Goal: Task Accomplishment & Management: Manage account settings

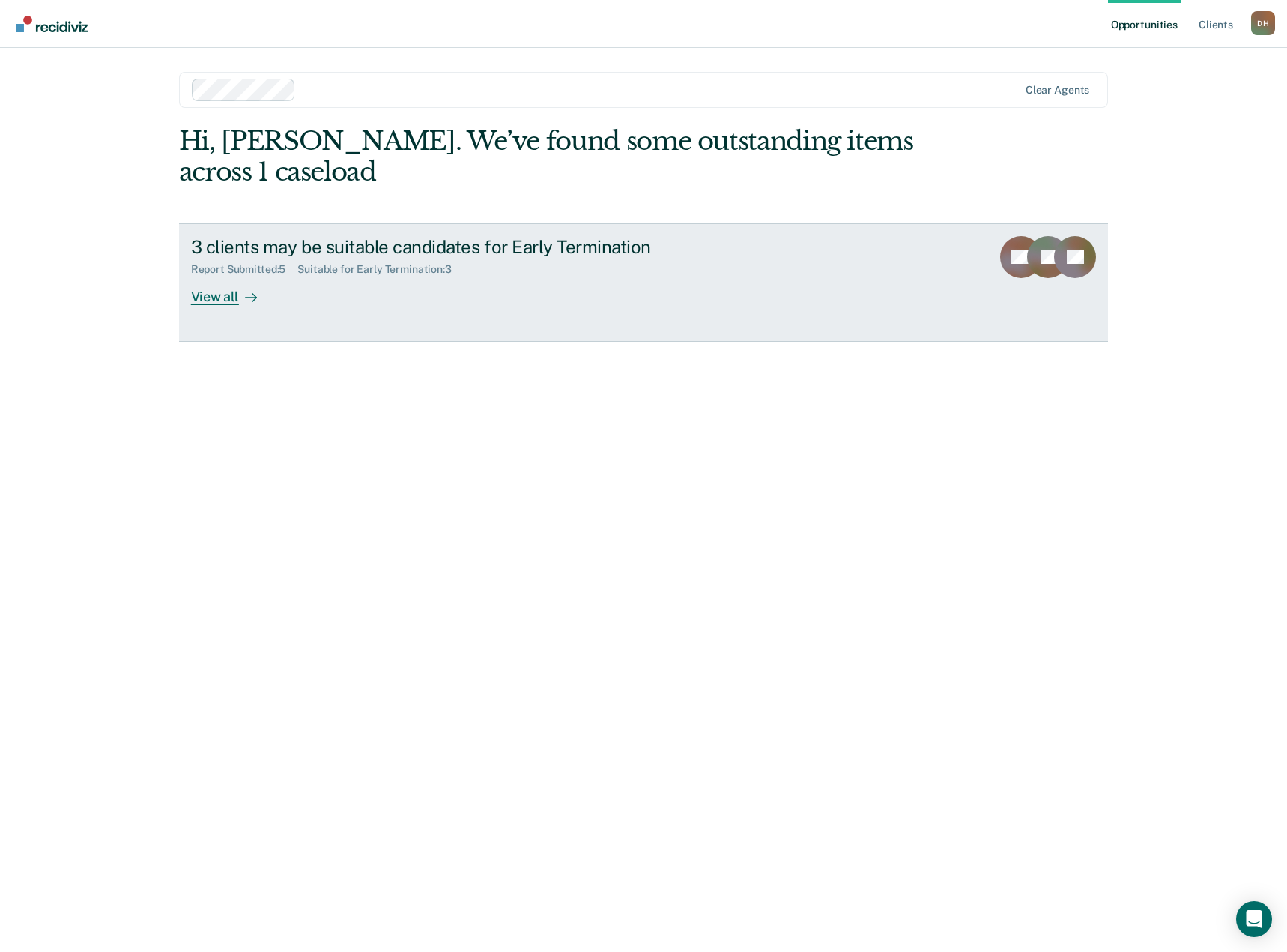
click at [570, 265] on div "Report Submitted : 5 Suitable for Early Termination : 3" at bounding box center [454, 266] width 526 height 18
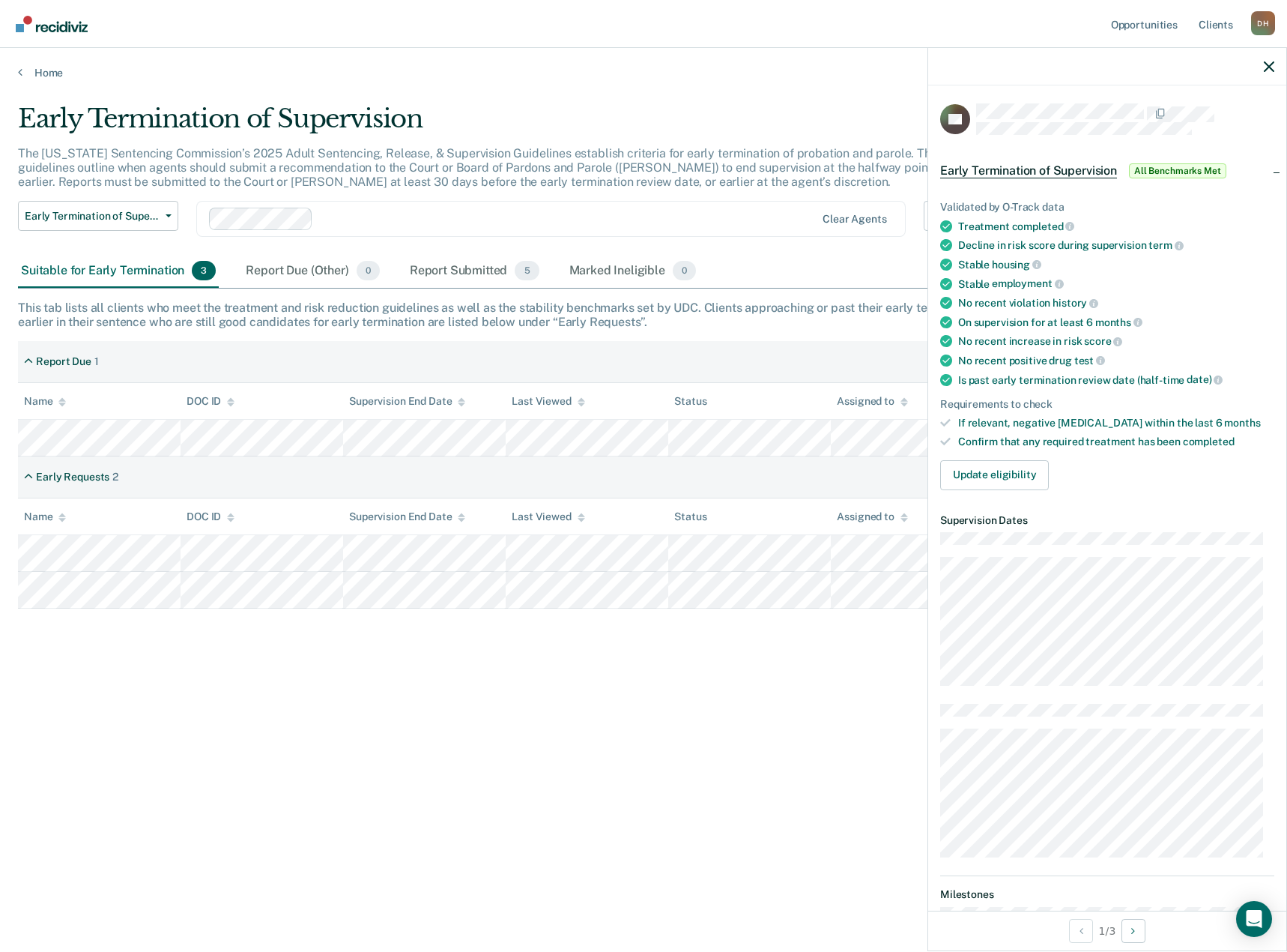
click at [1265, 172] on div "Early Termination of Supervision All Benchmarks Met" at bounding box center [1107, 170] width 358 height 48
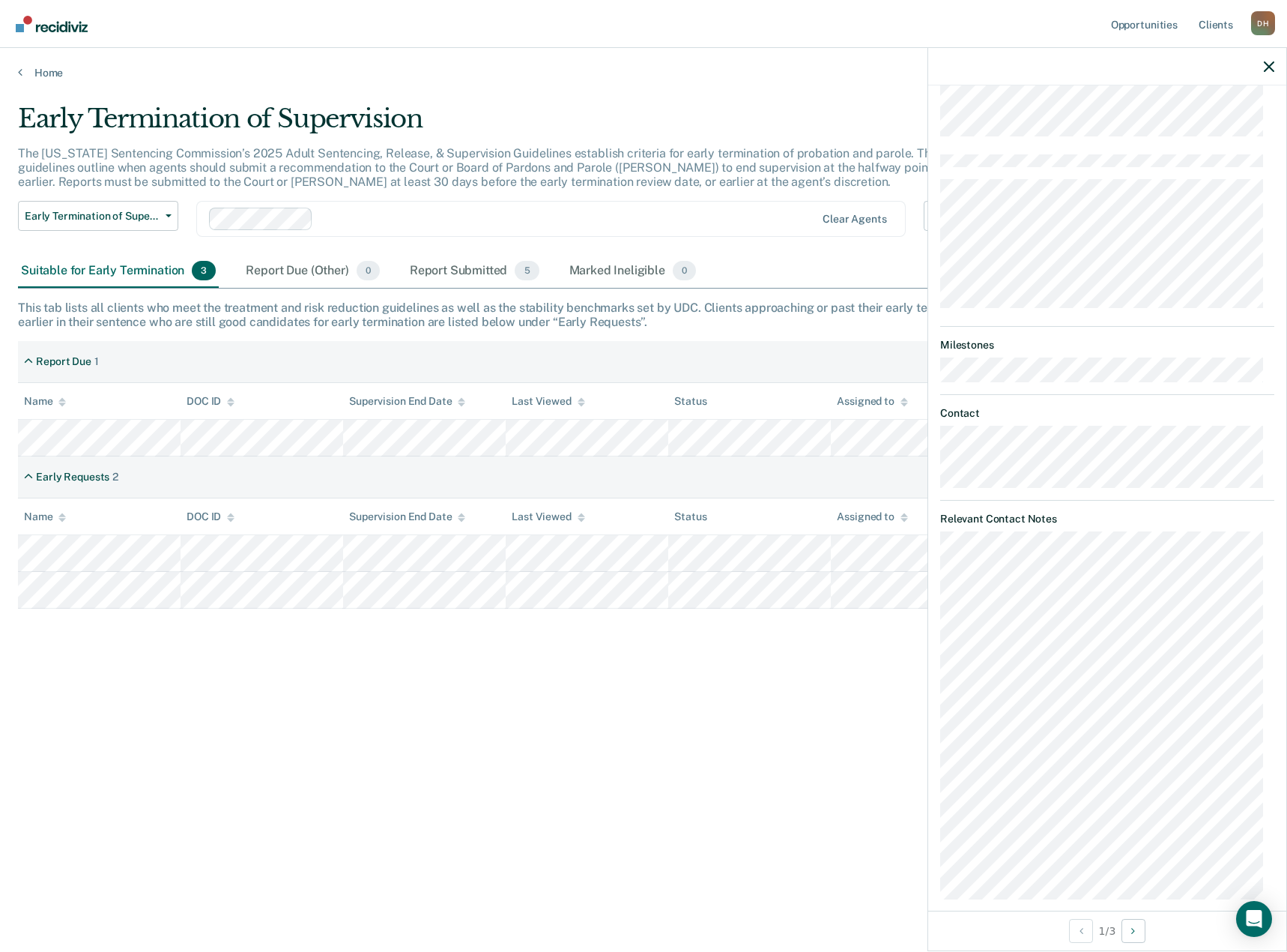
scroll to position [260, 0]
click at [1142, 929] on button "Next Opportunity" at bounding box center [1133, 930] width 24 height 24
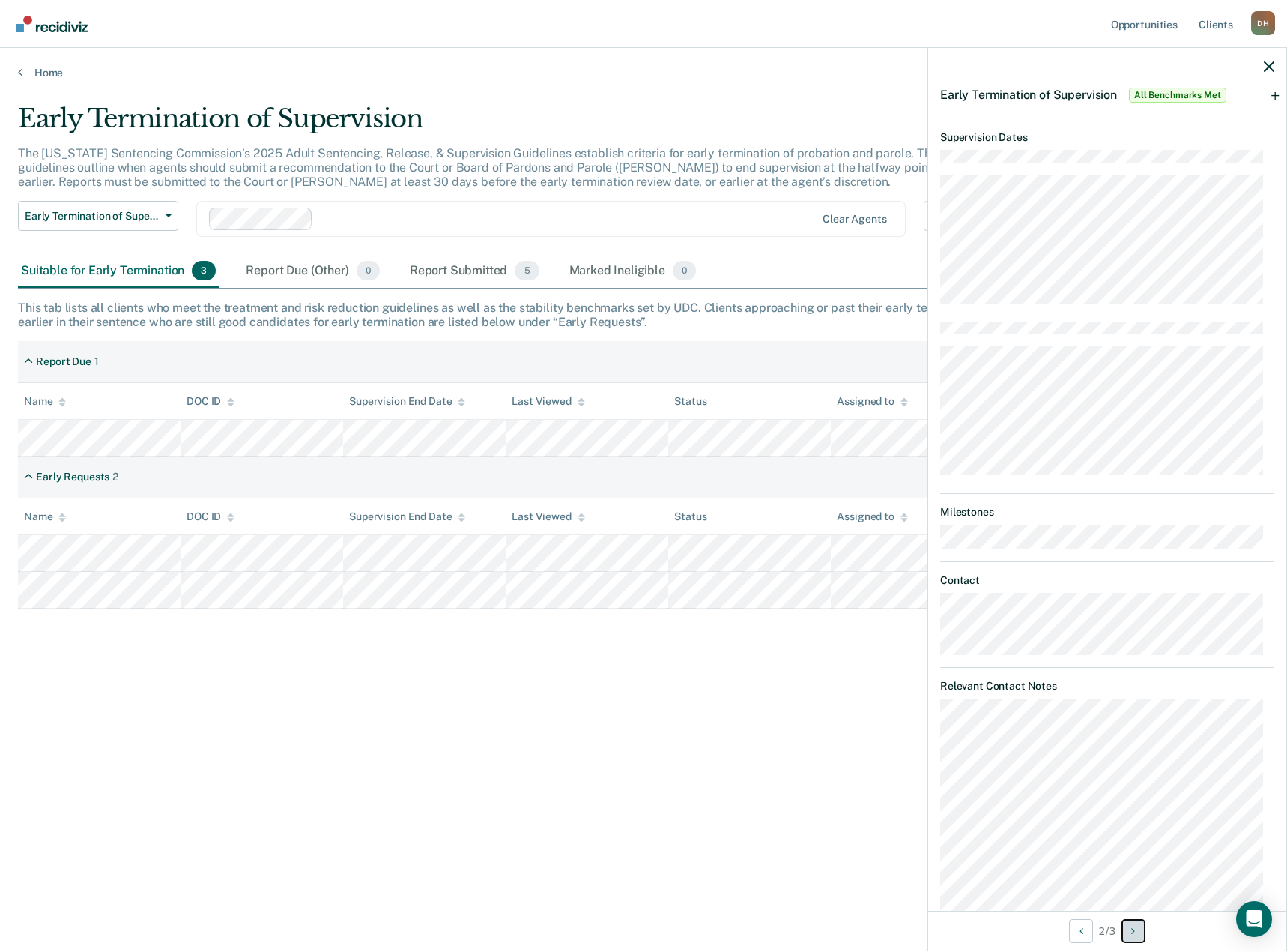
scroll to position [0, 0]
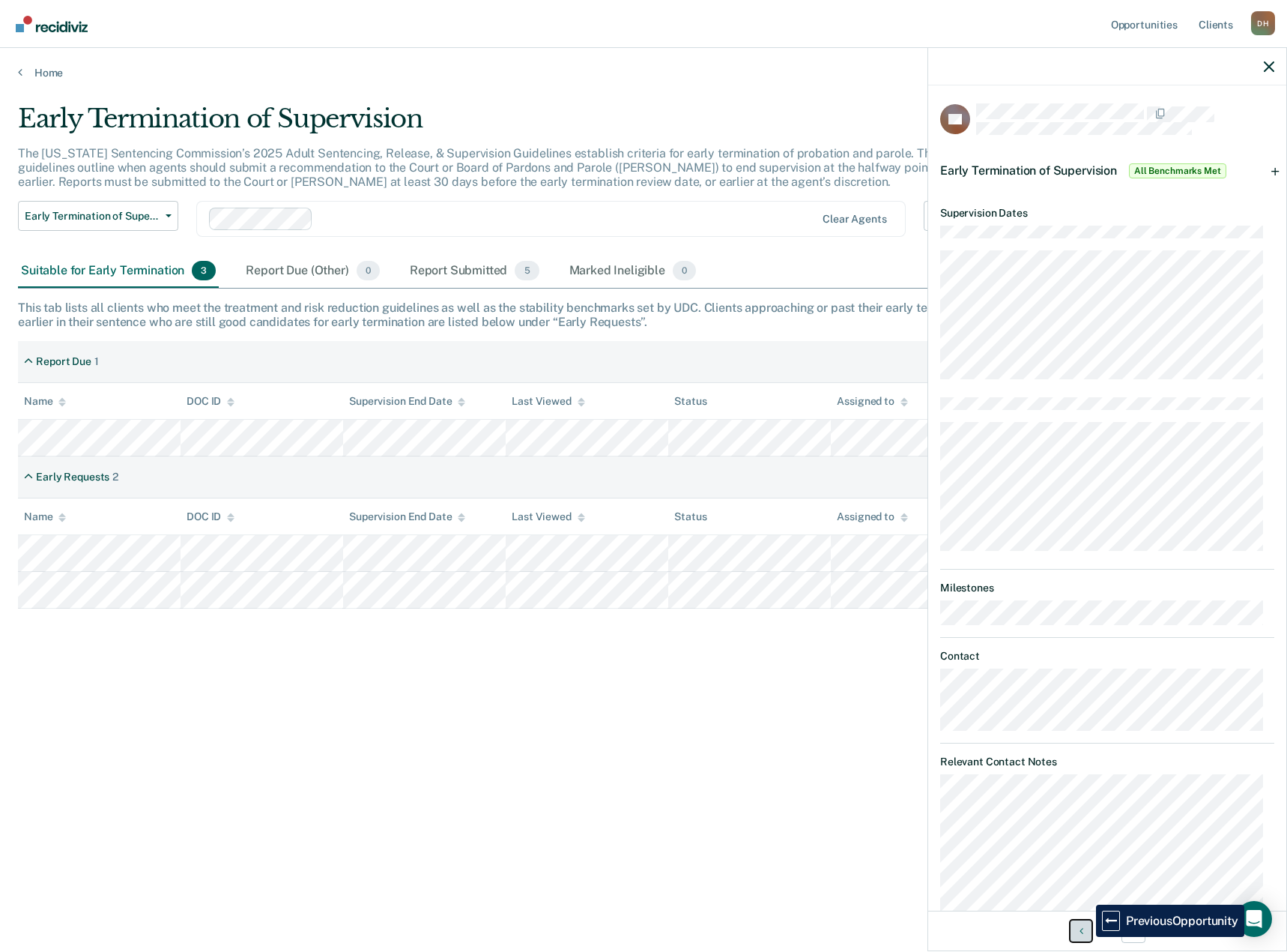
click at [1085, 936] on button "Previous Opportunity" at bounding box center [1081, 930] width 24 height 24
click at [1183, 168] on span "All Benchmarks Met" at bounding box center [1177, 170] width 97 height 15
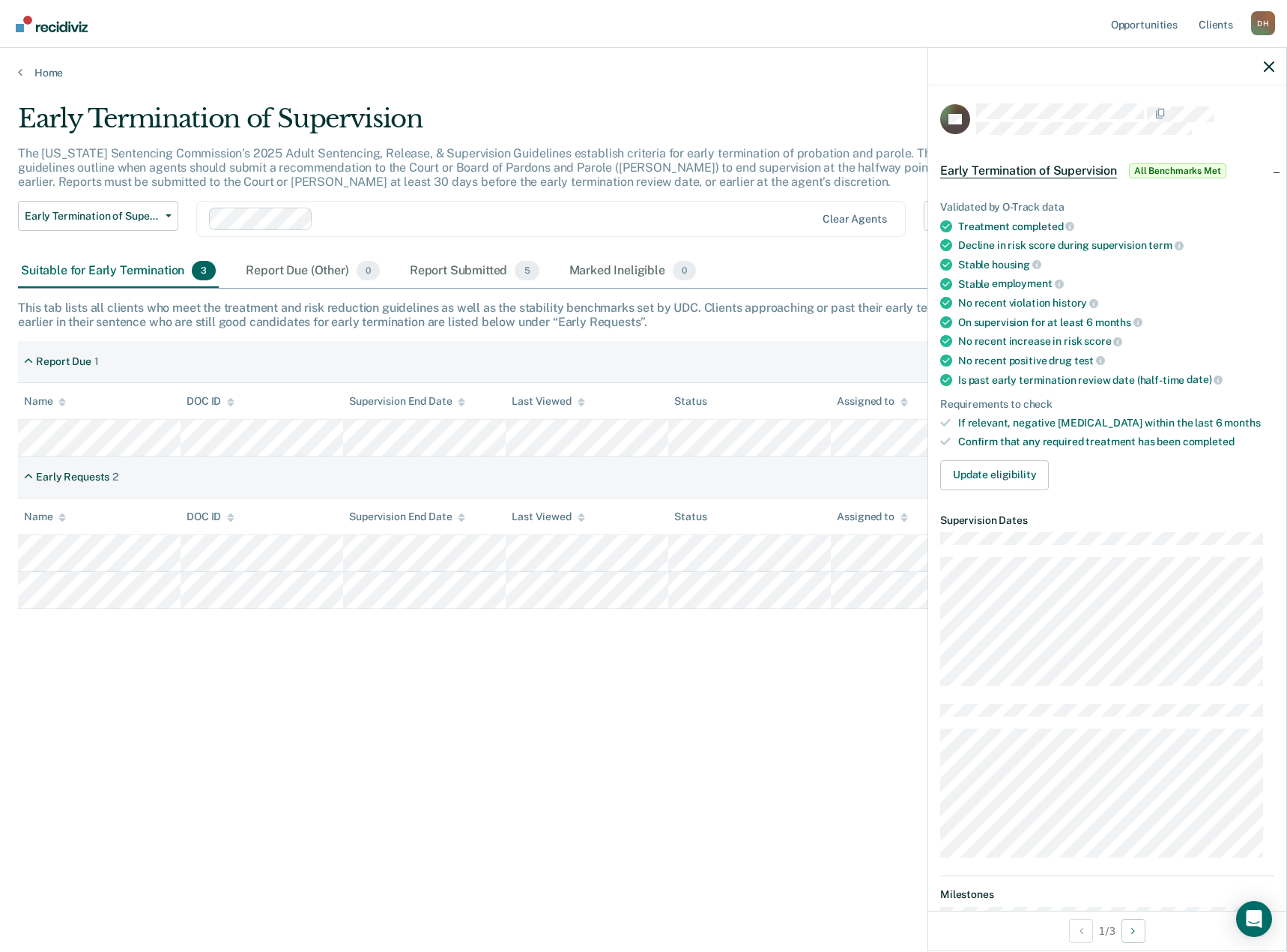
click at [1183, 168] on span "All Benchmarks Met" at bounding box center [1177, 170] width 97 height 15
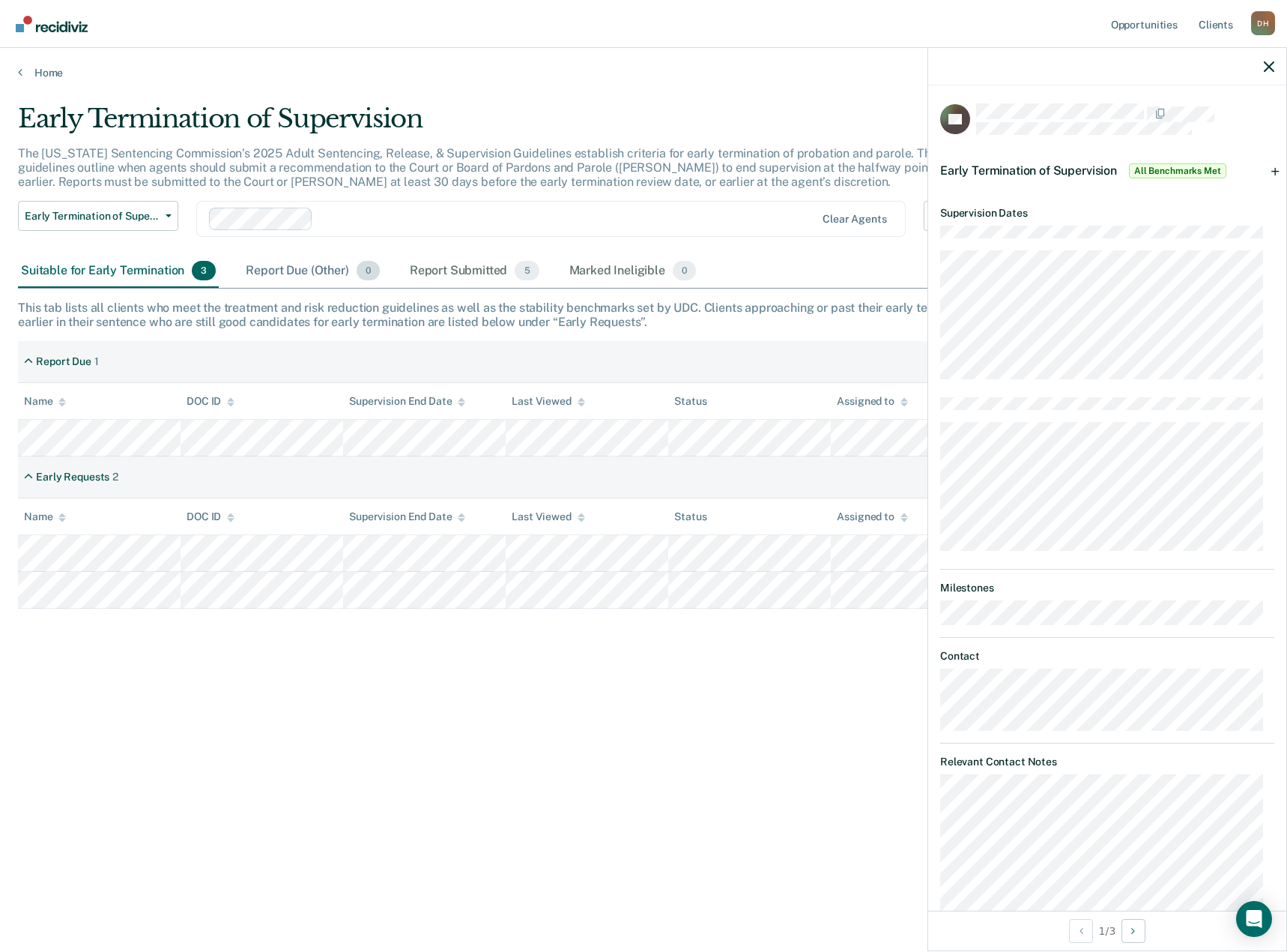
click at [282, 286] on div "Report Due (Other) 0" at bounding box center [312, 271] width 139 height 33
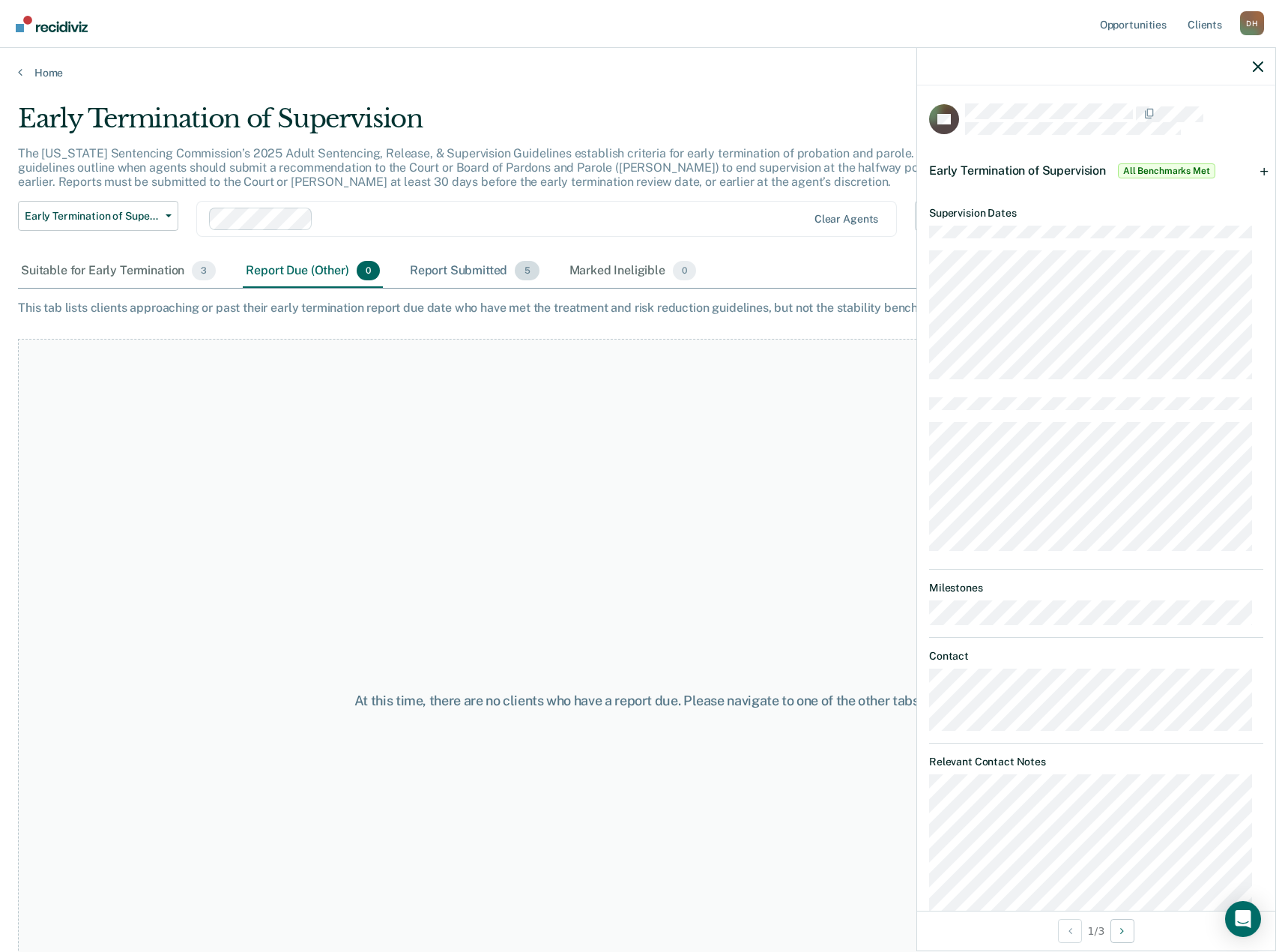
click at [439, 271] on div "Report Submitted 5" at bounding box center [475, 271] width 136 height 33
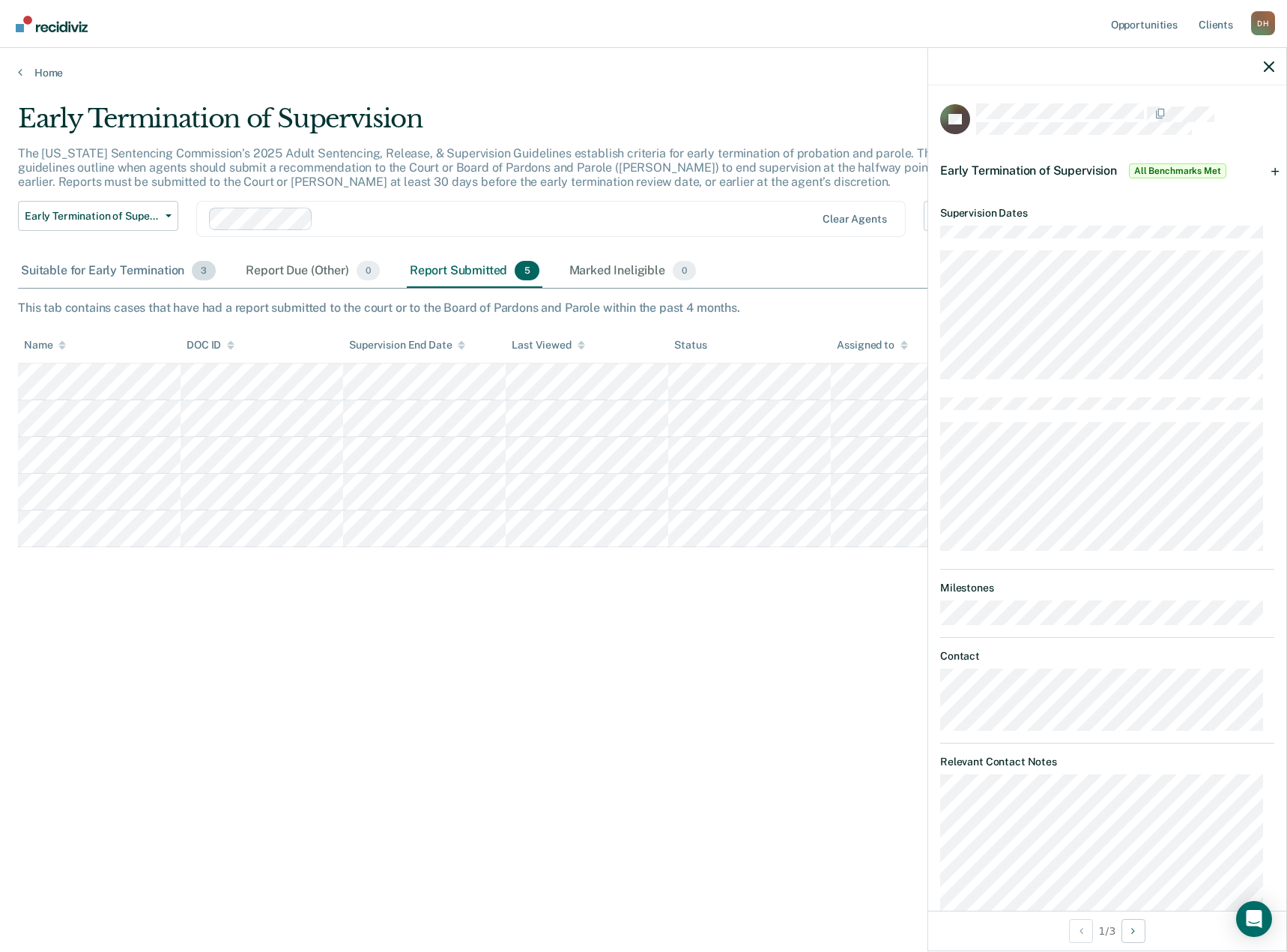
click at [141, 272] on div "Suitable for Early Termination 3" at bounding box center [118, 271] width 201 height 33
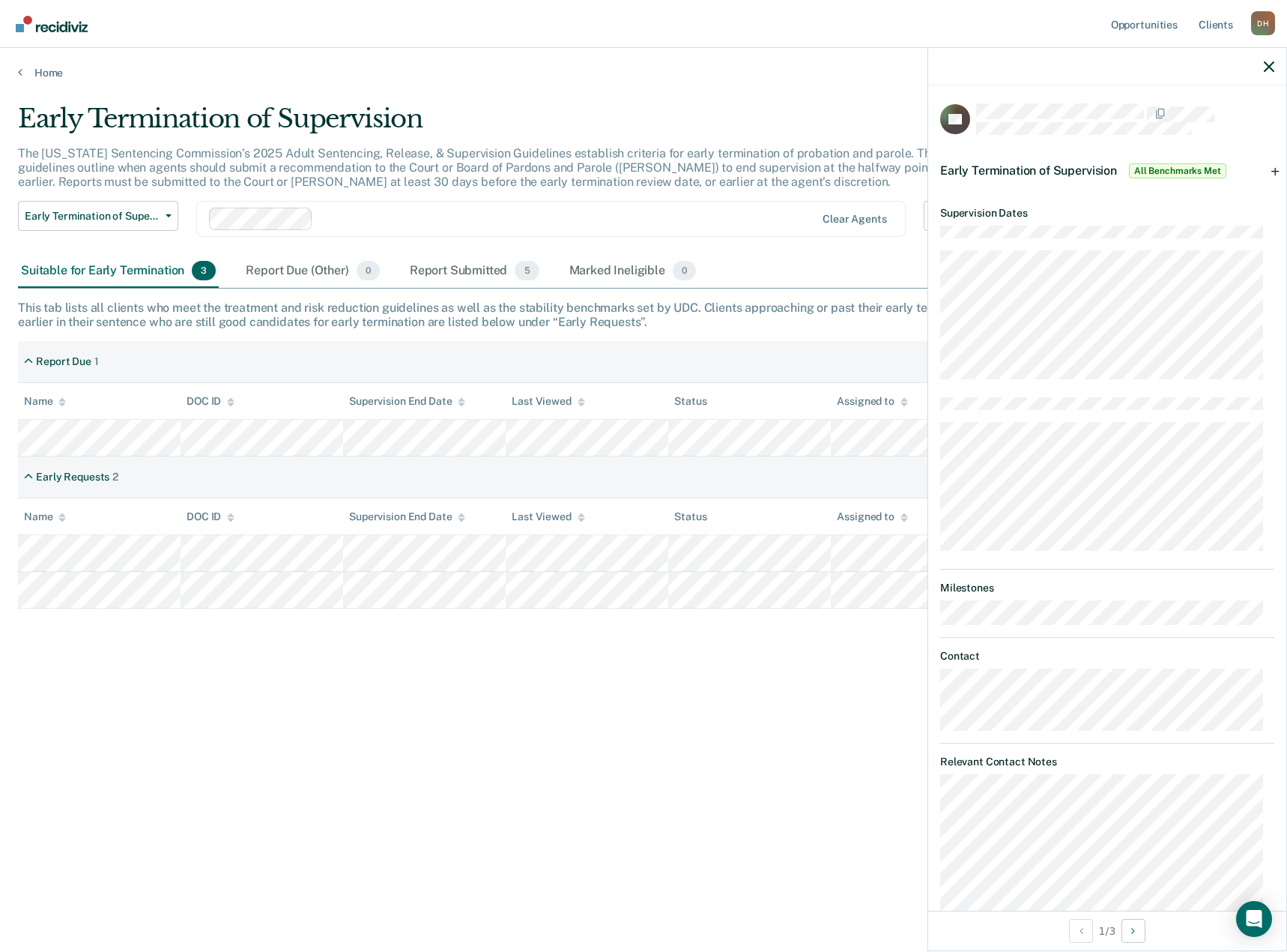
click at [1269, 172] on div "Early Termination of Supervision All Benchmarks Met" at bounding box center [1107, 170] width 358 height 48
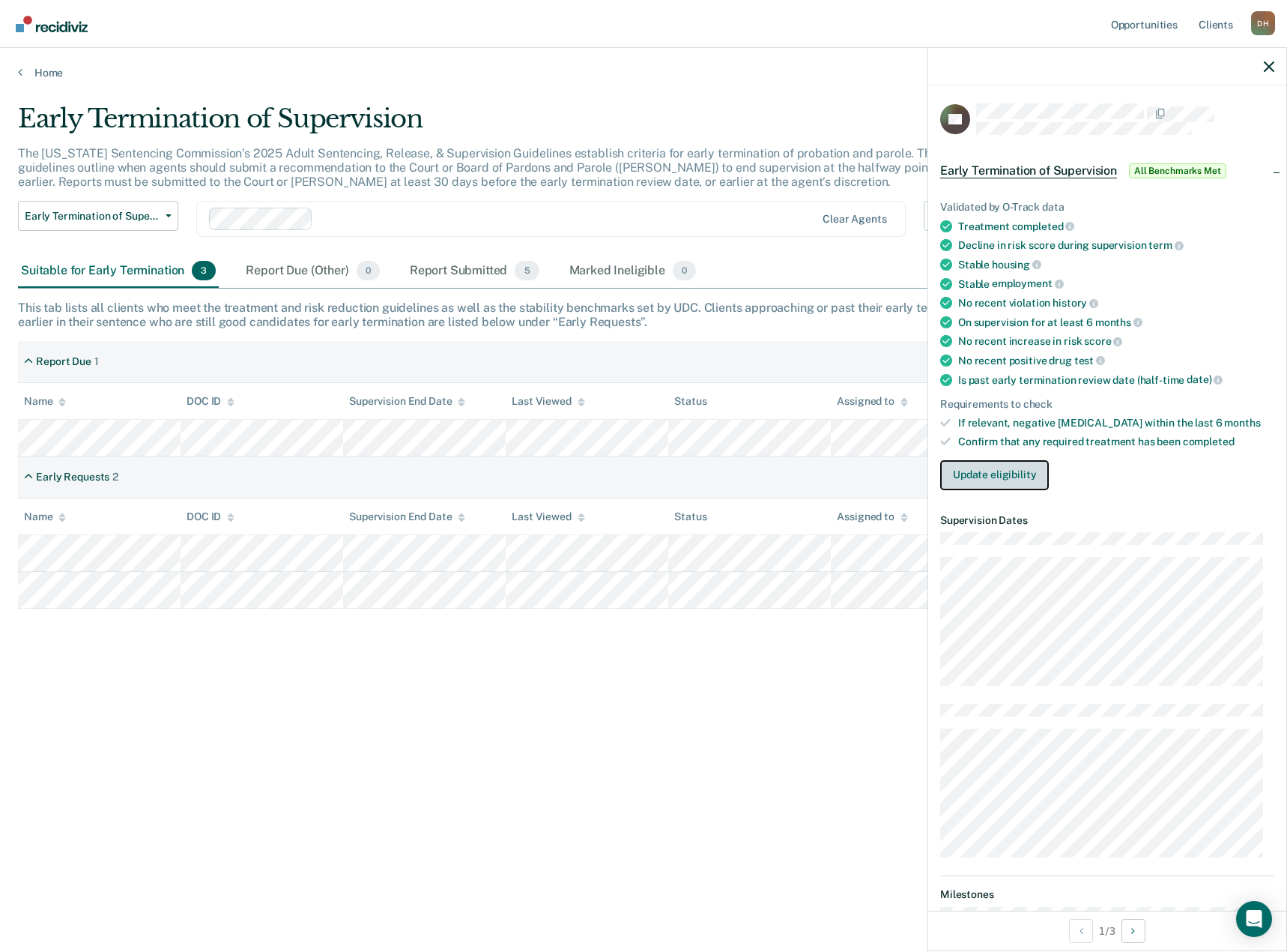
click at [992, 469] on button "Update eligibility" at bounding box center [995, 475] width 109 height 30
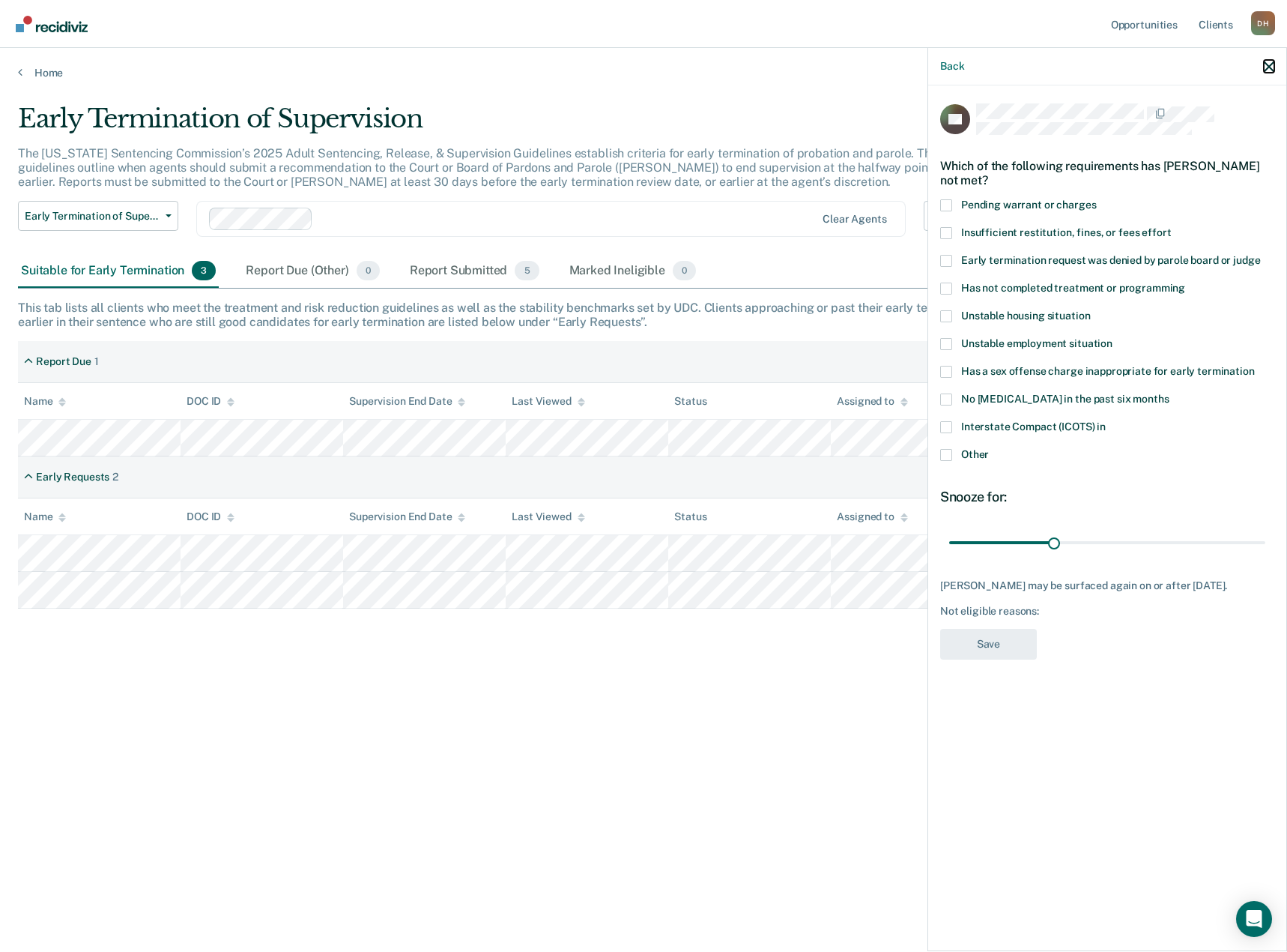
click at [1268, 67] on icon "button" at bounding box center [1269, 67] width 11 height 11
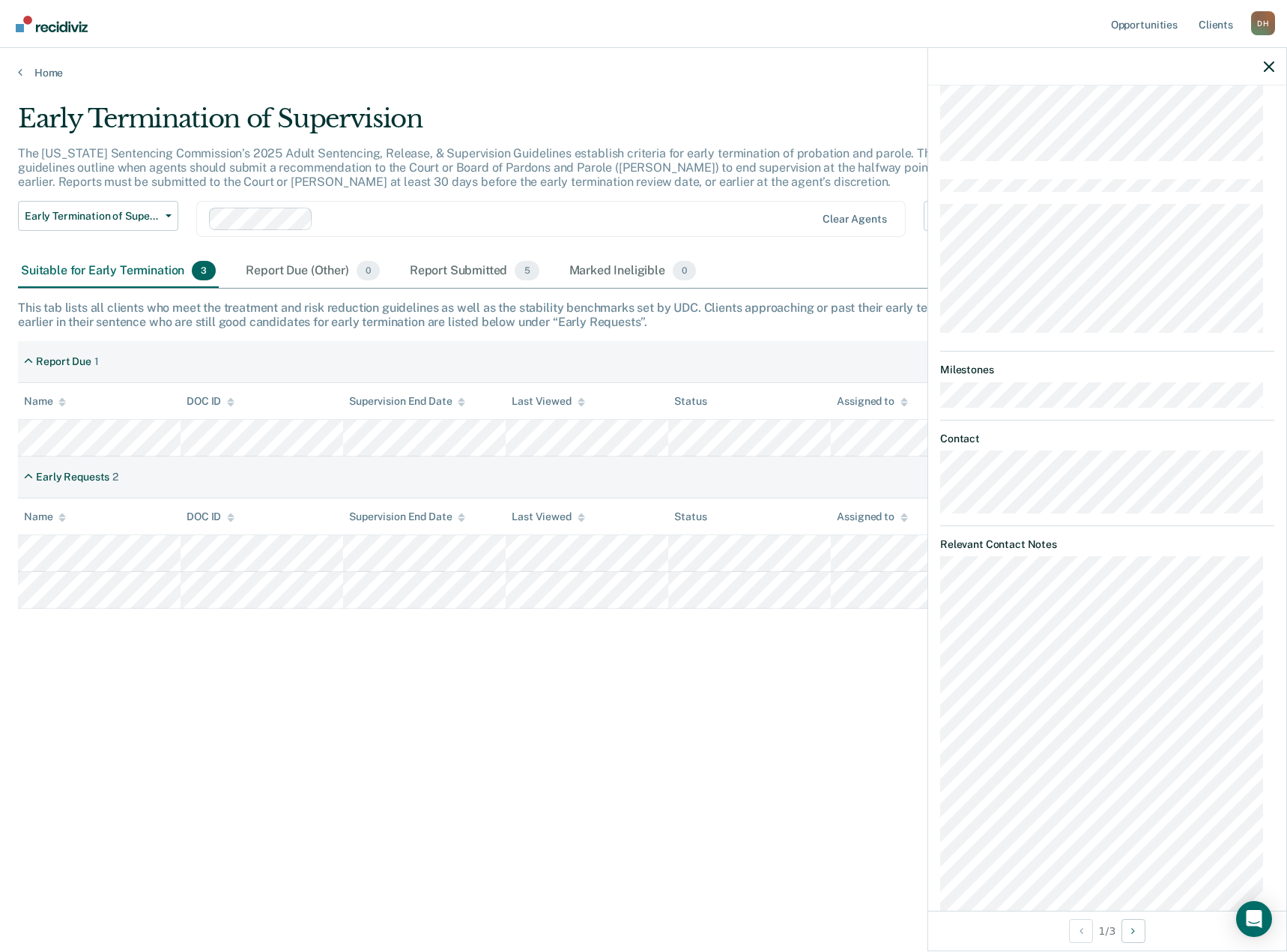
scroll to position [567, 0]
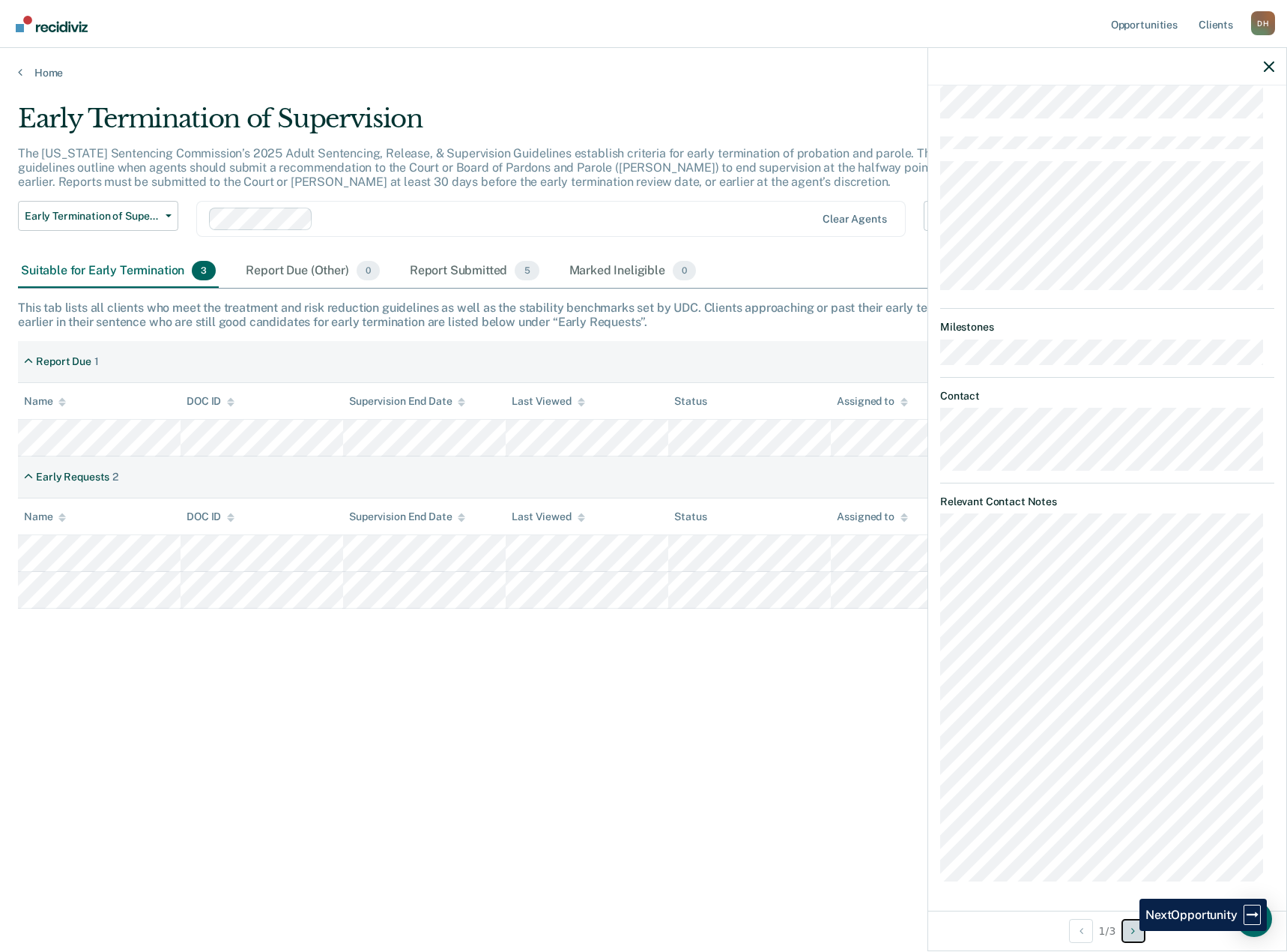
click at [1128, 931] on button "Next Opportunity" at bounding box center [1133, 930] width 24 height 24
click at [1073, 930] on button "Previous Opportunity" at bounding box center [1081, 930] width 24 height 24
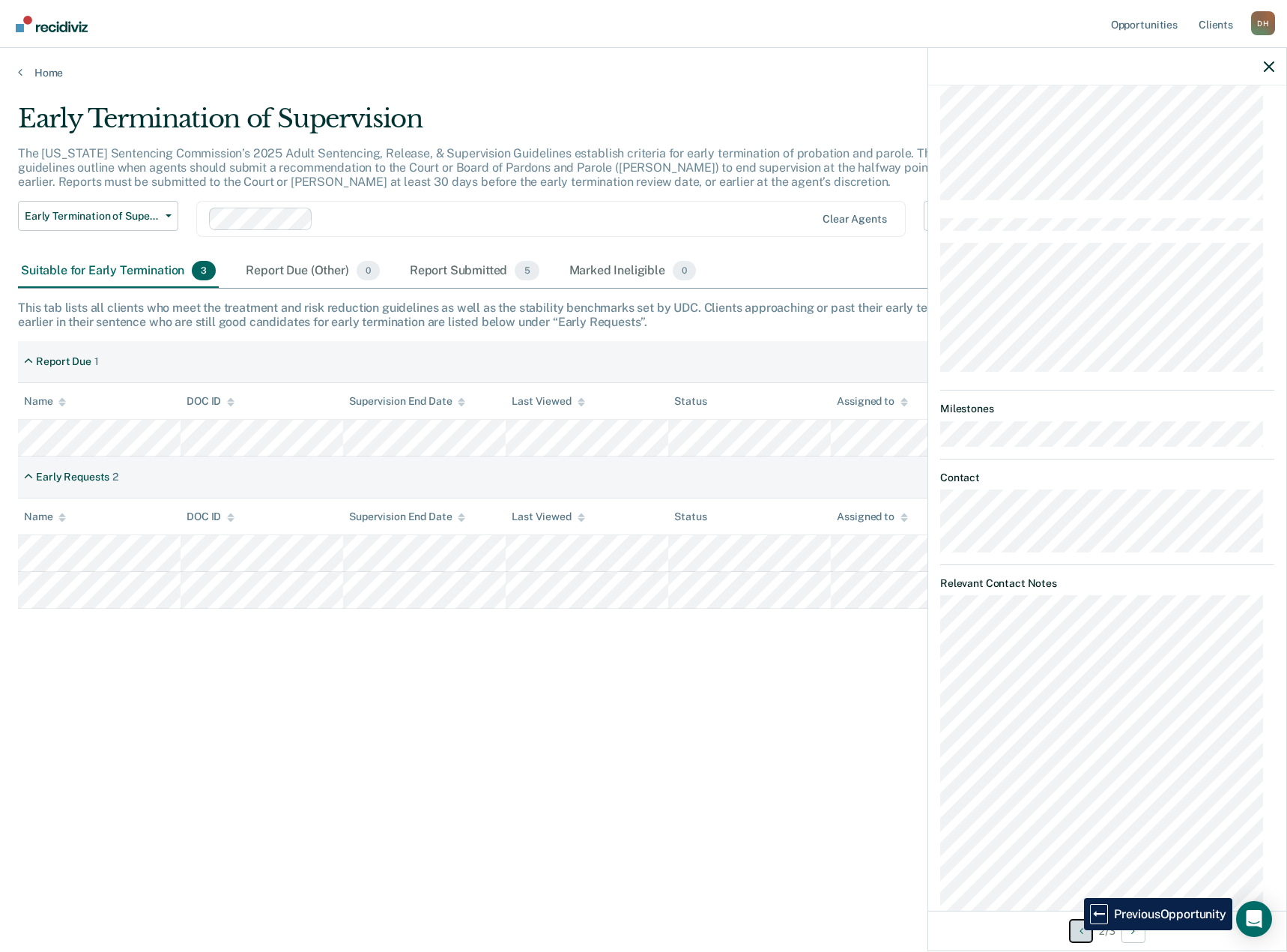
click at [1073, 930] on button "Previous Opportunity" at bounding box center [1081, 930] width 24 height 24
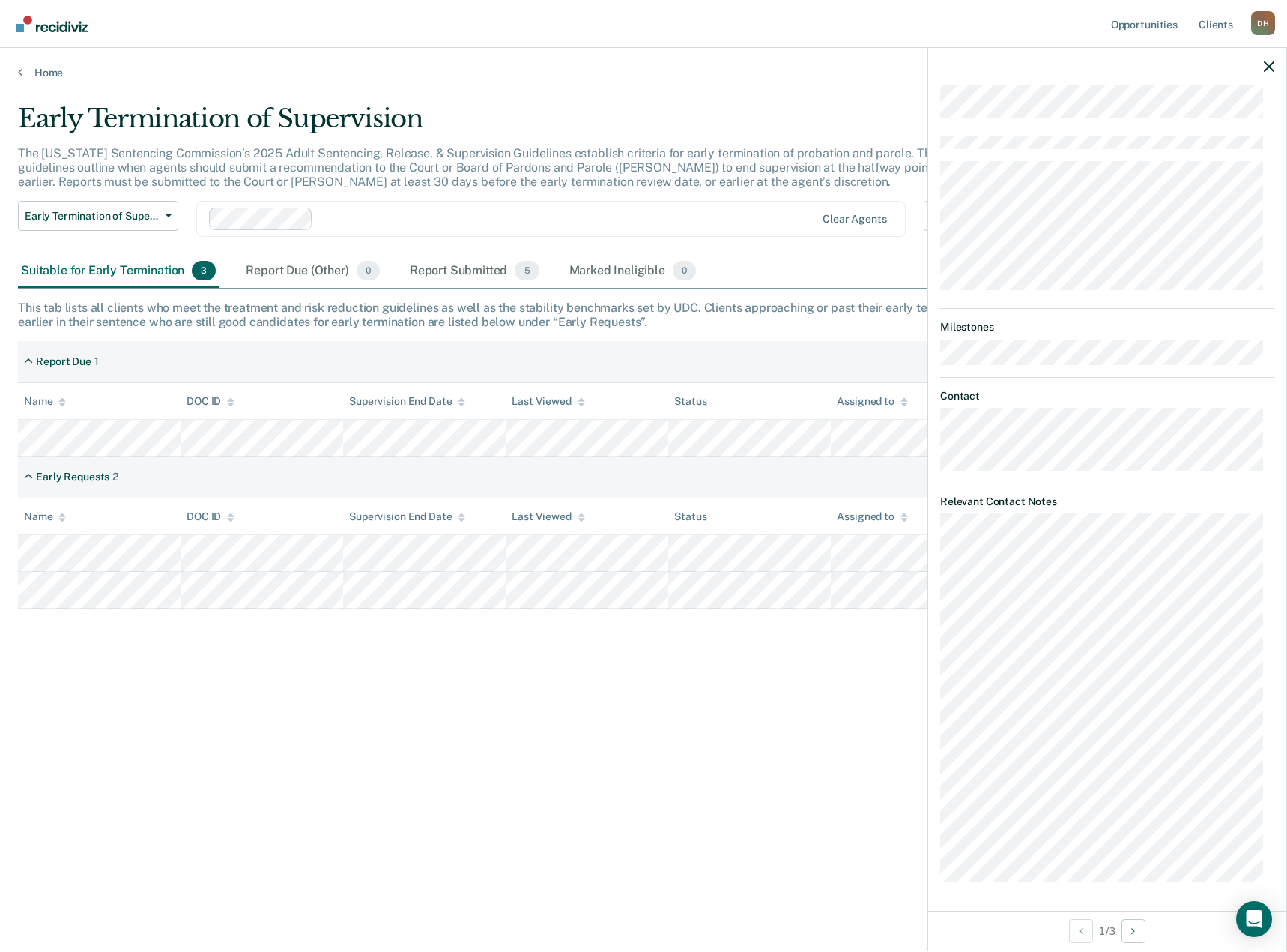
drag, startPoint x: 535, startPoint y: 611, endPoint x: 668, endPoint y: 634, distance: 135.0
click at [668, 634] on div "Early Termination of Supervision The [US_STATE] Sentencing Commission’s 2025 Ad…" at bounding box center [643, 471] width 1251 height 736
click at [1269, 64] on icon "button" at bounding box center [1269, 67] width 11 height 11
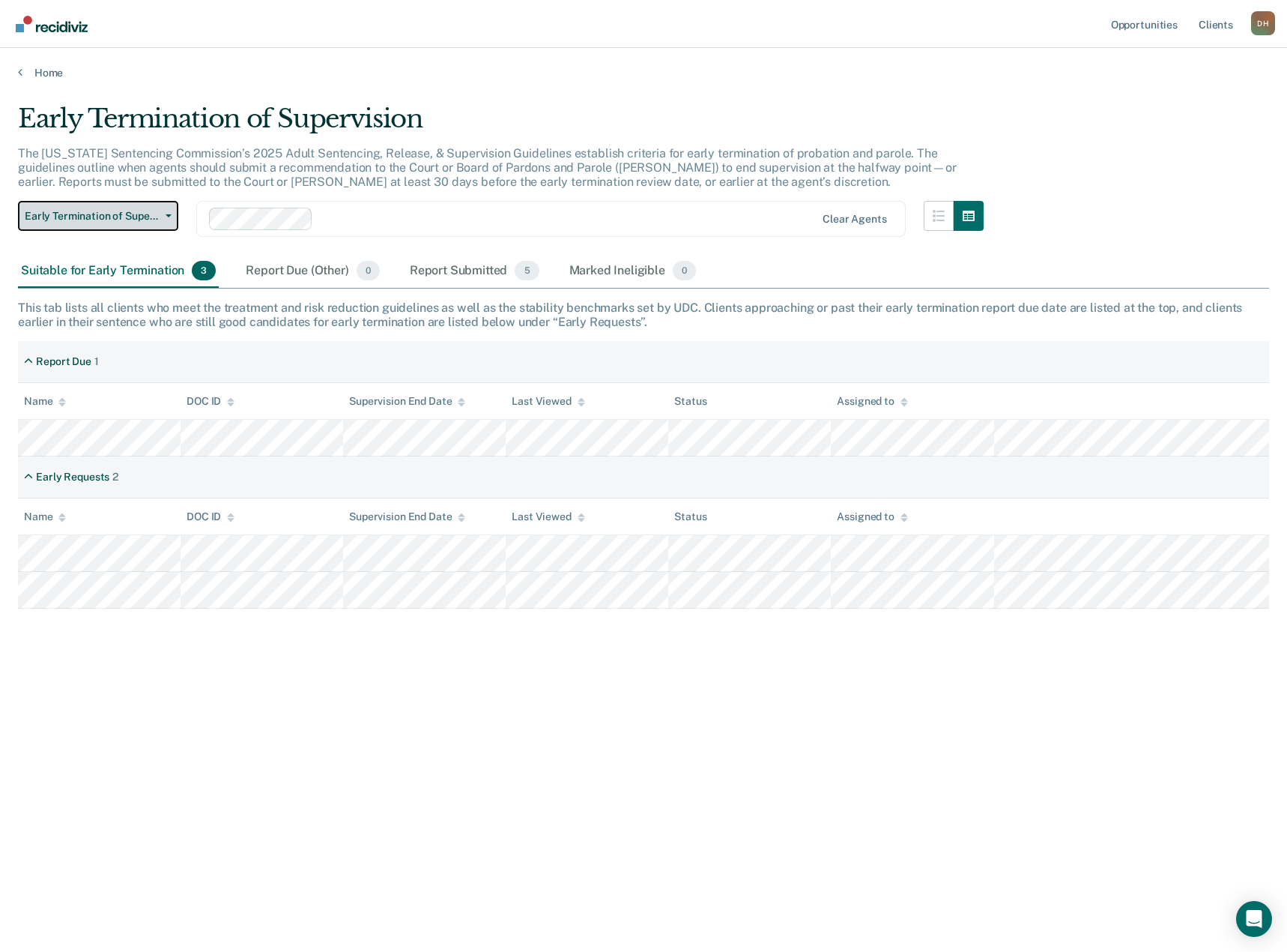
click at [165, 223] on button "Early Termination of Supervision" at bounding box center [97, 216] width 161 height 30
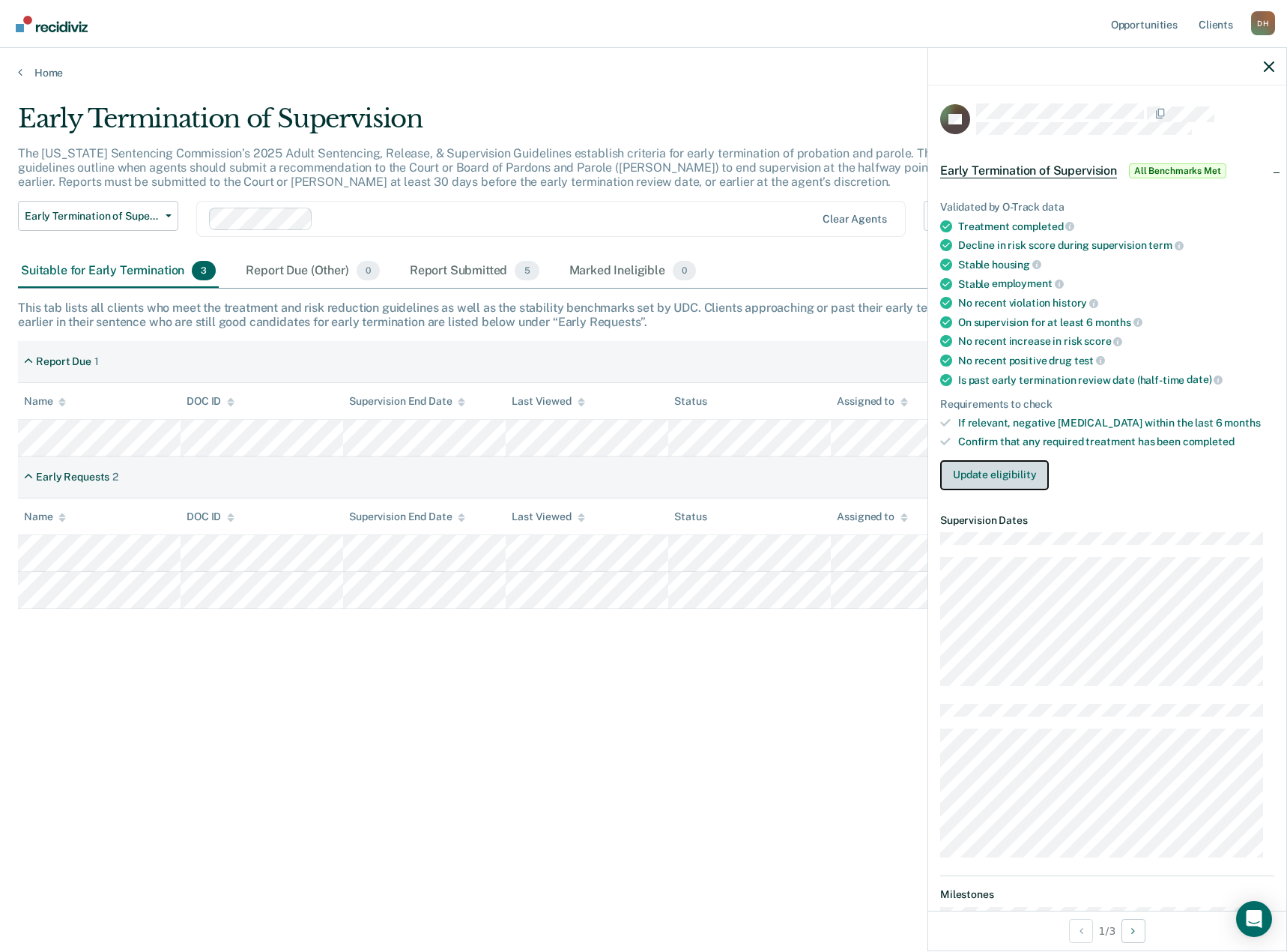
click at [990, 475] on button "Update eligibility" at bounding box center [995, 475] width 109 height 30
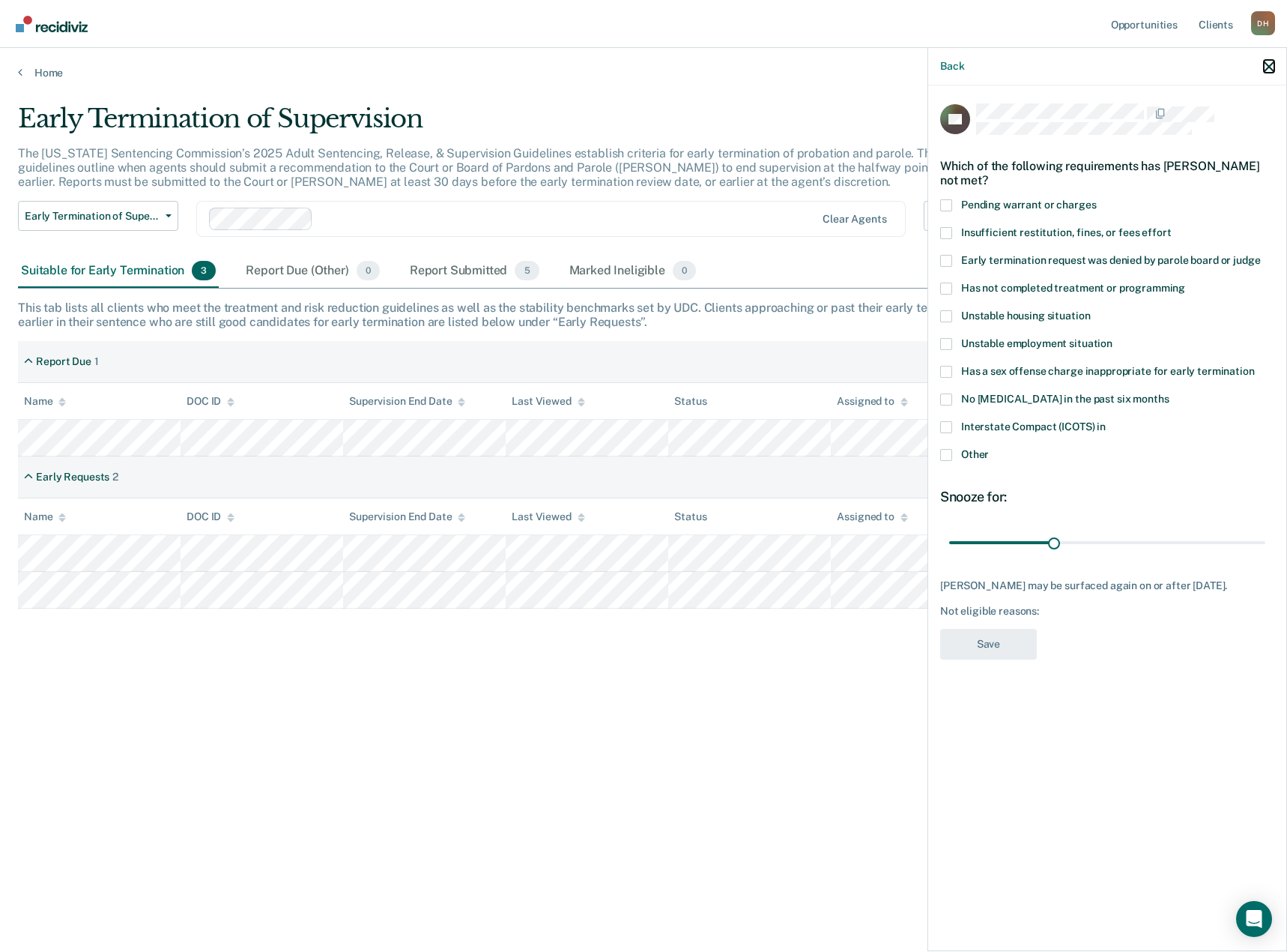
click at [1273, 68] on icon "button" at bounding box center [1269, 67] width 11 height 11
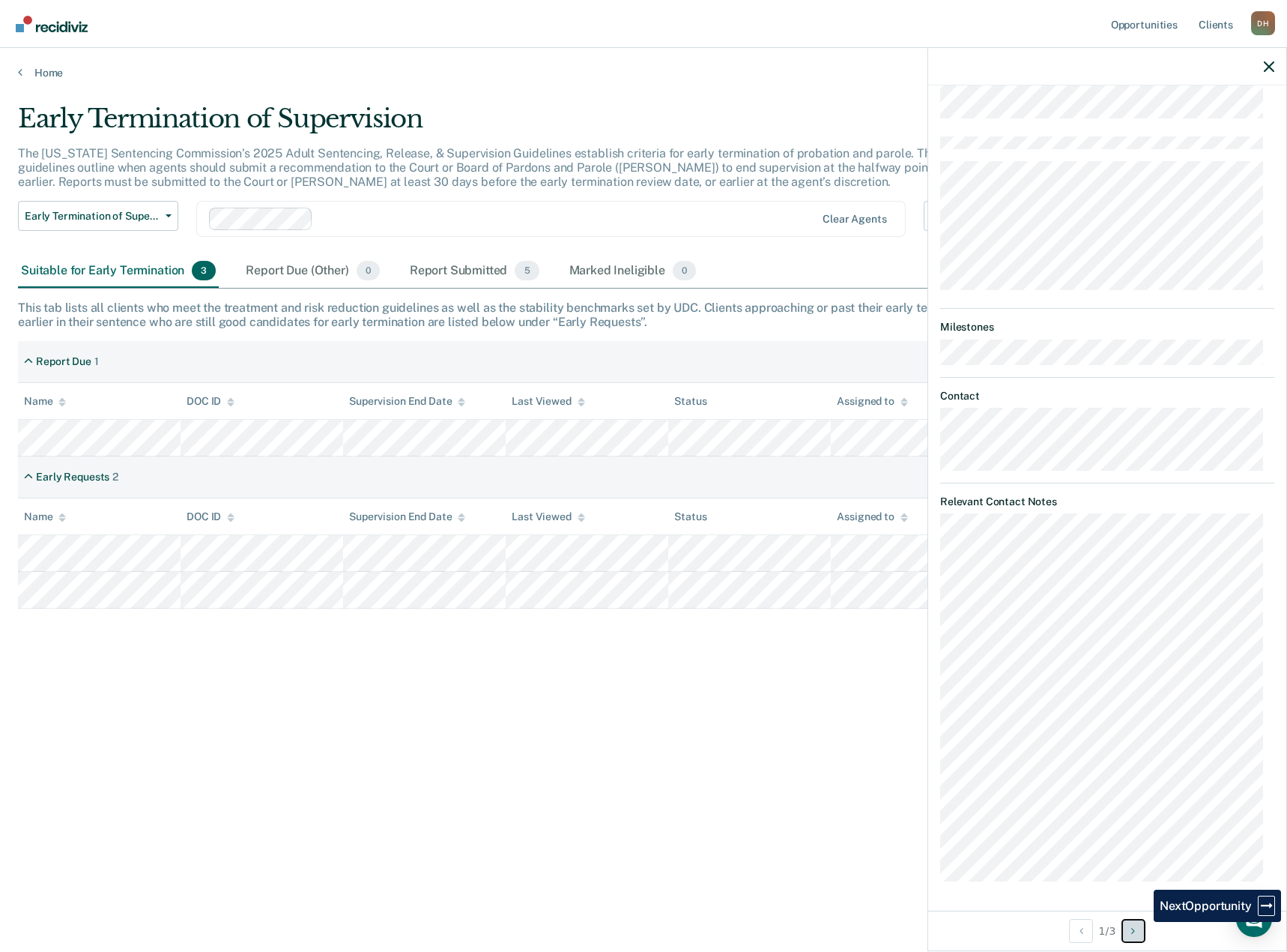
click at [1142, 921] on button "Next Opportunity" at bounding box center [1133, 930] width 24 height 24
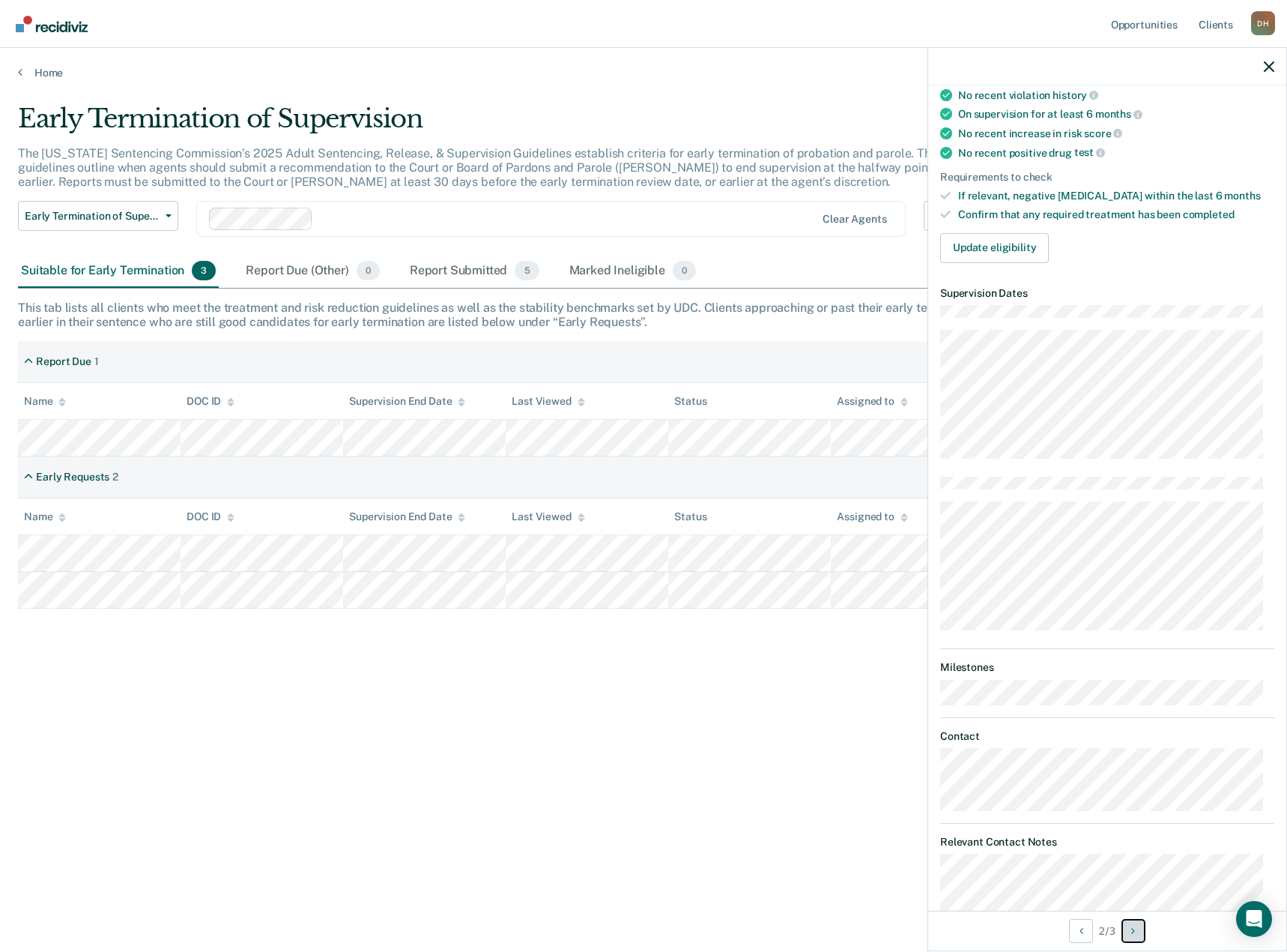
scroll to position [0, 0]
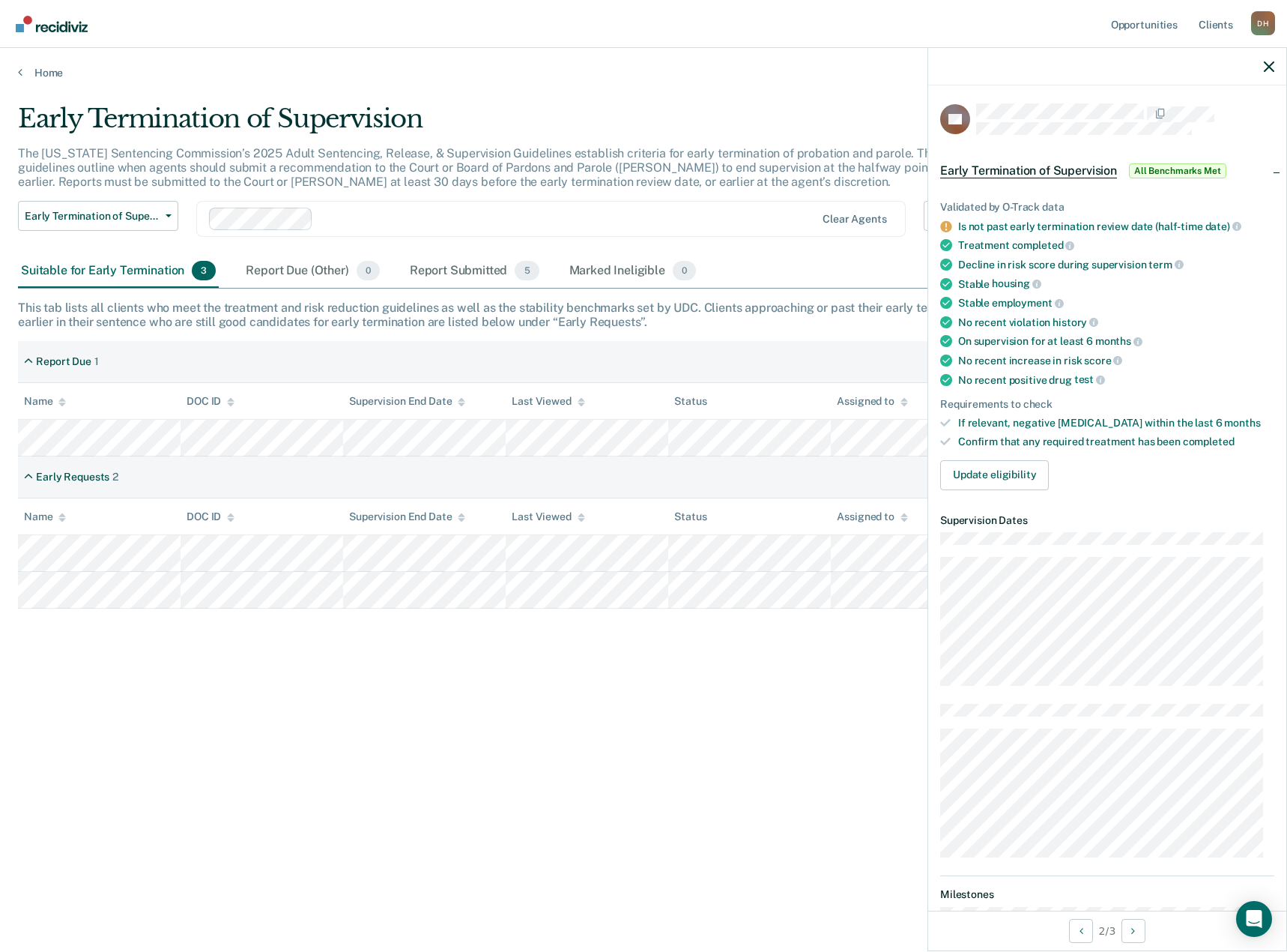
click at [1074, 167] on span "Early Termination of Supervision" at bounding box center [1029, 170] width 177 height 15
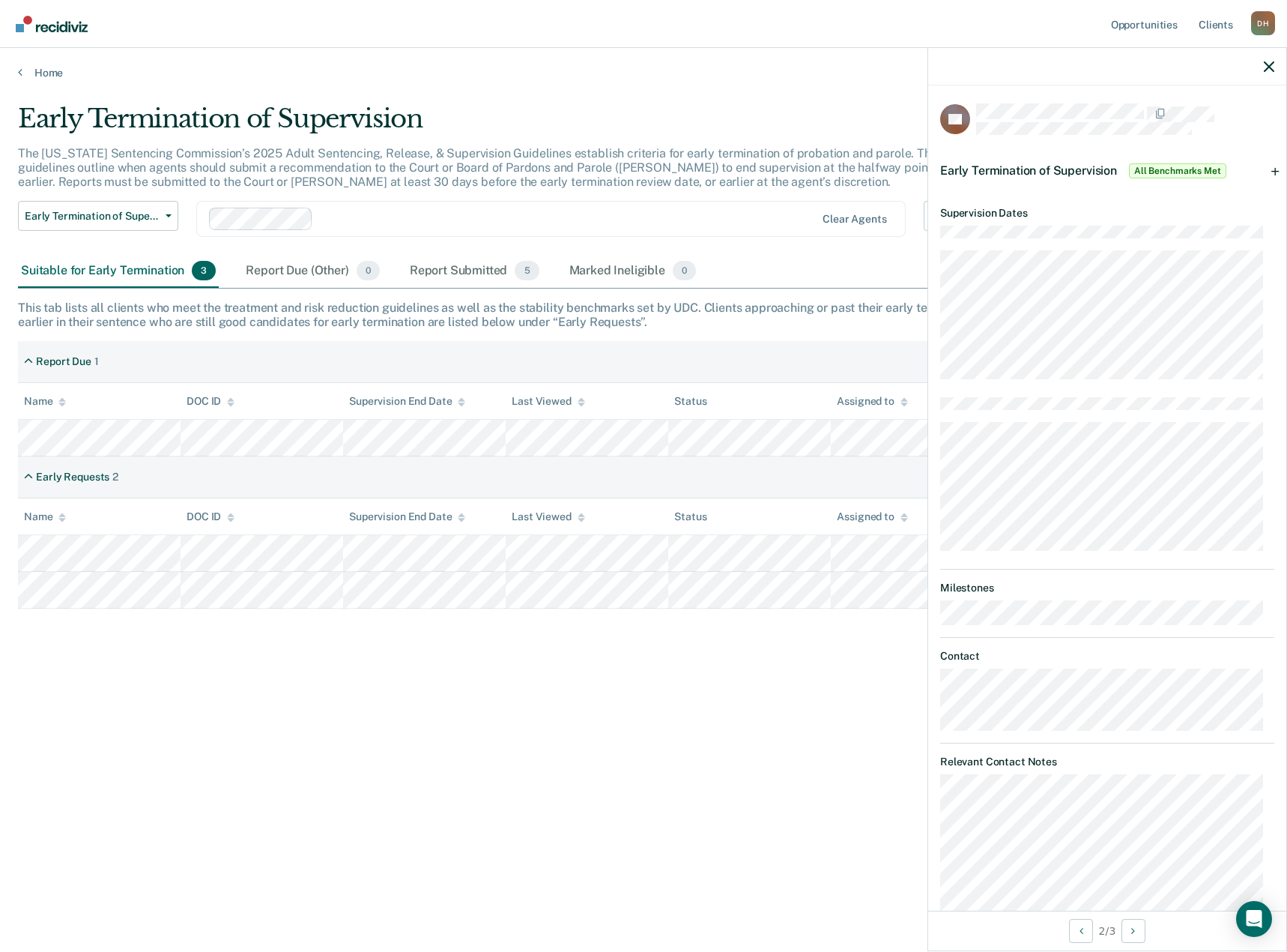
click at [1074, 167] on span "Early Termination of Supervision" at bounding box center [1029, 170] width 177 height 14
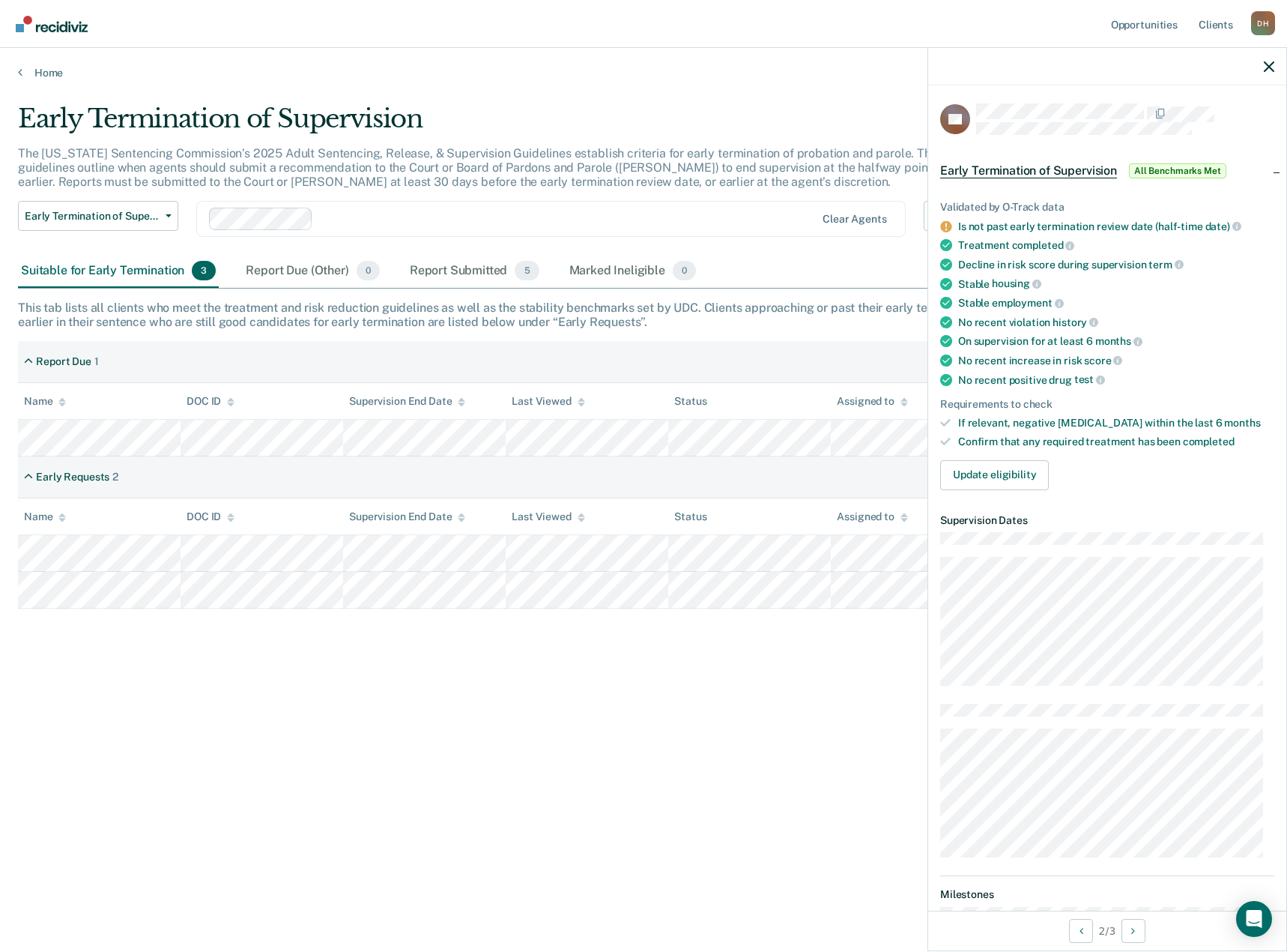
click at [1074, 167] on span "Early Termination of Supervision" at bounding box center [1029, 170] width 177 height 15
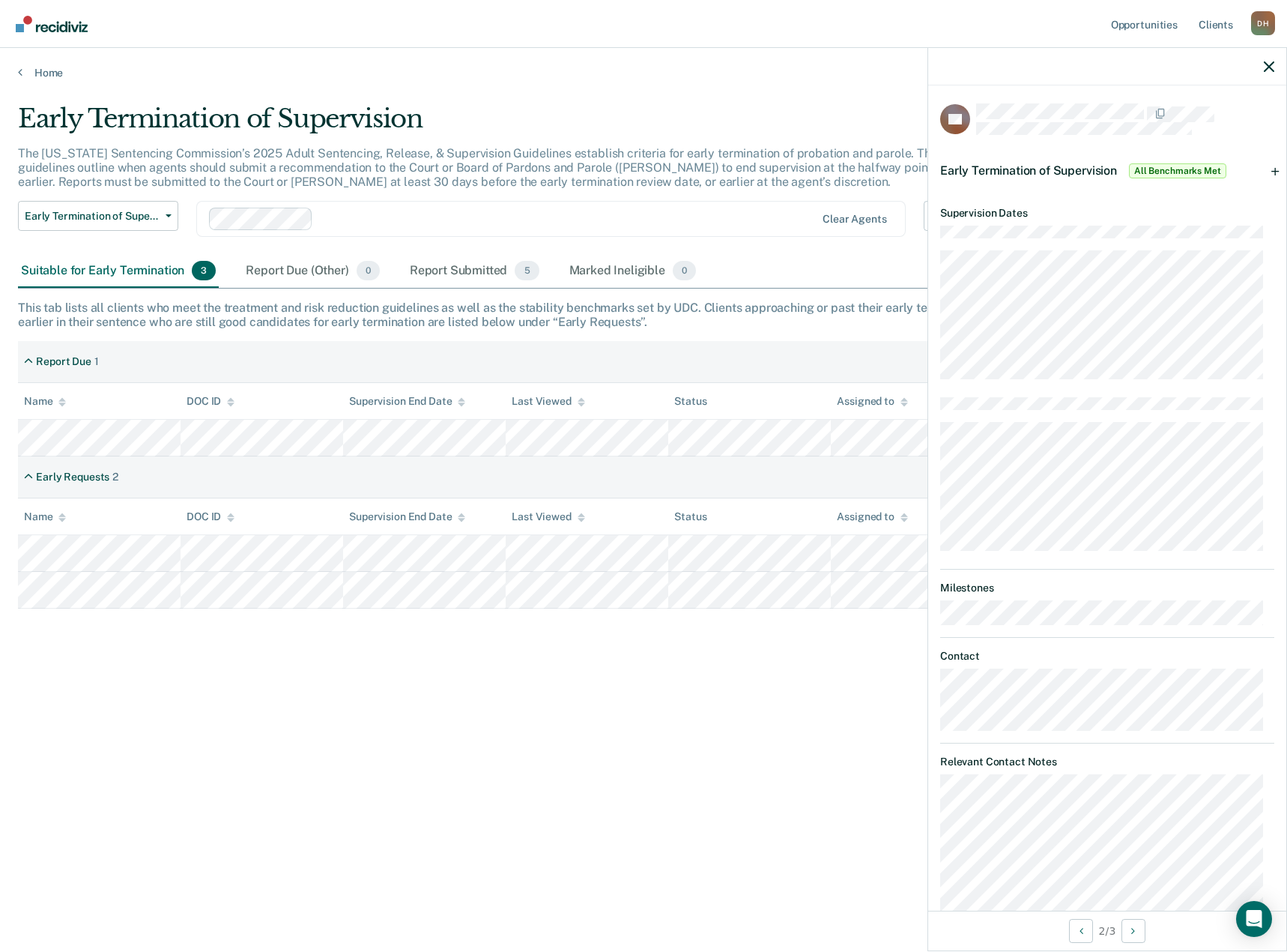
click at [1074, 167] on span "Early Termination of Supervision" at bounding box center [1029, 170] width 177 height 14
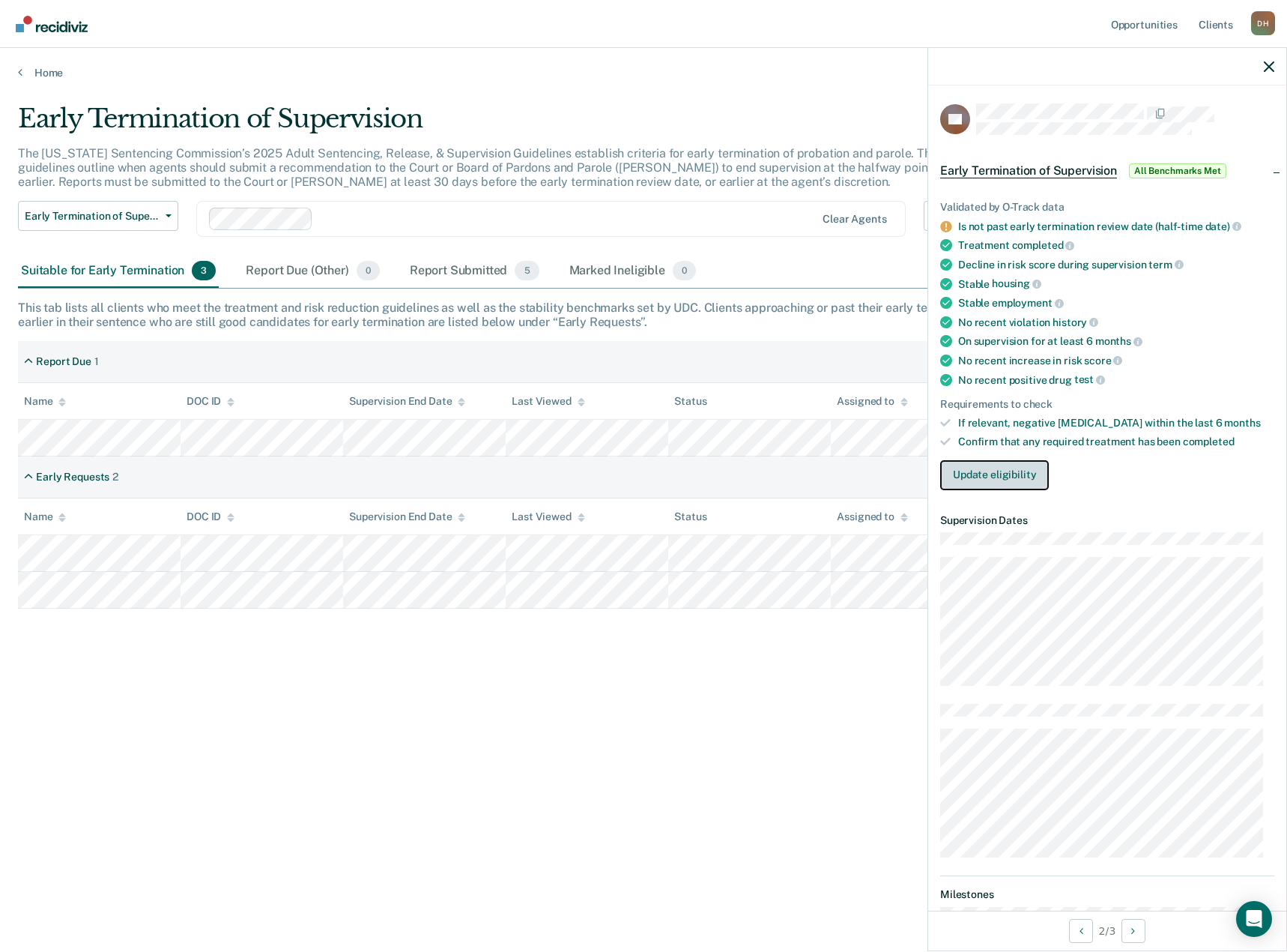
click at [992, 474] on button "Update eligibility" at bounding box center [995, 475] width 109 height 30
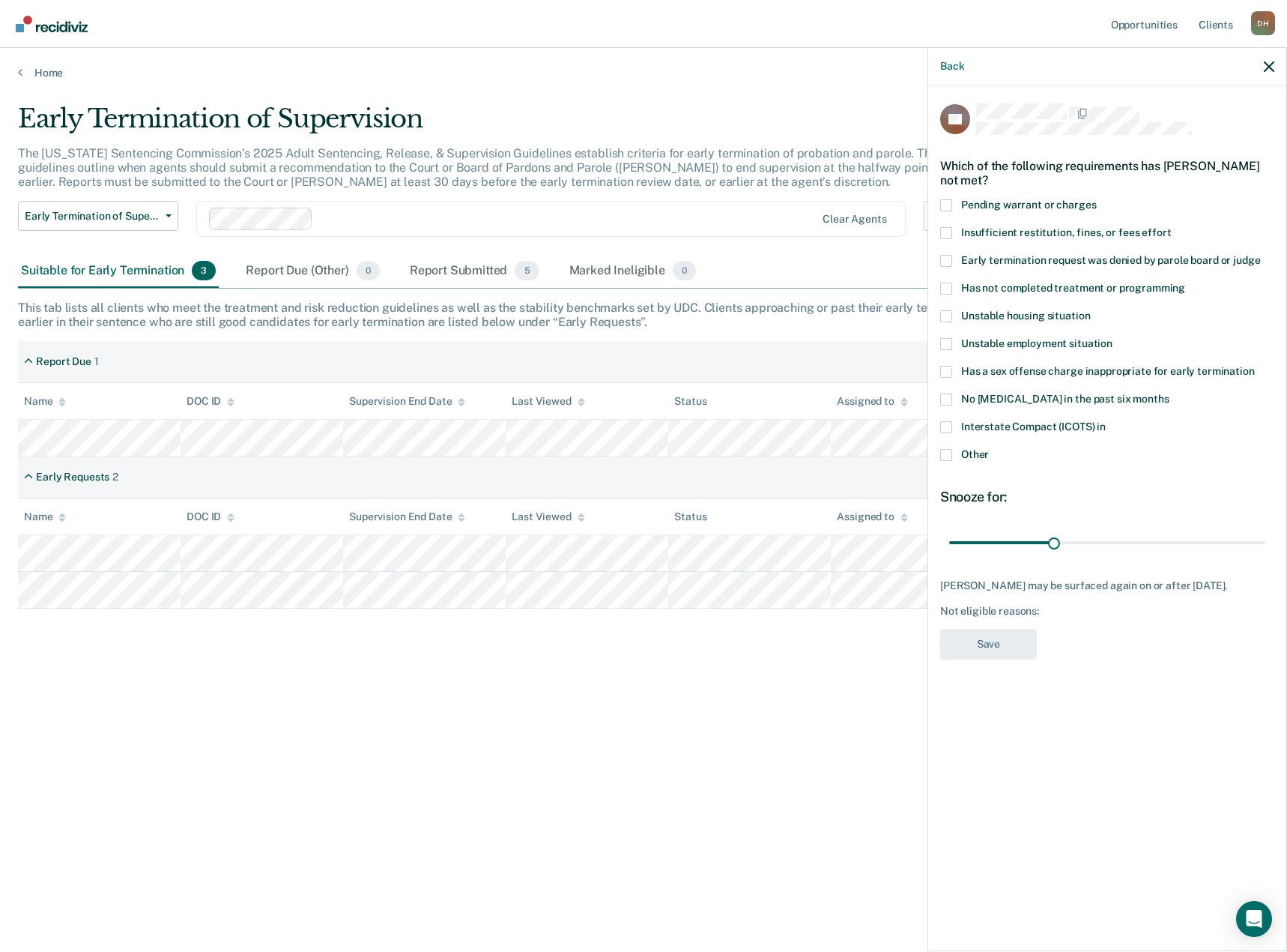
click at [948, 455] on span at bounding box center [947, 455] width 12 height 12
click at [989, 449] on input "Other" at bounding box center [989, 449] width 0 height 0
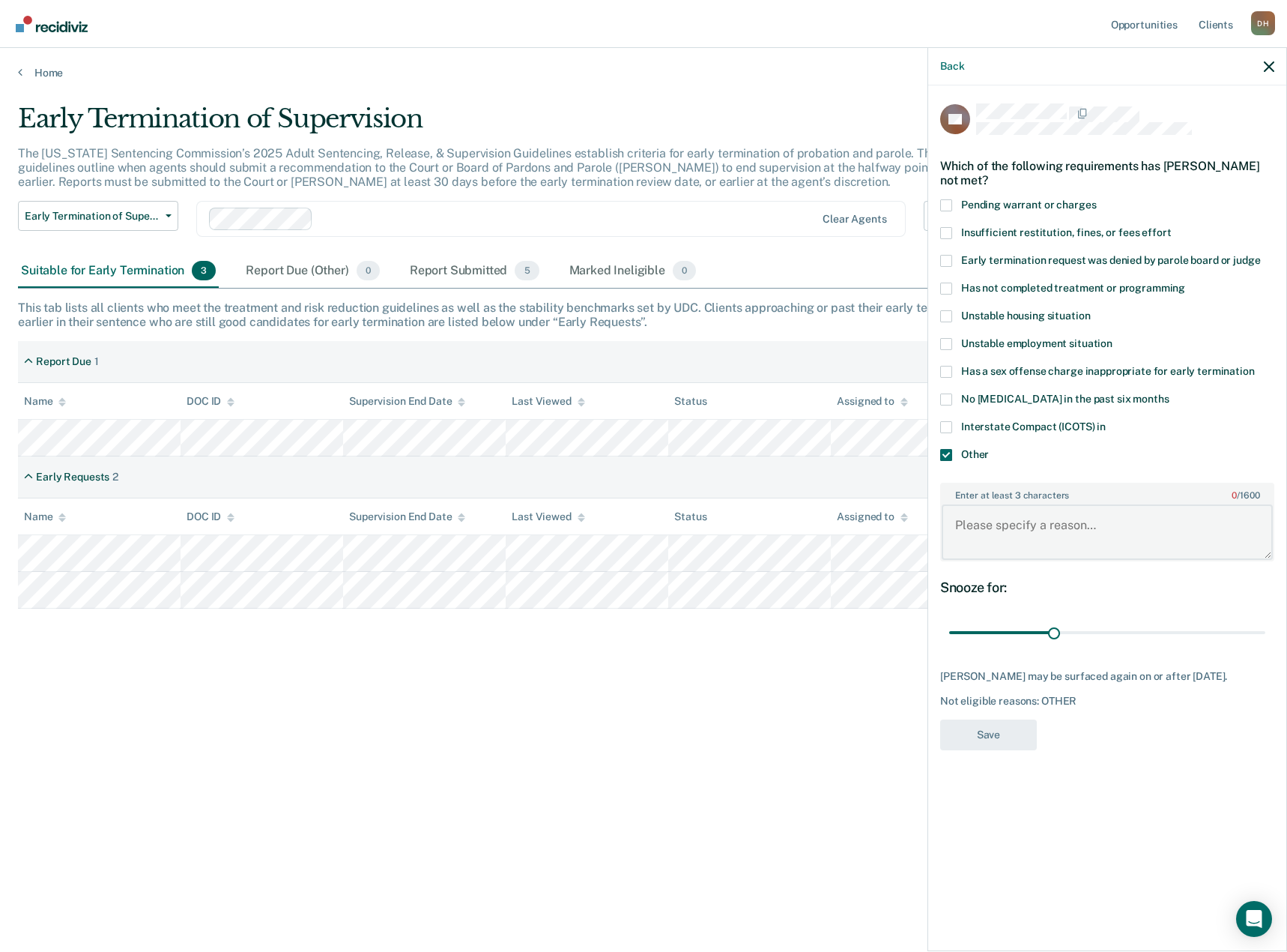
click at [991, 525] on textarea "Enter at least 3 characters 0 / 1600" at bounding box center [1106, 532] width 331 height 55
type textarea "Needs to be closer to his early term review date."
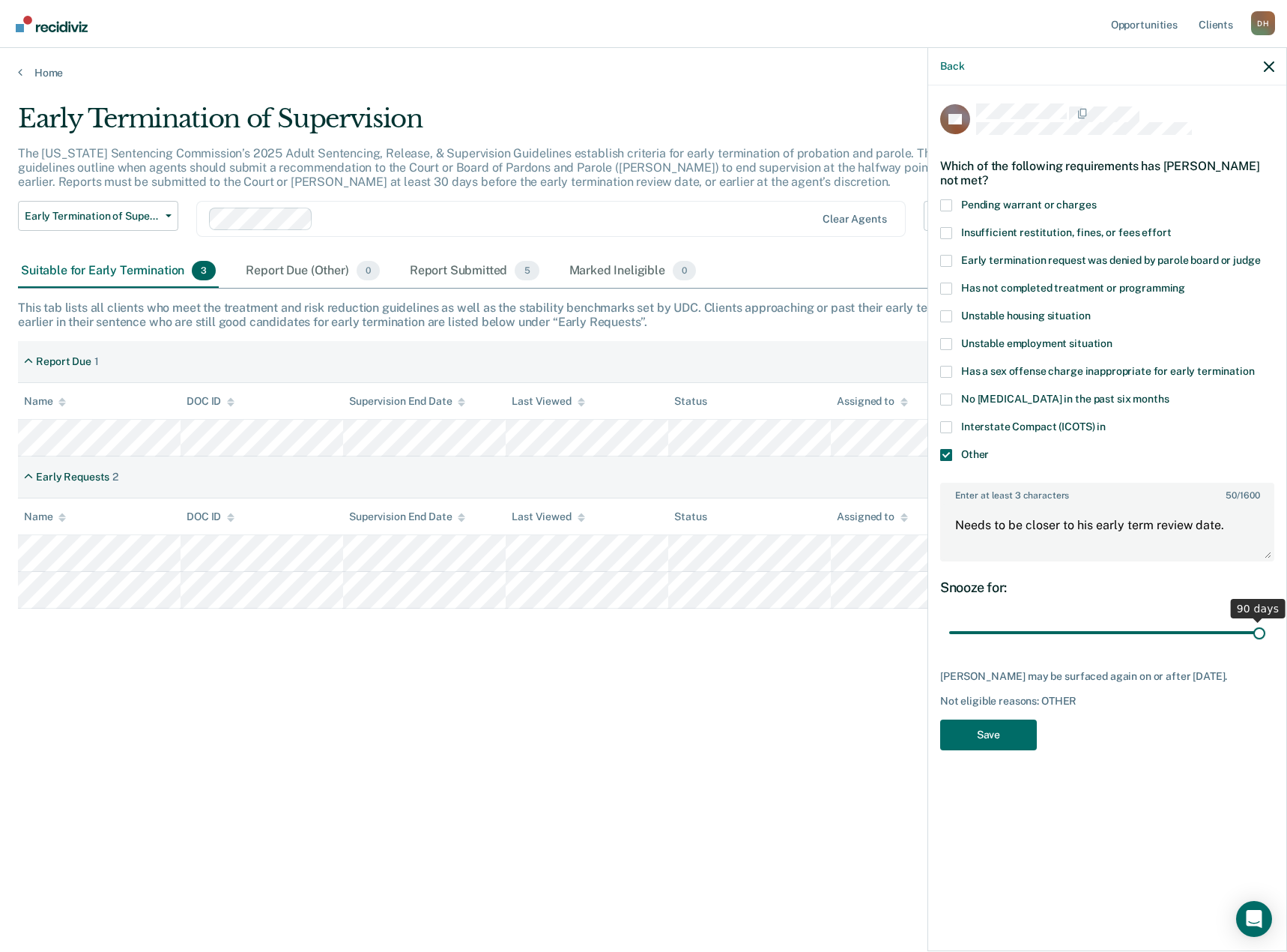
drag, startPoint x: 1054, startPoint y: 630, endPoint x: 1275, endPoint y: 619, distance: 221.3
type input "90"
click at [1265, 619] on input "range" at bounding box center [1107, 633] width 316 height 26
click at [1001, 741] on button "Save" at bounding box center [989, 734] width 97 height 31
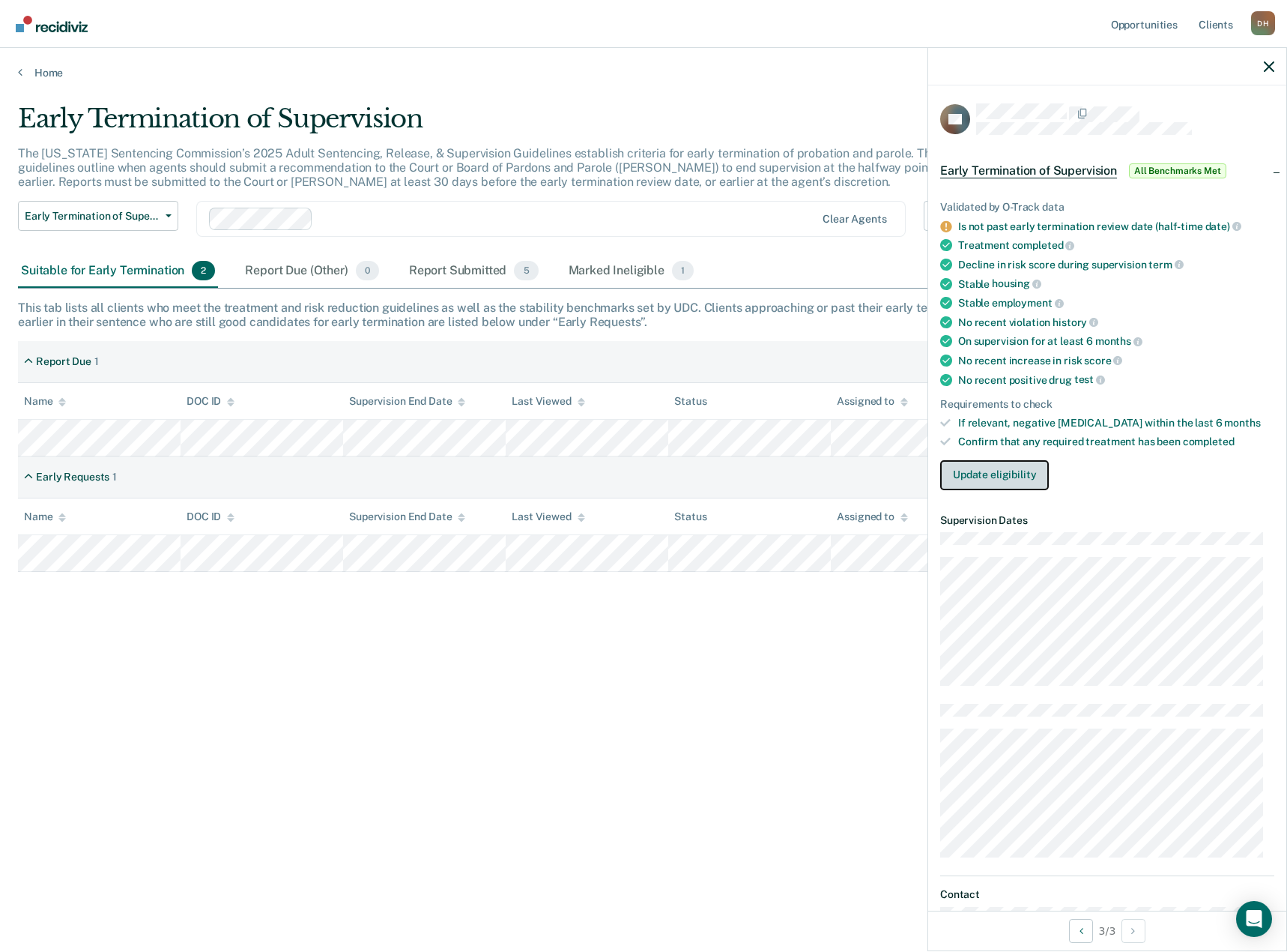
click at [983, 469] on button "Update eligibility" at bounding box center [995, 475] width 109 height 30
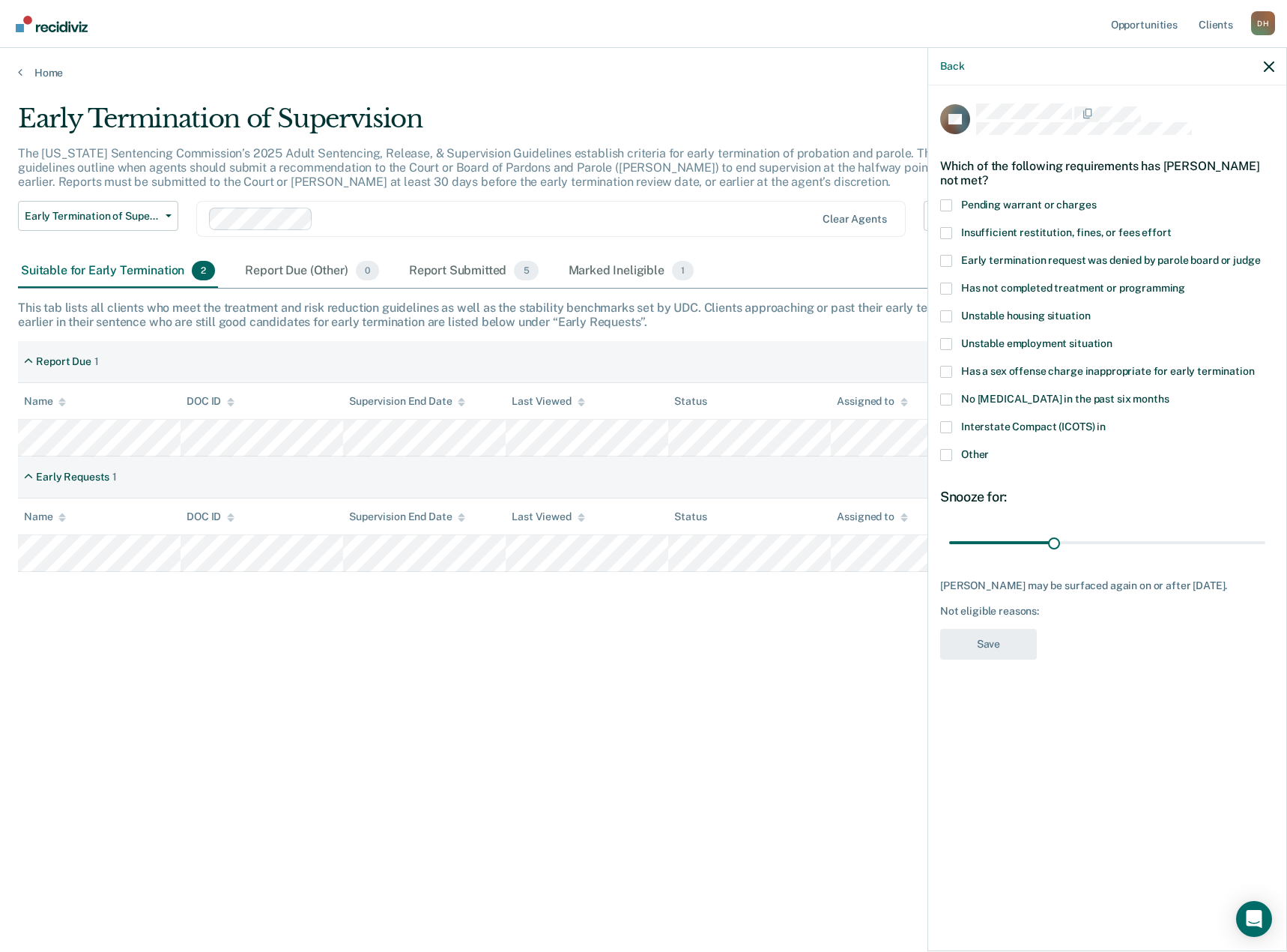
click at [959, 457] on label "Other" at bounding box center [1107, 457] width 334 height 16
click at [989, 449] on input "Other" at bounding box center [989, 449] width 0 height 0
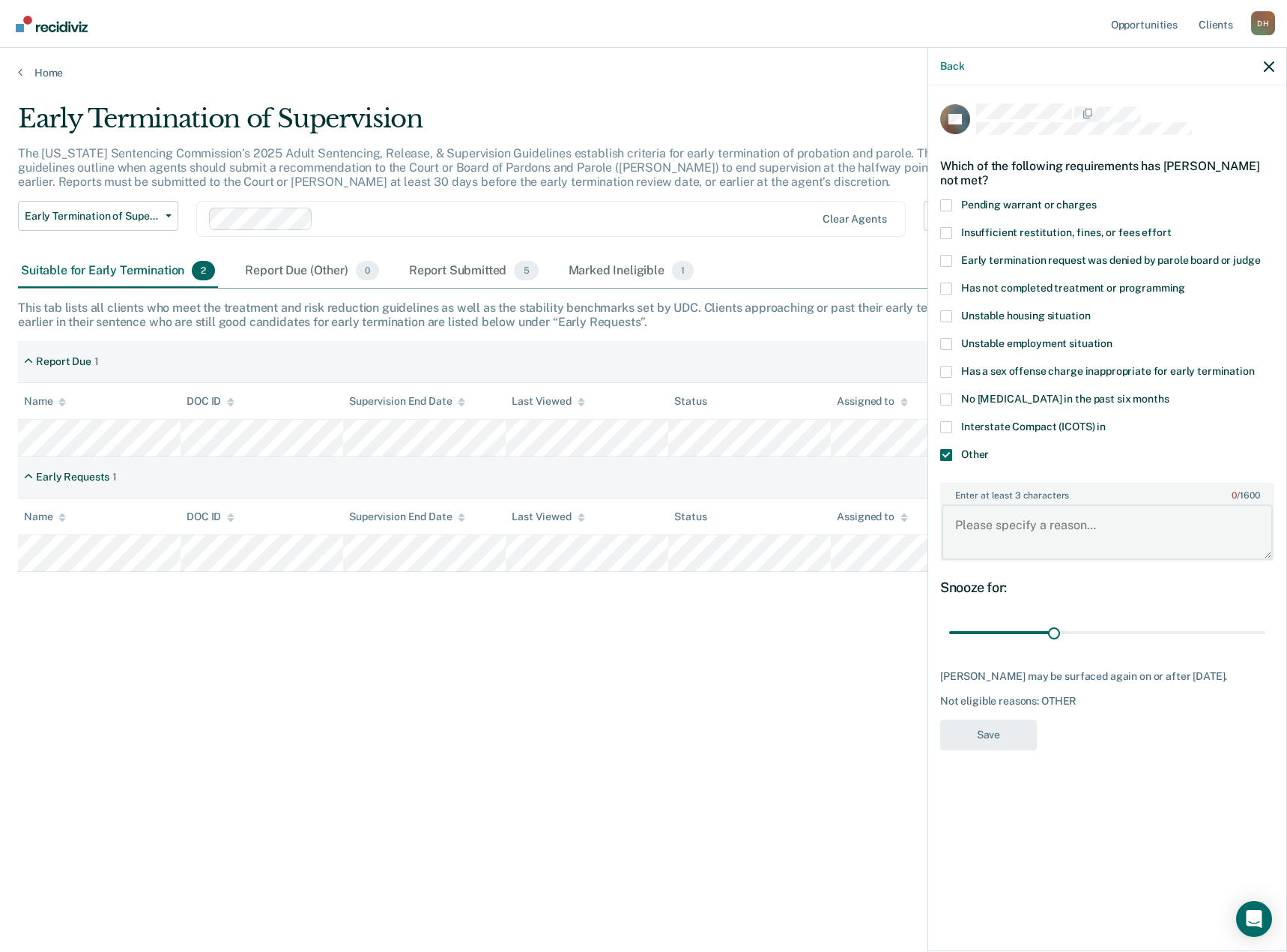
click at [997, 522] on textarea "Enter at least 3 characters 0 / 1600" at bounding box center [1106, 532] width 331 height 55
type textarea "Needs to be closer to his early term review date."
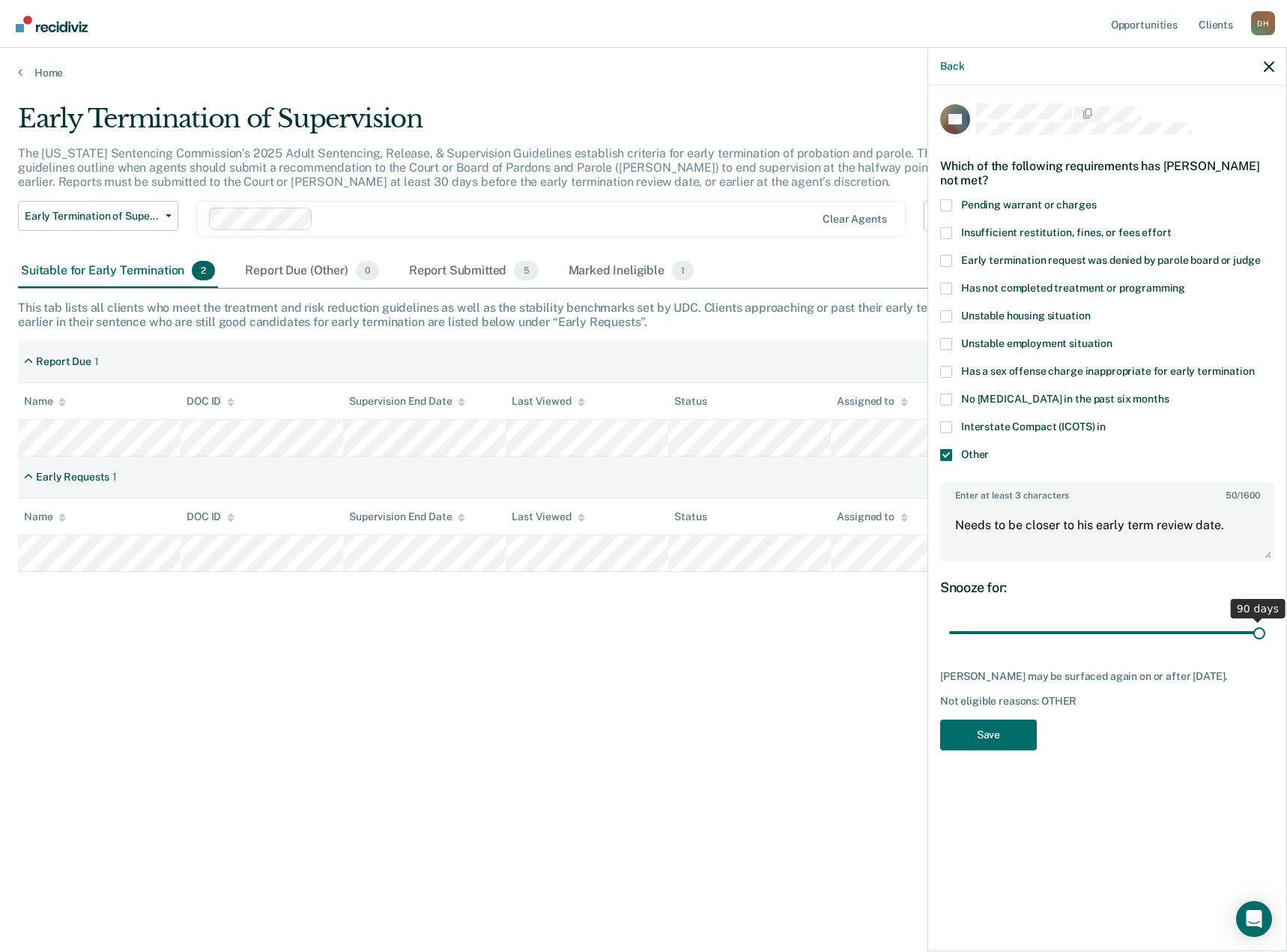
drag, startPoint x: 1057, startPoint y: 633, endPoint x: 1330, endPoint y: 613, distance: 273.7
type input "90"
click at [1265, 619] on input "range" at bounding box center [1107, 633] width 316 height 26
click at [974, 735] on button "Save" at bounding box center [989, 734] width 97 height 31
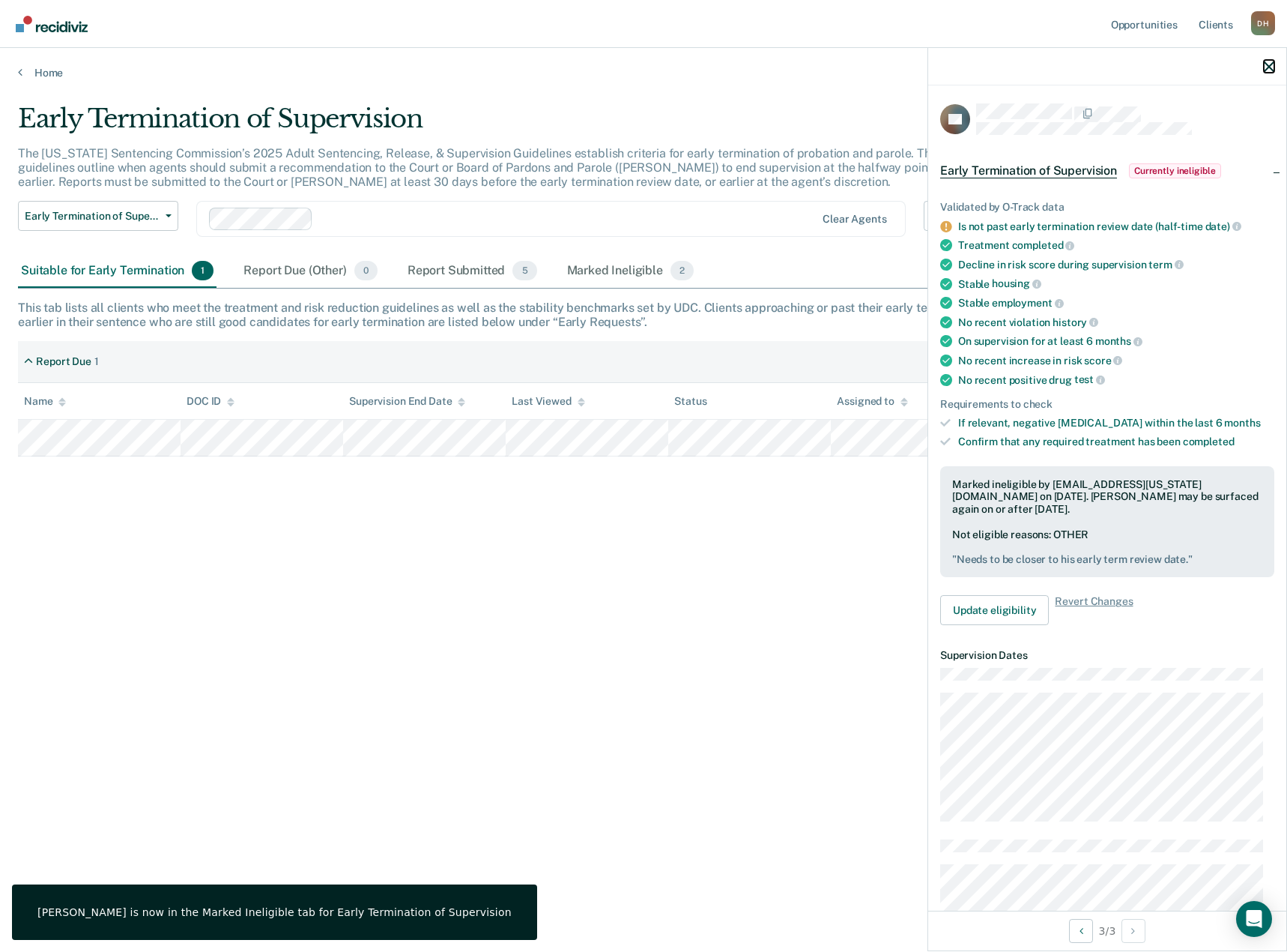
click at [1268, 66] on icon "button" at bounding box center [1269, 67] width 11 height 11
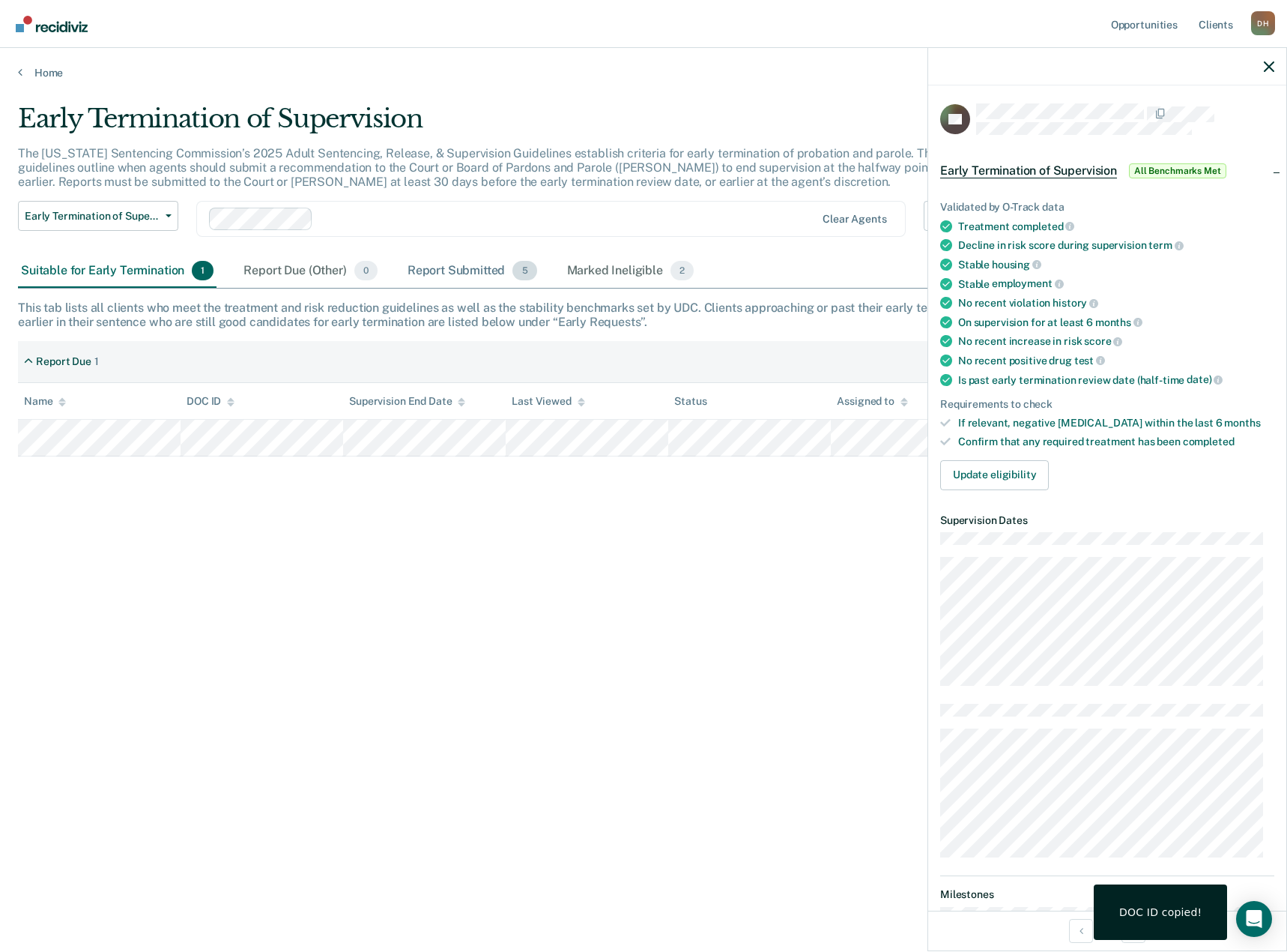
click at [428, 266] on div "Report Submitted 5" at bounding box center [472, 271] width 136 height 33
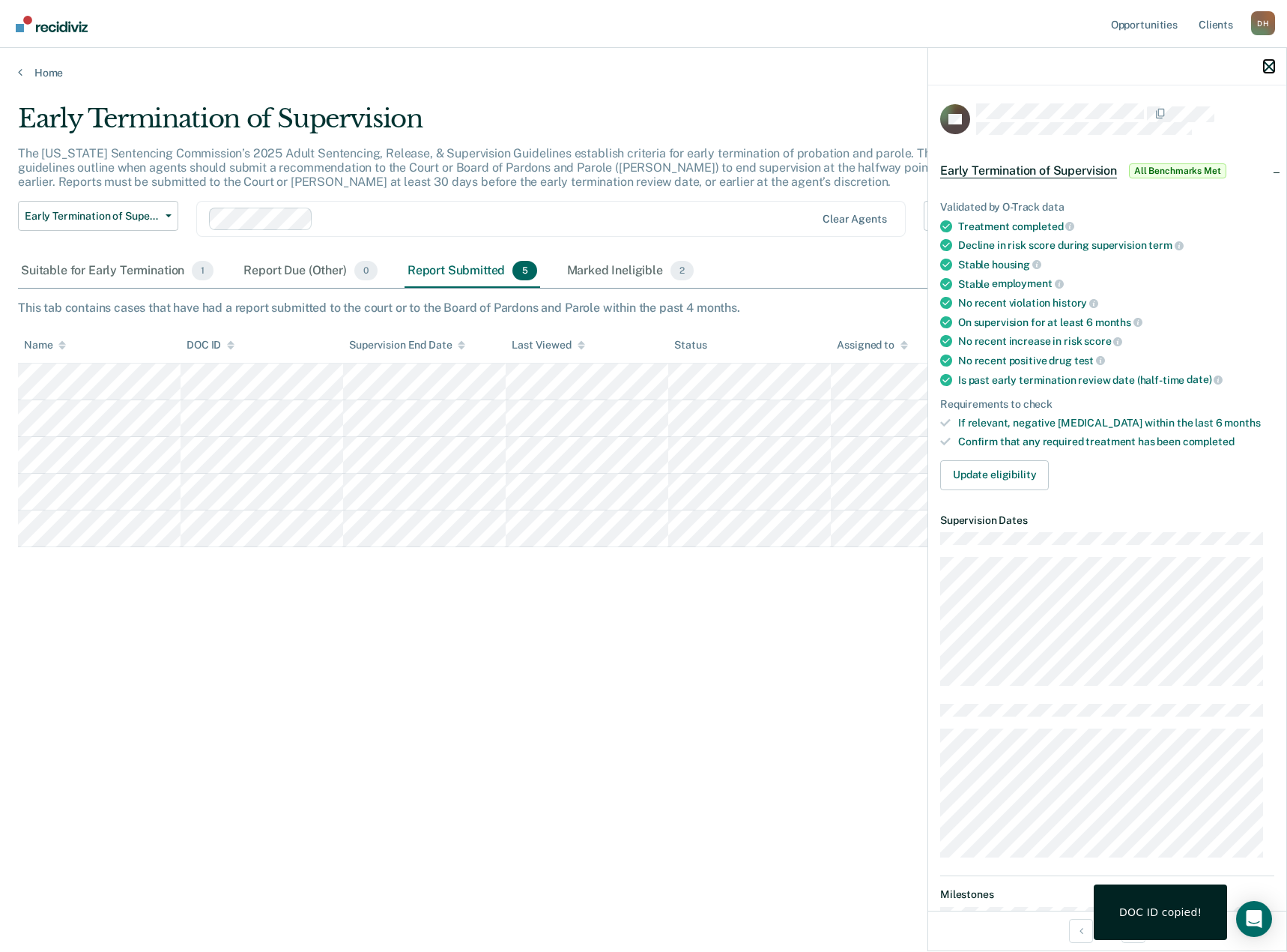
click at [1269, 69] on icon "button" at bounding box center [1269, 67] width 11 height 11
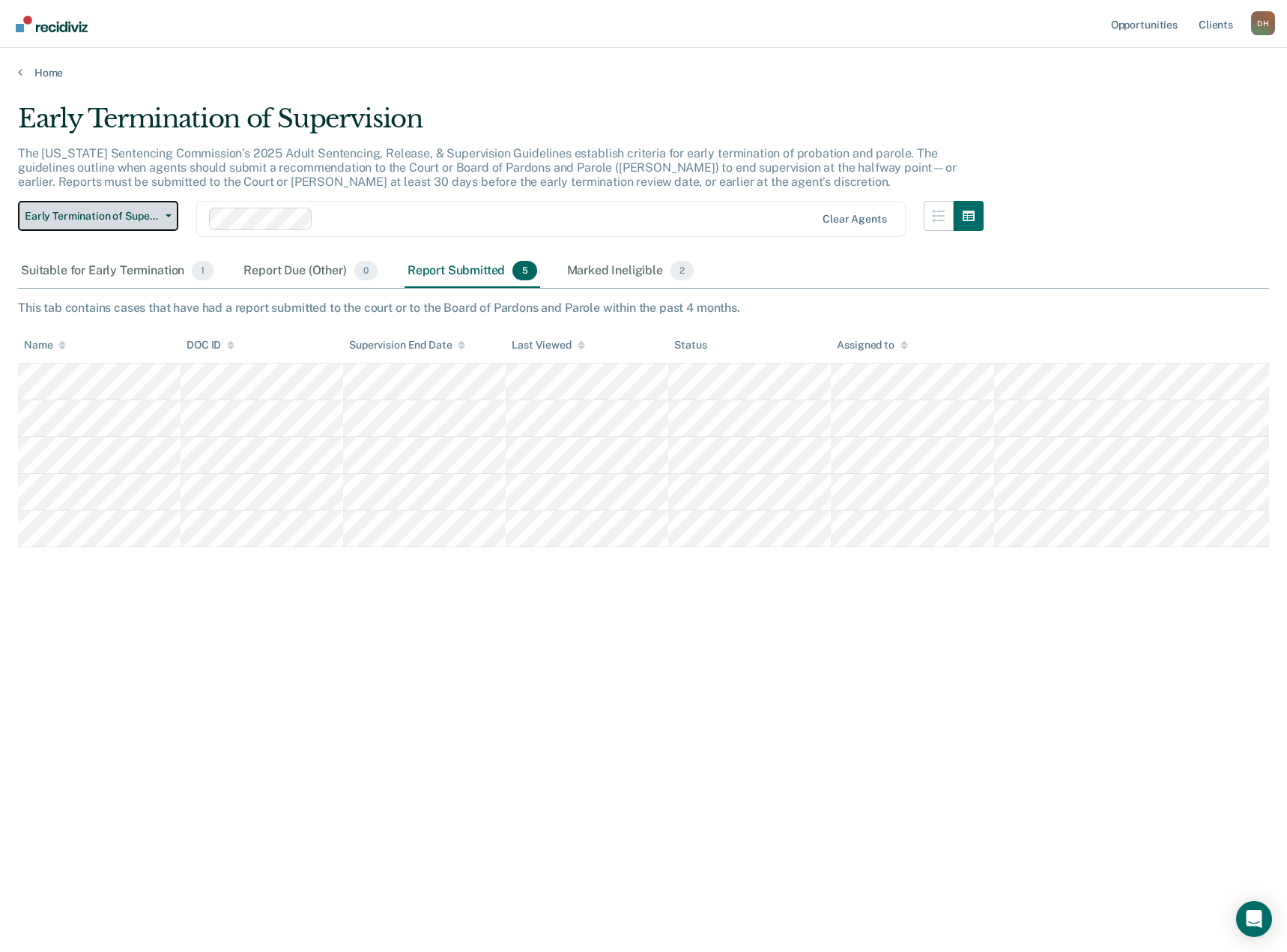
click at [116, 218] on span "Early Termination of Supervision" at bounding box center [92, 216] width 135 height 13
click at [416, 176] on p "The [US_STATE] Sentencing Commission’s 2025 Adult Sentencing, Release, & Superv…" at bounding box center [487, 168] width 939 height 43
click at [671, 748] on div "Early Termination of Supervision The [US_STATE] Sentencing Commission’s 2025 Ad…" at bounding box center [643, 471] width 1251 height 736
drag, startPoint x: 671, startPoint y: 748, endPoint x: 552, endPoint y: 745, distance: 119.0
click at [552, 745] on div "Early Termination of Supervision The [US_STATE] Sentencing Commission’s 2025 Ad…" at bounding box center [643, 471] width 1251 height 736
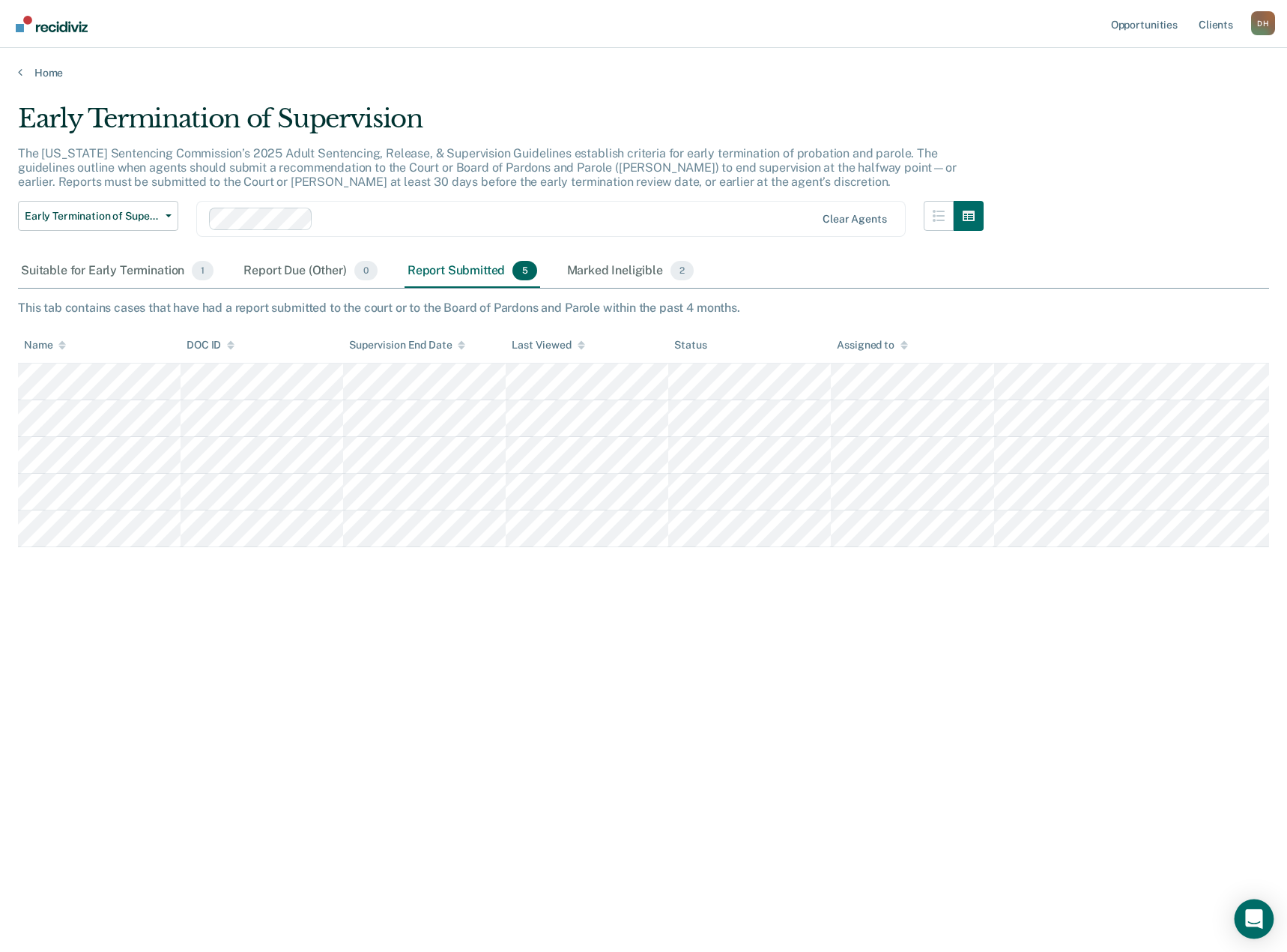
click at [1246, 919] on icon "Open Intercom Messenger" at bounding box center [1254, 919] width 19 height 19
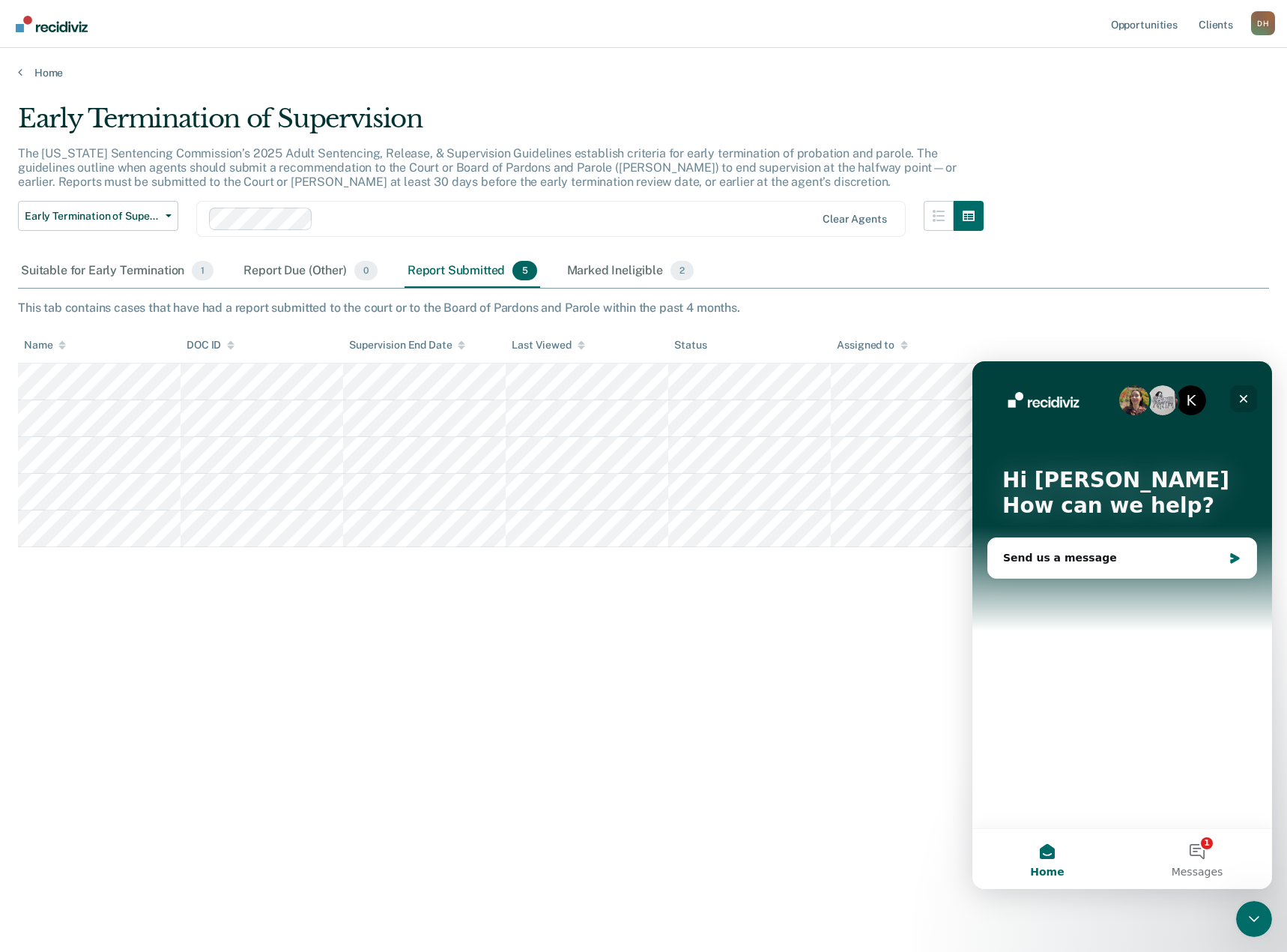
click at [1246, 398] on icon "Close" at bounding box center [1244, 398] width 12 height 12
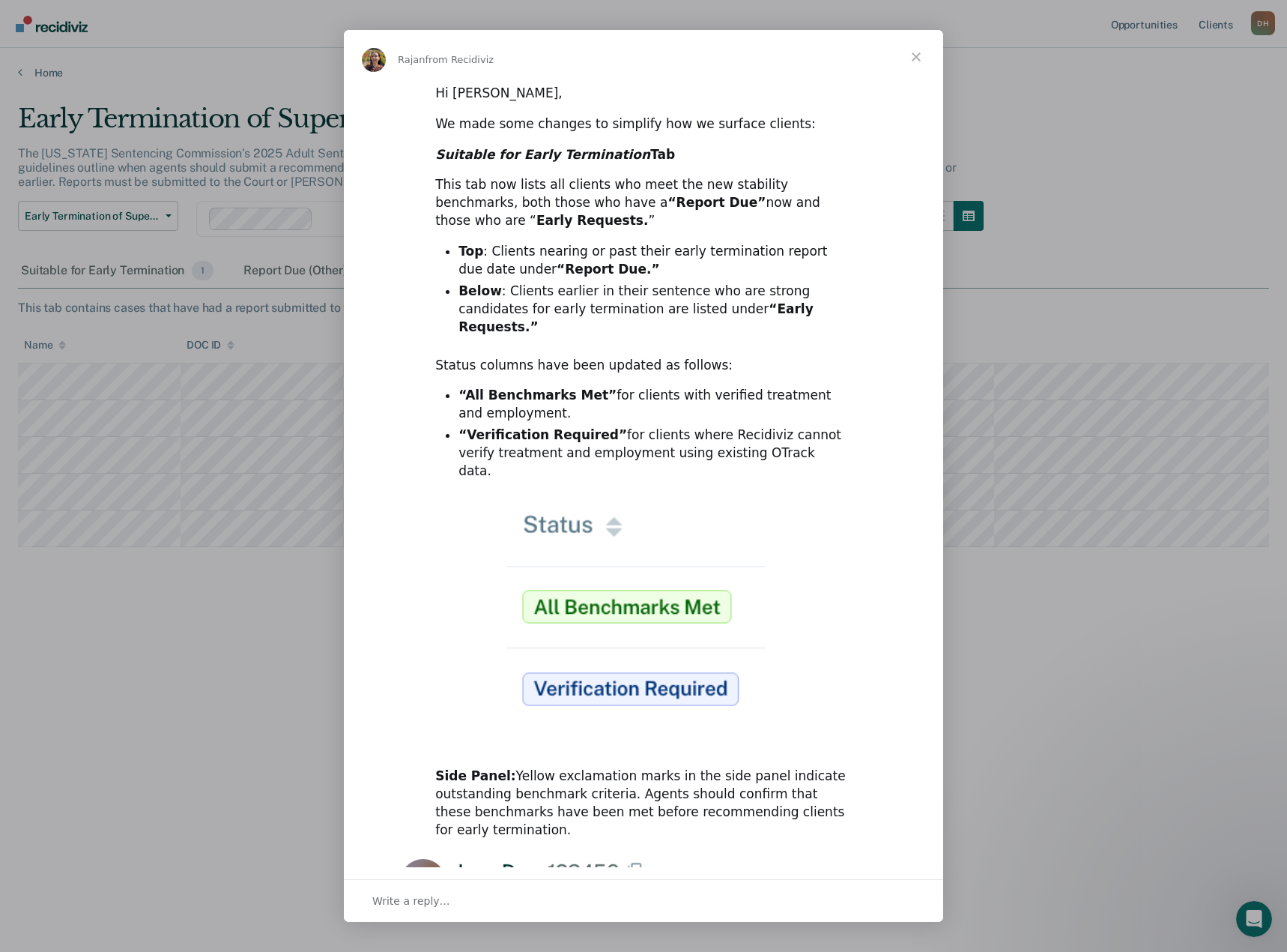
click at [919, 54] on span "Close" at bounding box center [916, 56] width 54 height 54
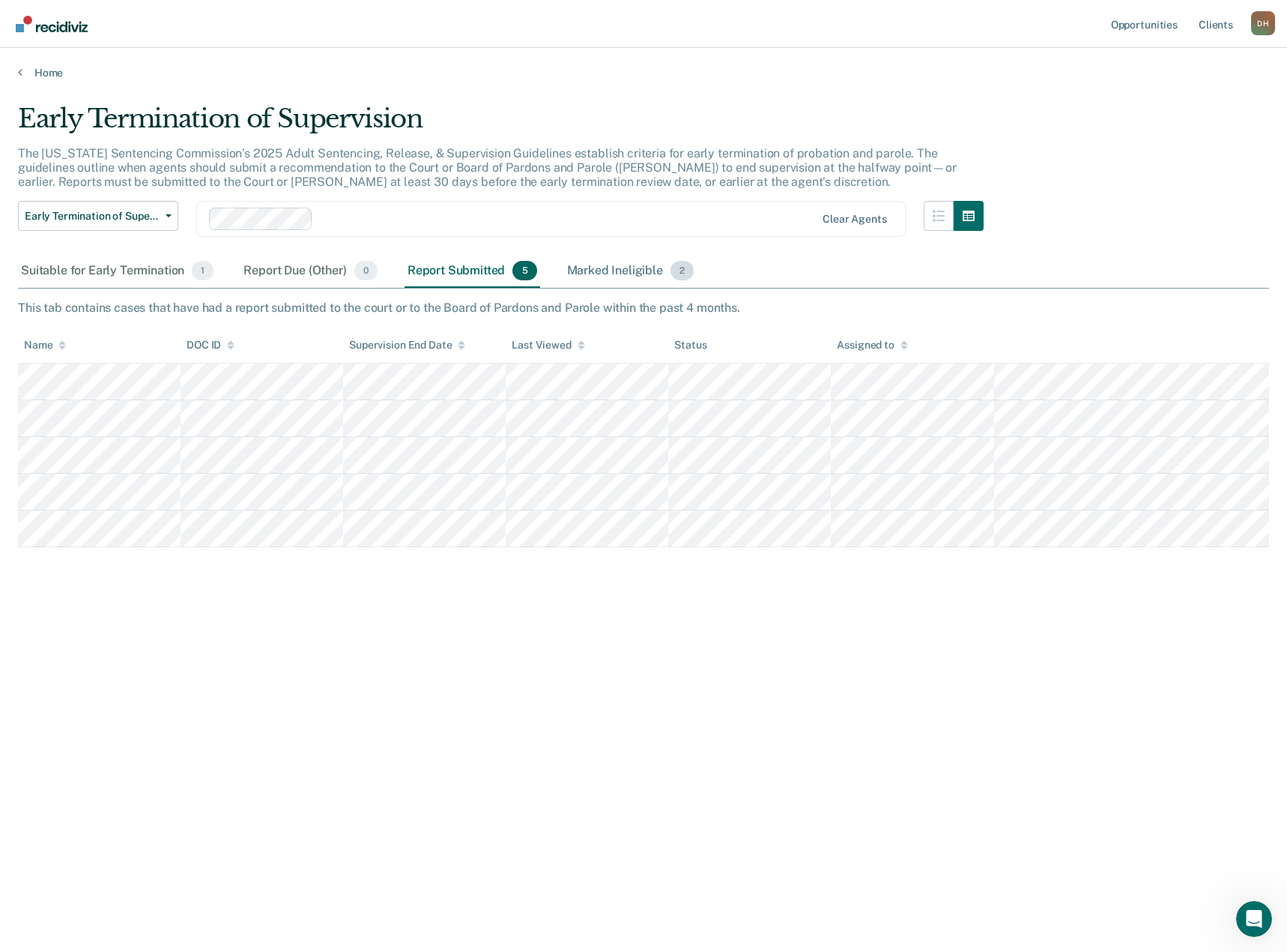
click at [611, 275] on div "Marked Ineligible 2" at bounding box center [631, 271] width 133 height 33
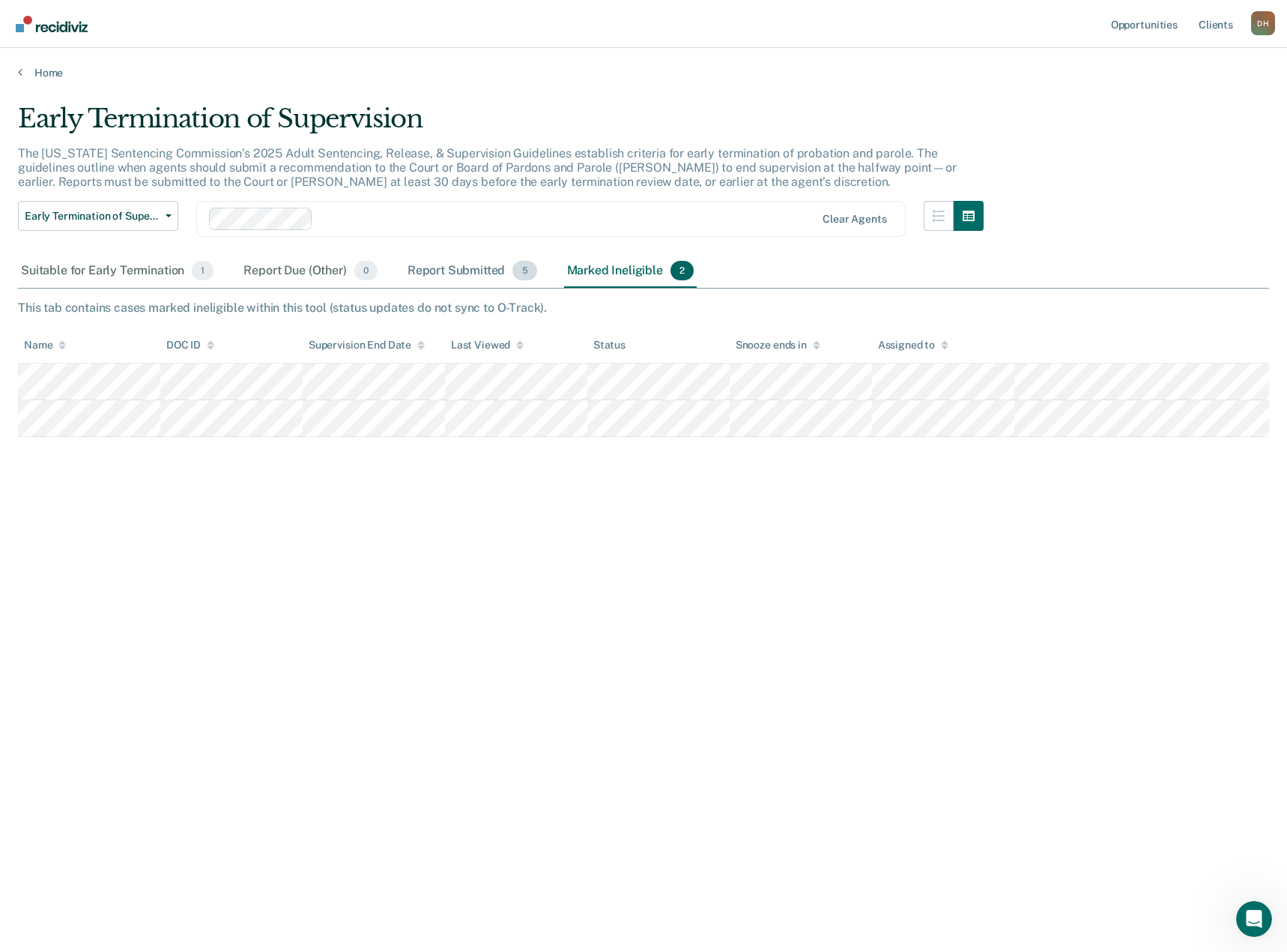
click at [475, 272] on div "Report Submitted 5" at bounding box center [472, 271] width 136 height 33
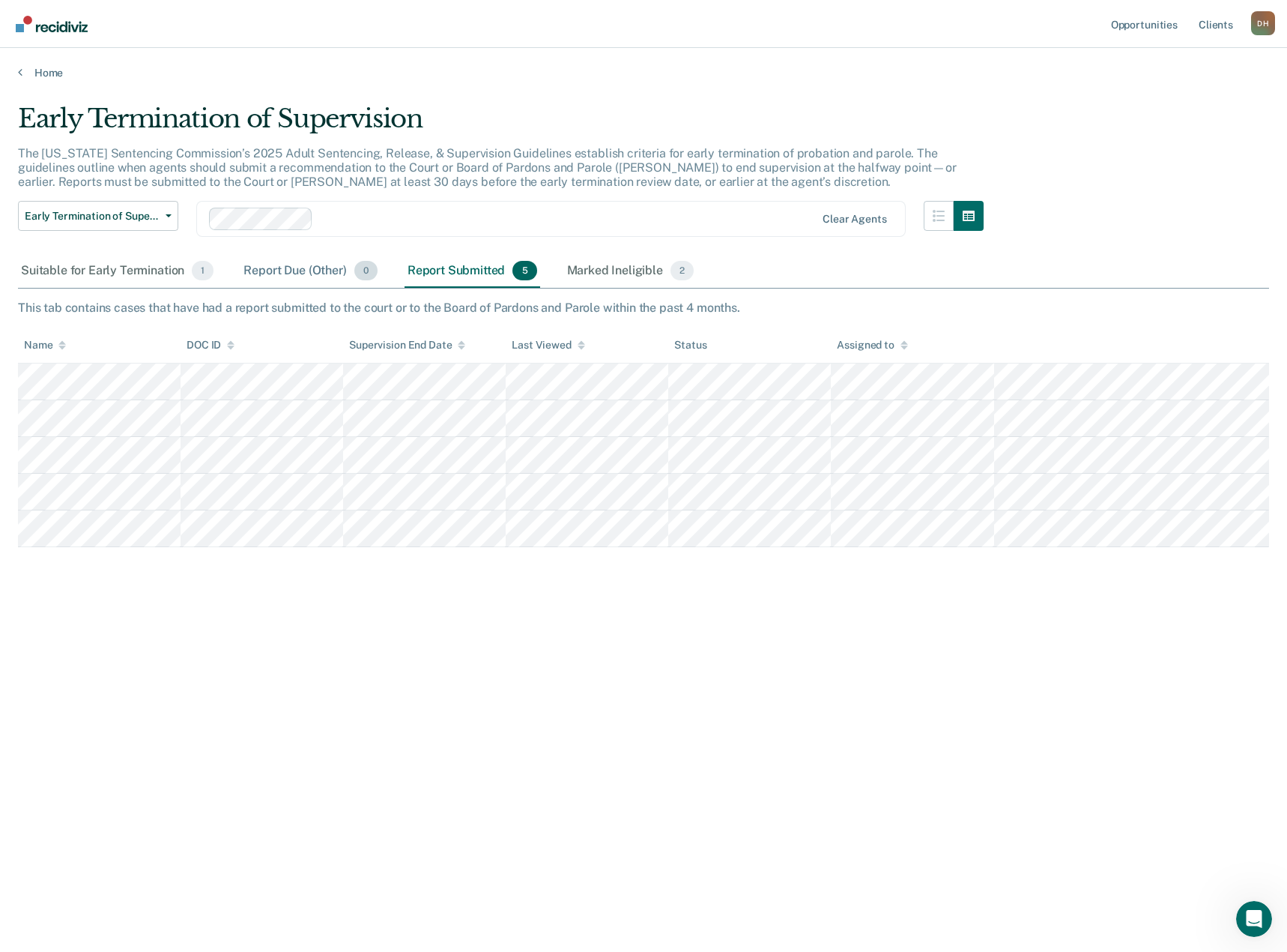
click at [306, 275] on div "Report Due (Other) 0" at bounding box center [310, 271] width 139 height 33
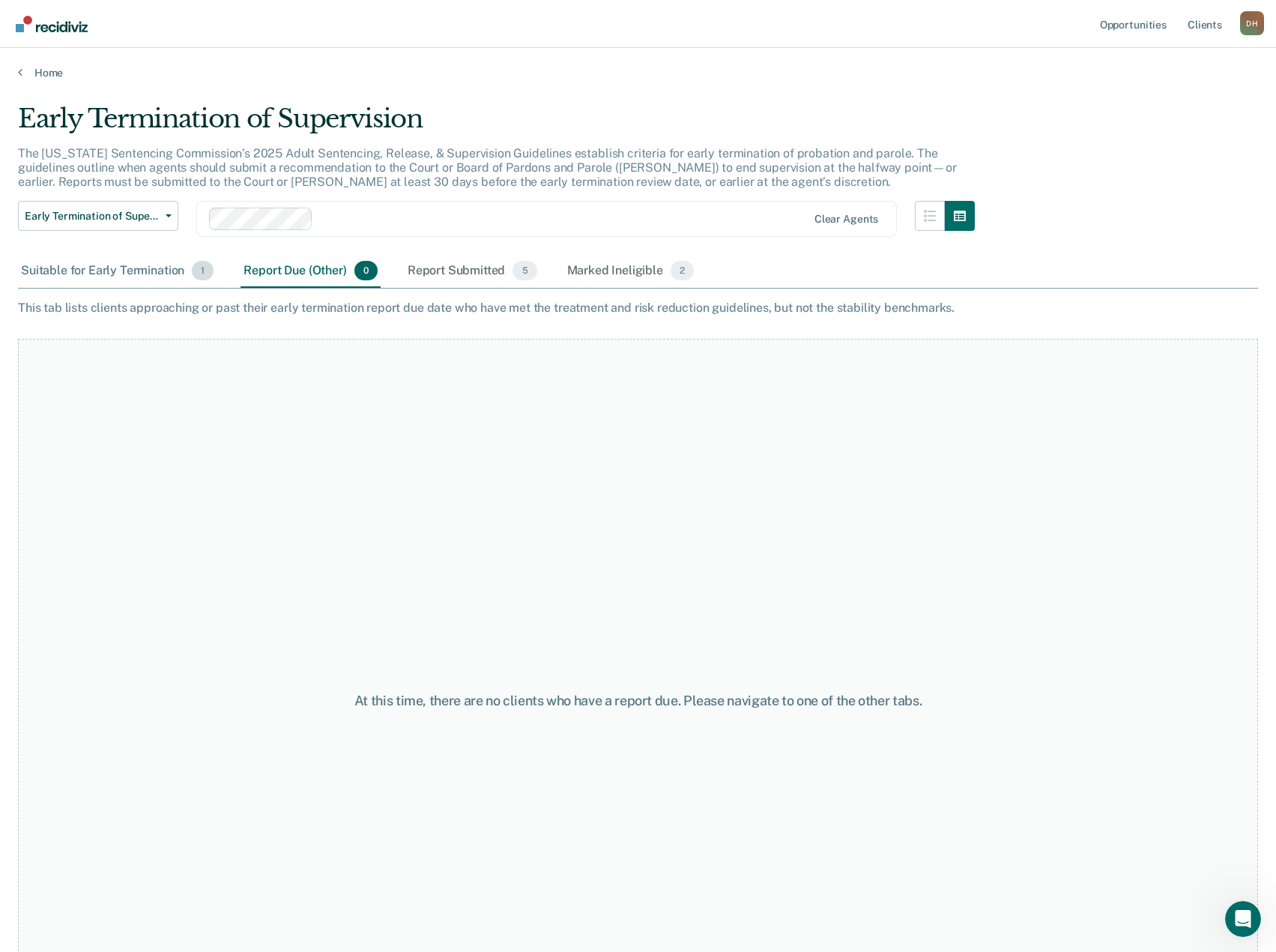
click at [118, 276] on div "Suitable for Early Termination 1" at bounding box center [117, 271] width 198 height 33
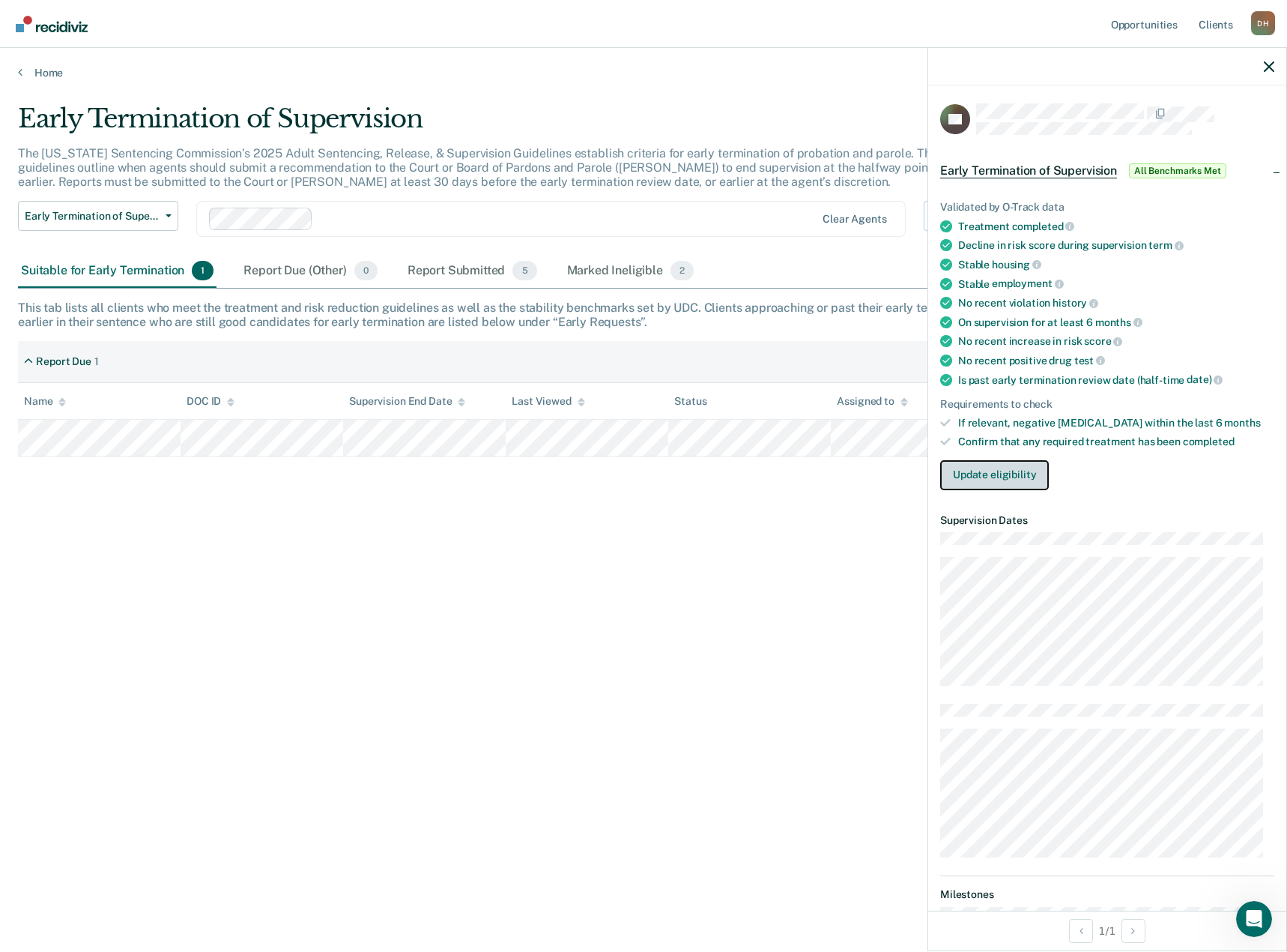
click at [1012, 468] on button "Update eligibility" at bounding box center [995, 475] width 109 height 30
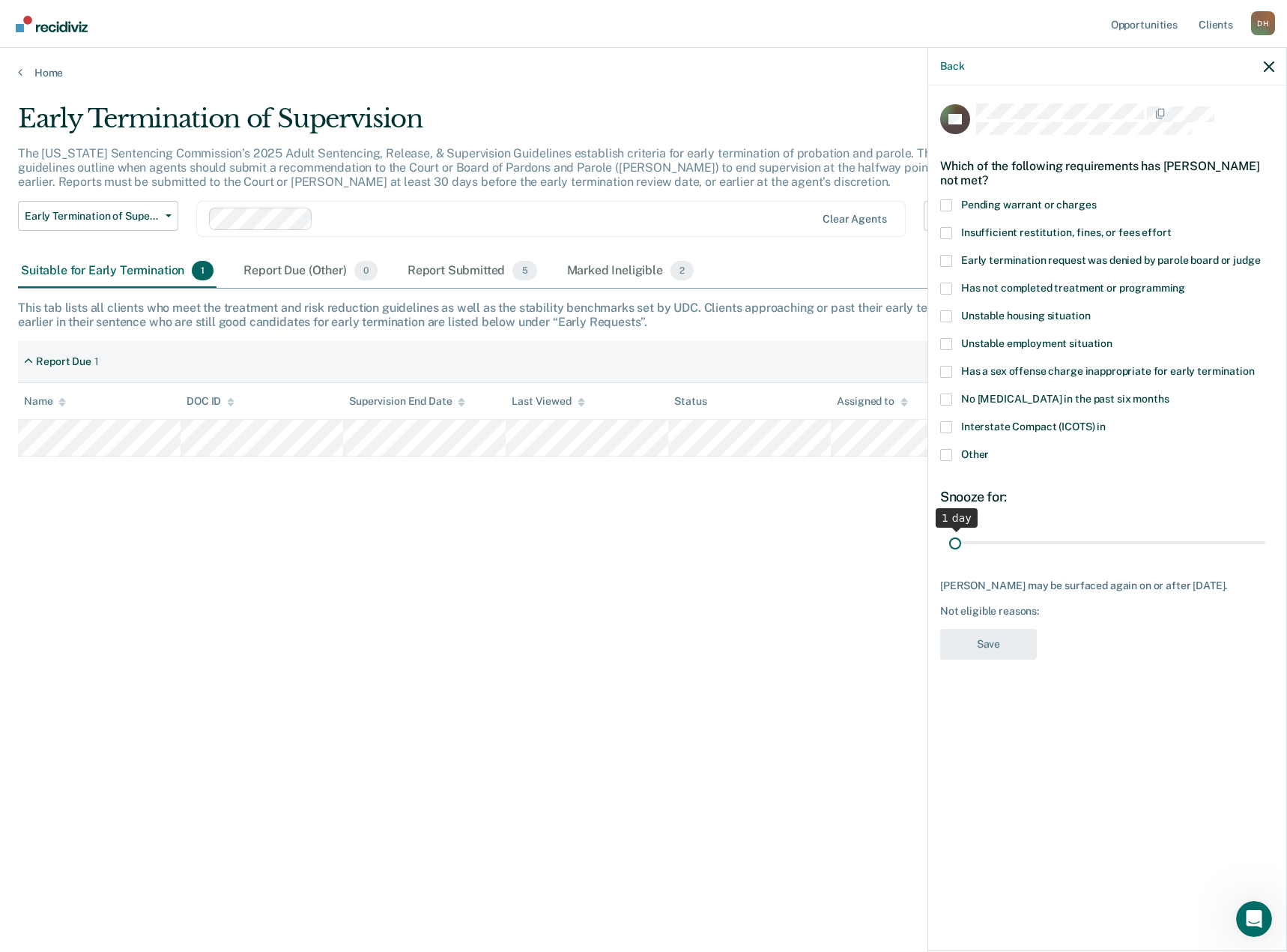
drag, startPoint x: 1049, startPoint y: 539, endPoint x: 880, endPoint y: 562, distance: 170.6
type input "1"
click at [949, 555] on input "range" at bounding box center [1107, 542] width 316 height 26
click at [1262, 63] on div "Back" at bounding box center [1107, 67] width 358 height 38
click at [1266, 67] on icon "button" at bounding box center [1269, 67] width 11 height 11
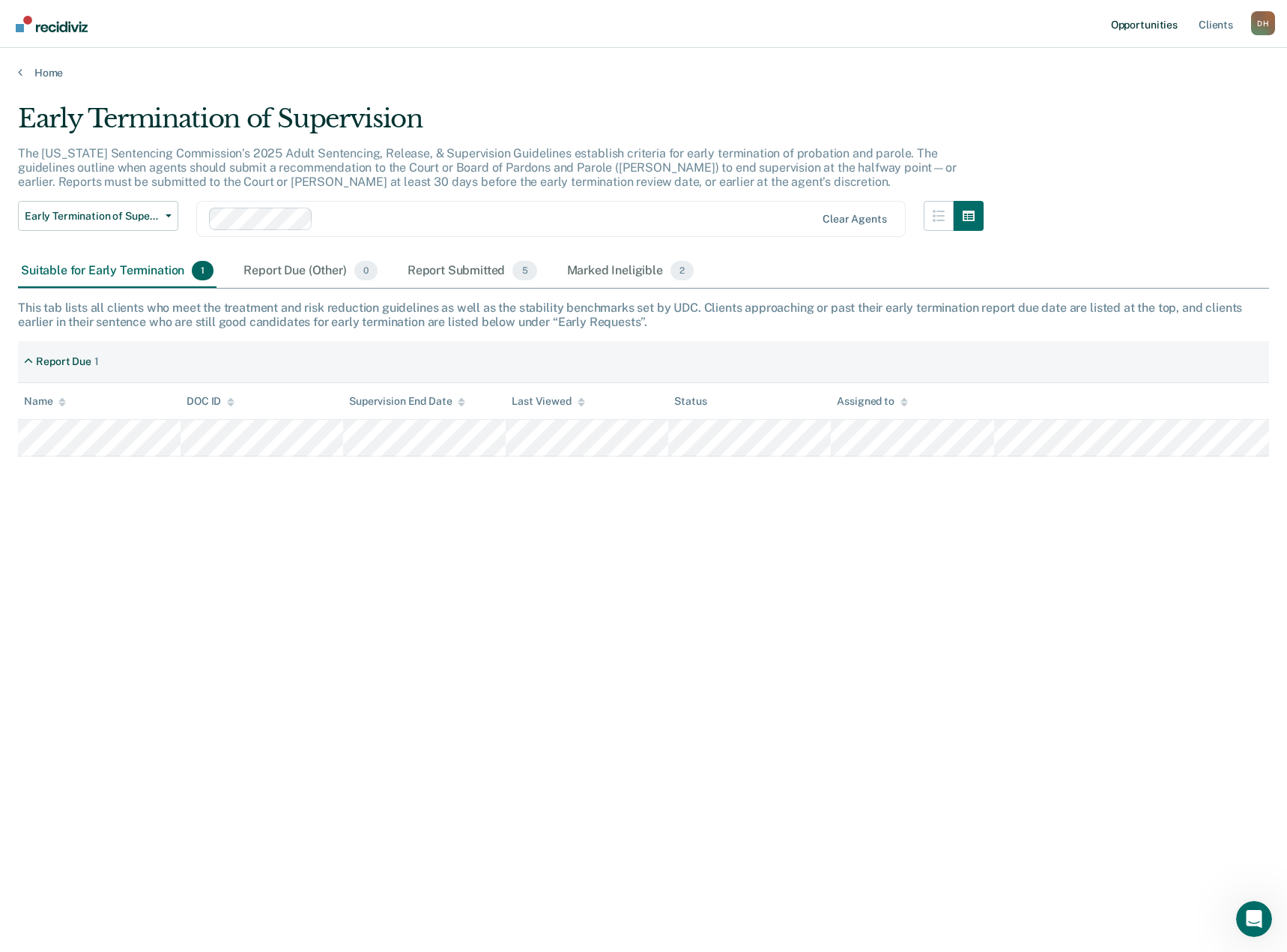
click at [1140, 35] on link "Opportunities" at bounding box center [1144, 24] width 73 height 48
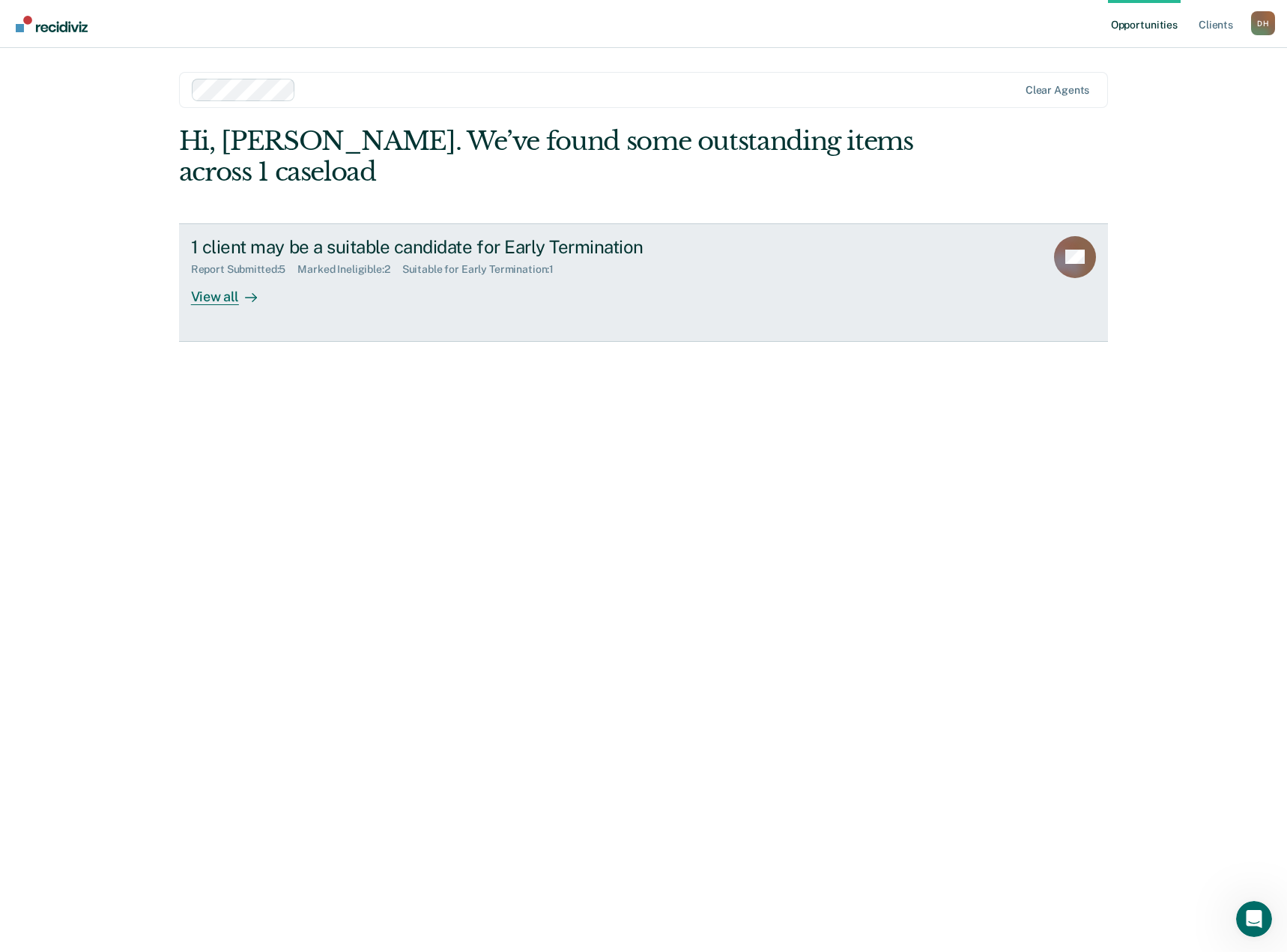
click at [244, 311] on link "1 client may be a suitable candidate for Early Termination Report Submitted : 5…" at bounding box center [644, 282] width 930 height 118
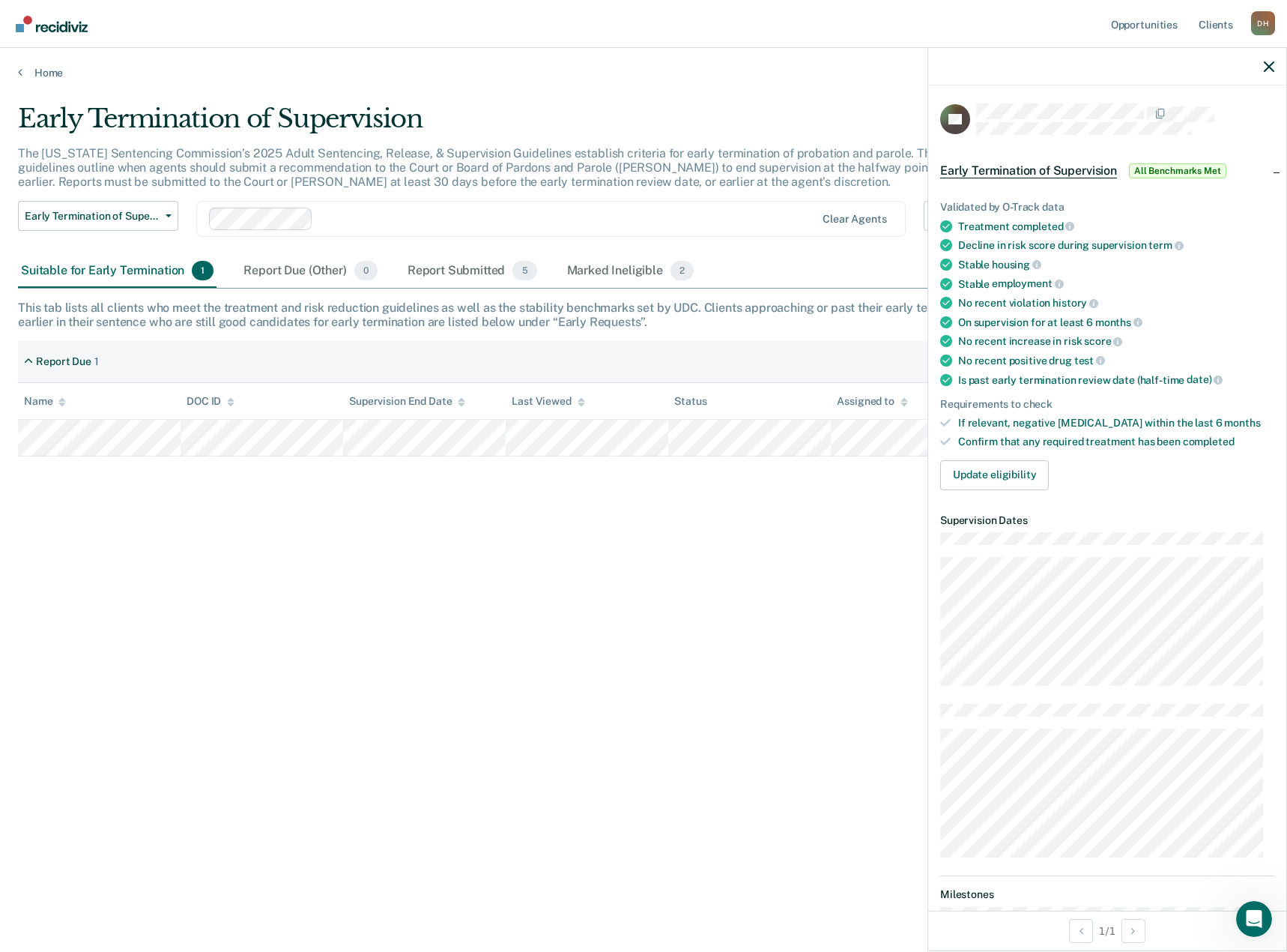
click at [947, 446] on li "Confirm that any required treatment has been completed" at bounding box center [1107, 441] width 334 height 13
click at [947, 442] on icon at bounding box center [946, 441] width 11 height 11
click at [949, 424] on icon at bounding box center [946, 423] width 11 height 11
click at [1265, 172] on div "Early Termination of Supervision All Benchmarks Met" at bounding box center [1107, 170] width 358 height 48
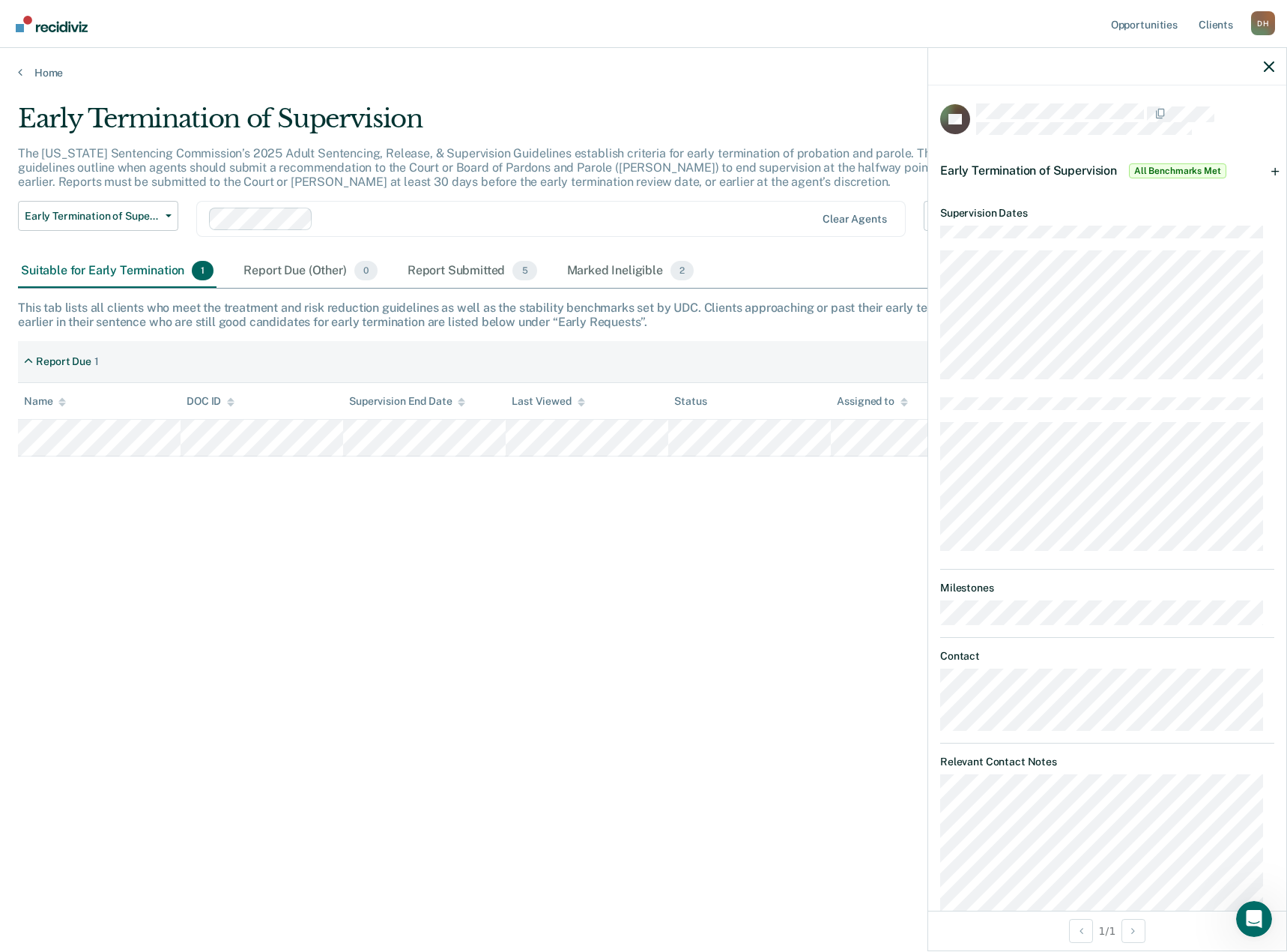
click at [1265, 172] on div "Early Termination of Supervision All Benchmarks Met" at bounding box center [1107, 170] width 358 height 48
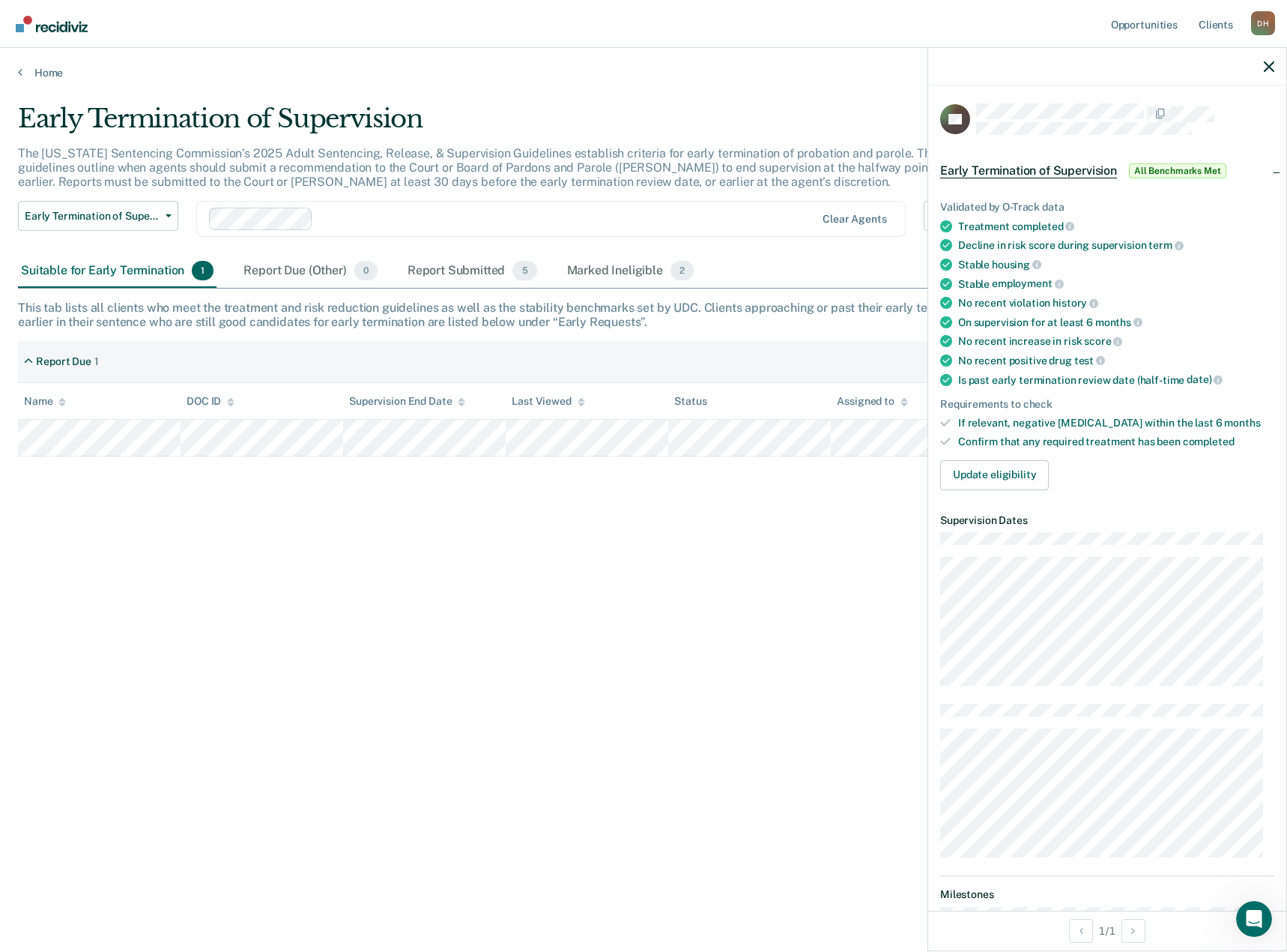
click at [1265, 169] on div "Early Termination of Supervision All Benchmarks Met" at bounding box center [1107, 170] width 358 height 48
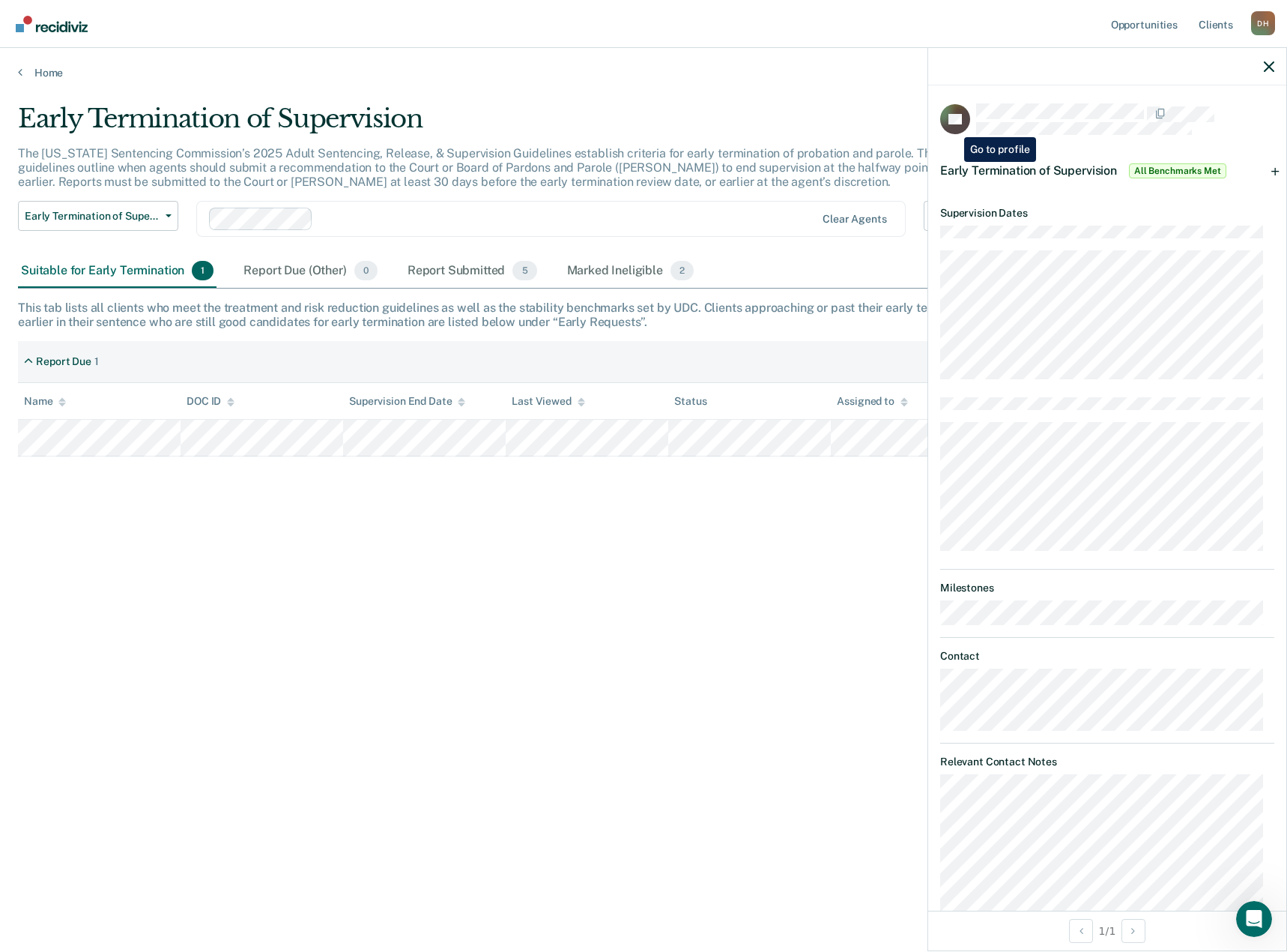
click at [953, 125] on rect at bounding box center [955, 119] width 30 height 30
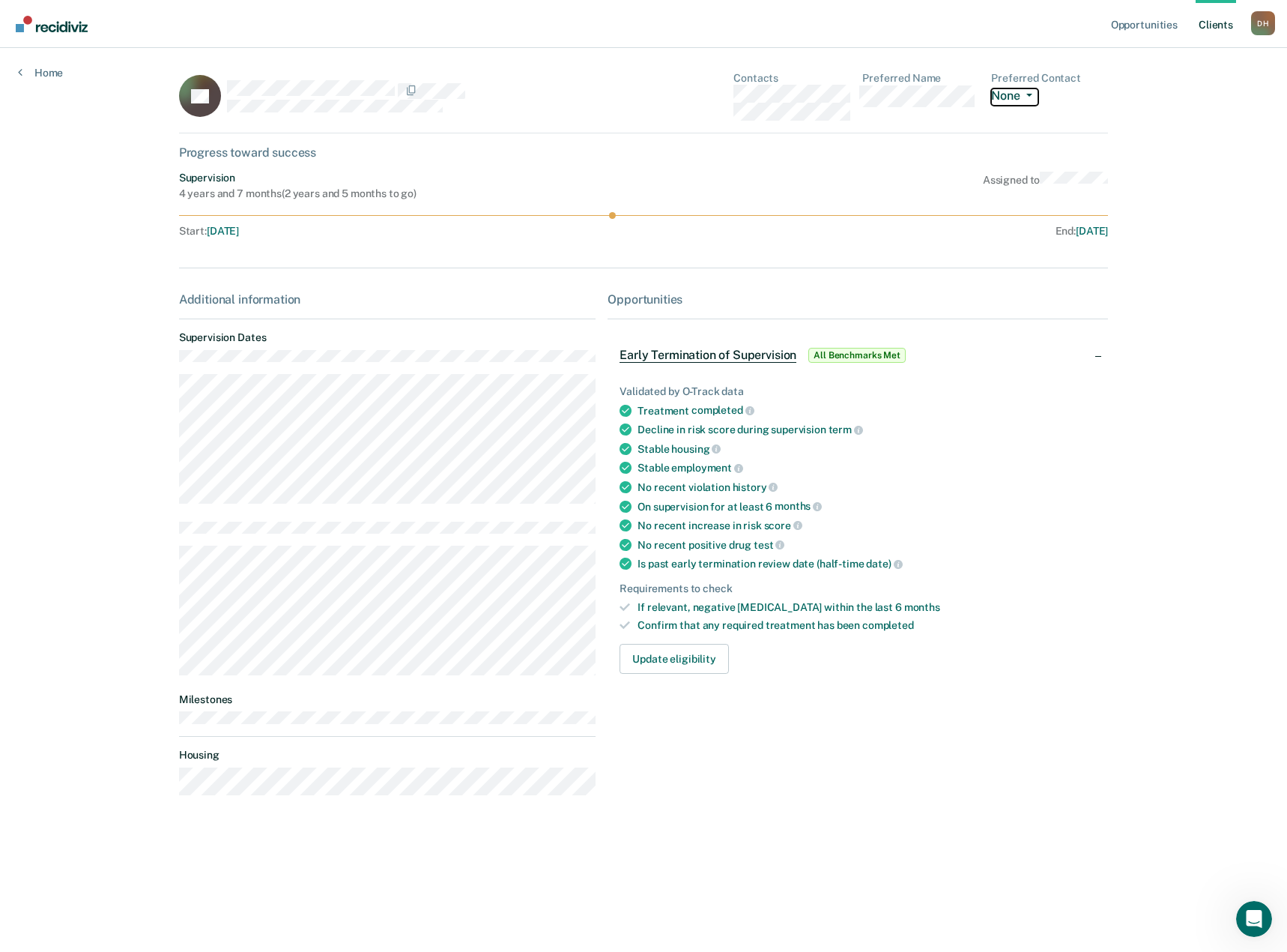
click at [1030, 91] on button "None" at bounding box center [1014, 97] width 46 height 18
click at [667, 663] on button "Update eligibility" at bounding box center [674, 659] width 109 height 30
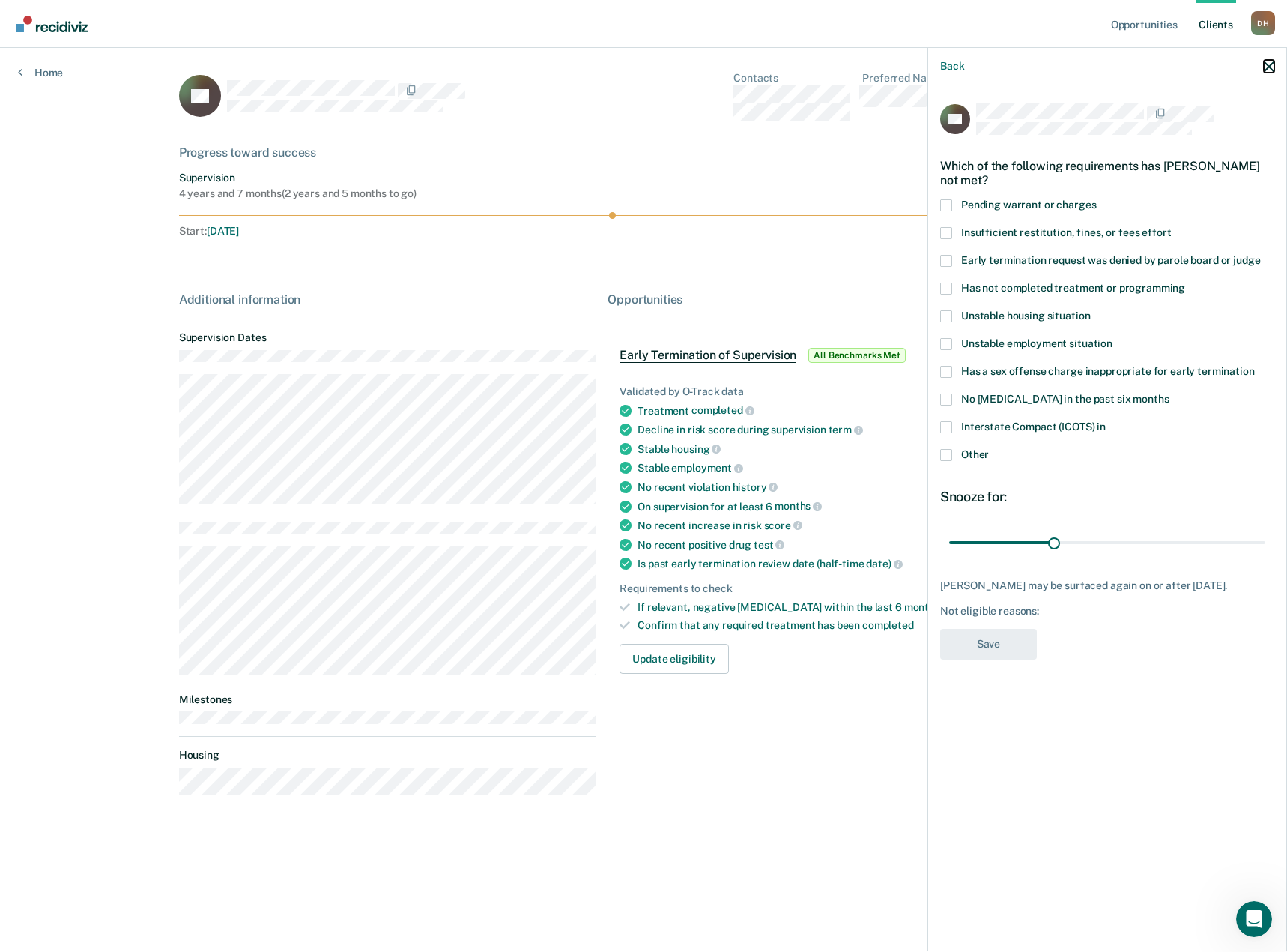
click at [1269, 61] on icon "button" at bounding box center [1269, 67] width 11 height 11
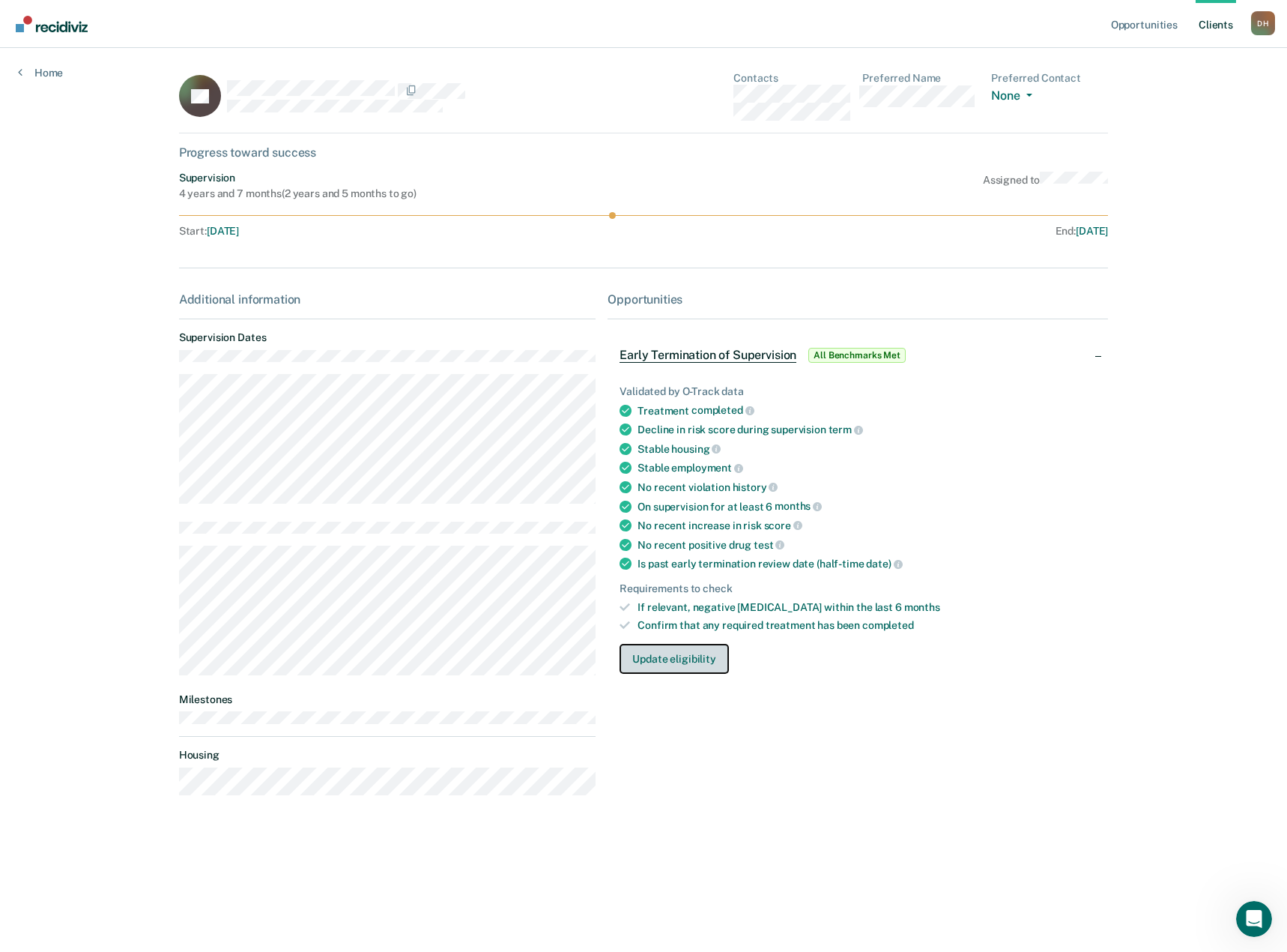
click at [695, 659] on button "Update eligibility" at bounding box center [674, 659] width 109 height 30
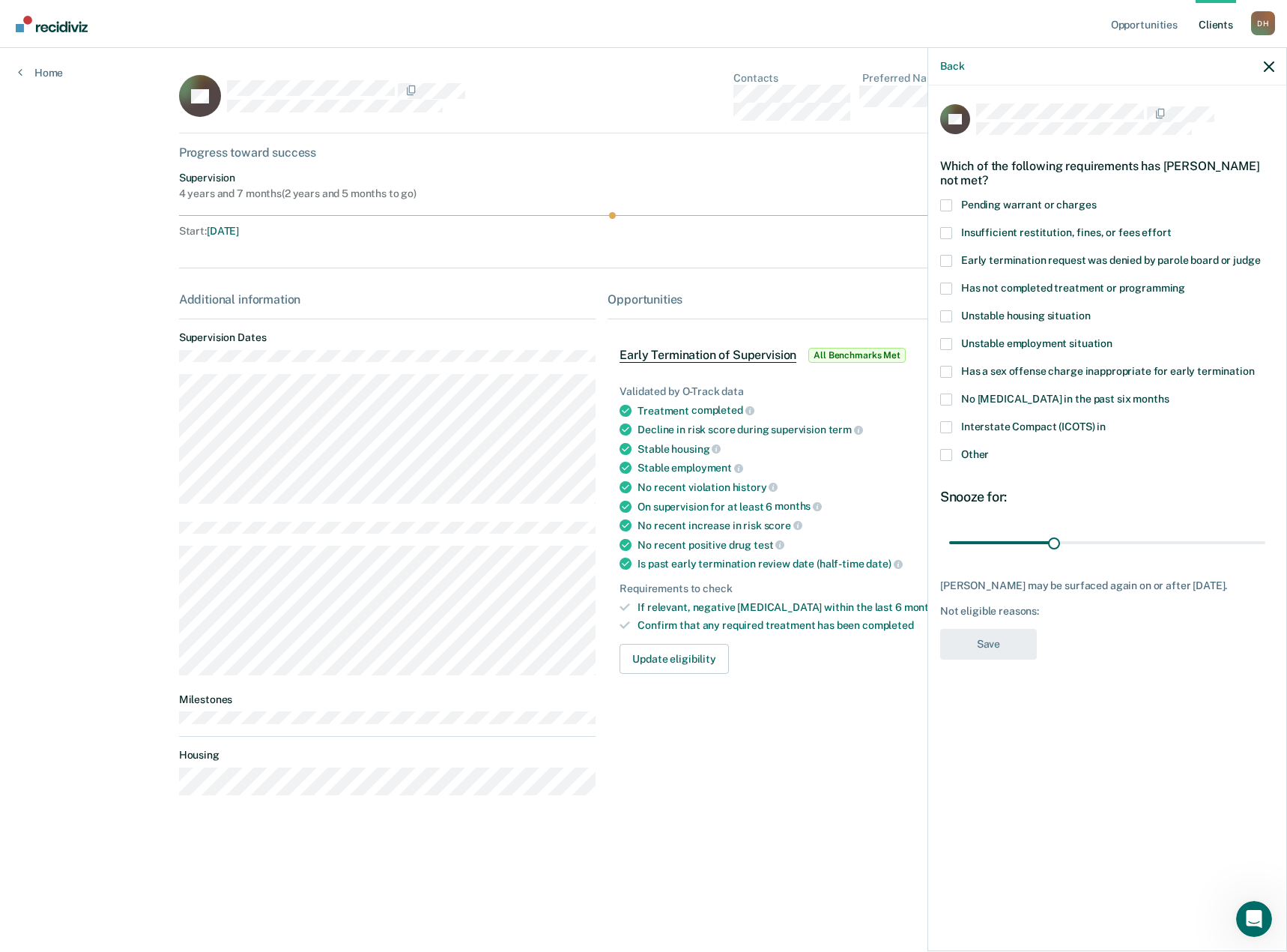
click at [945, 455] on span at bounding box center [947, 455] width 12 height 12
click at [989, 449] on input "Other" at bounding box center [989, 449] width 0 height 0
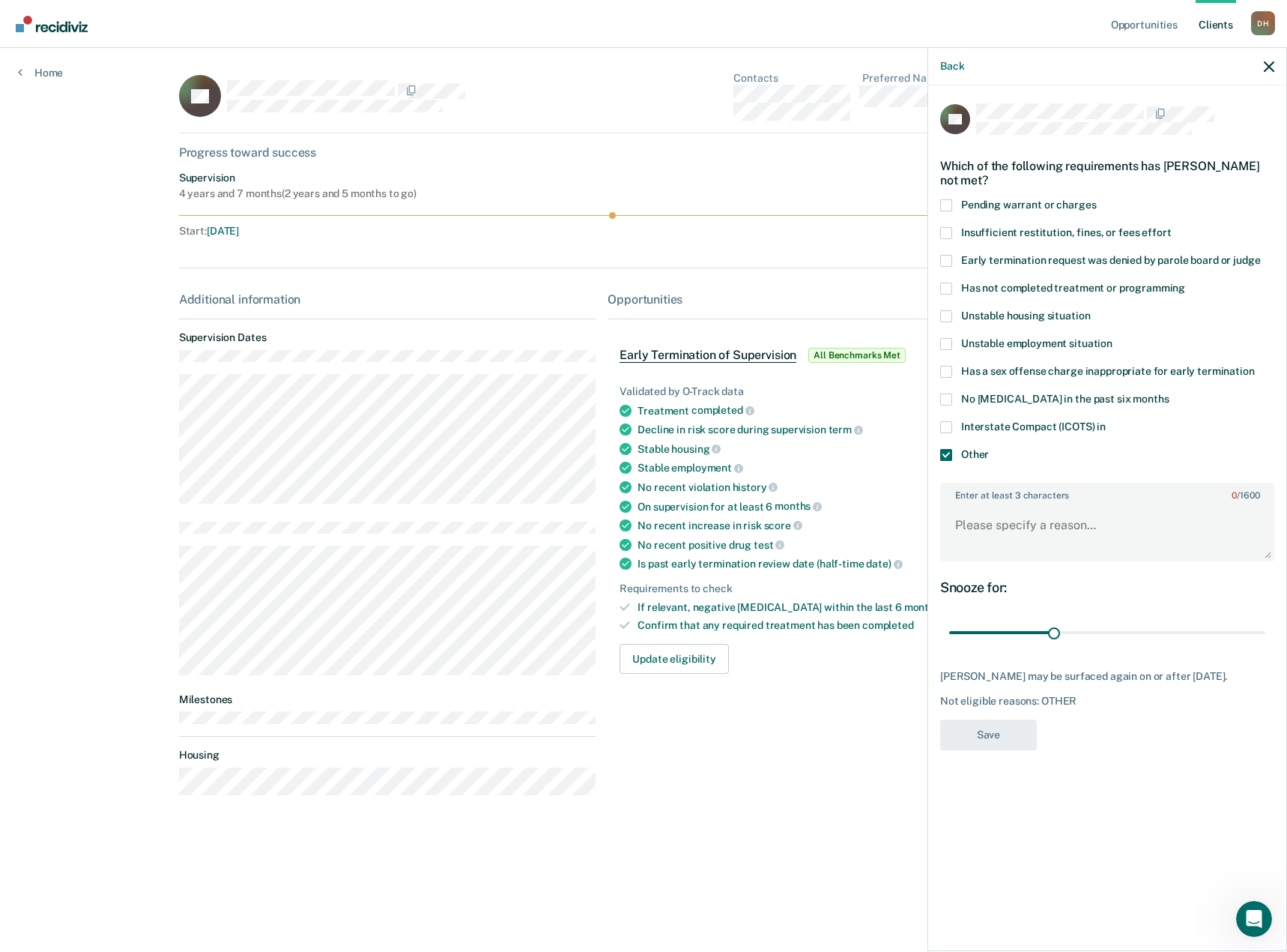
click at [952, 458] on span at bounding box center [947, 455] width 12 height 12
click at [989, 449] on input "Other" at bounding box center [989, 449] width 0 height 0
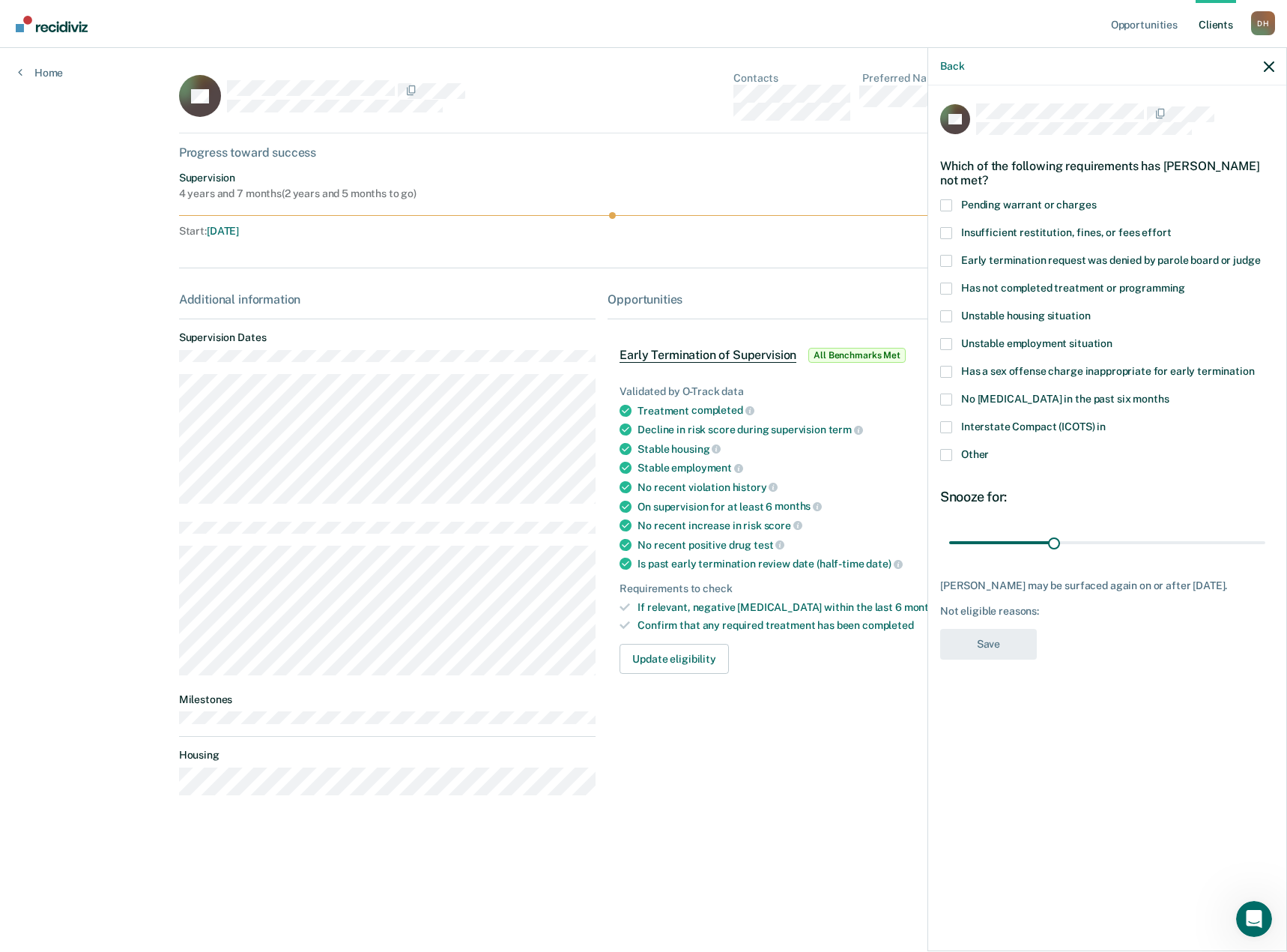
click at [1259, 69] on div "Back" at bounding box center [1107, 67] width 358 height 38
click at [1268, 68] on icon "button" at bounding box center [1269, 67] width 11 height 11
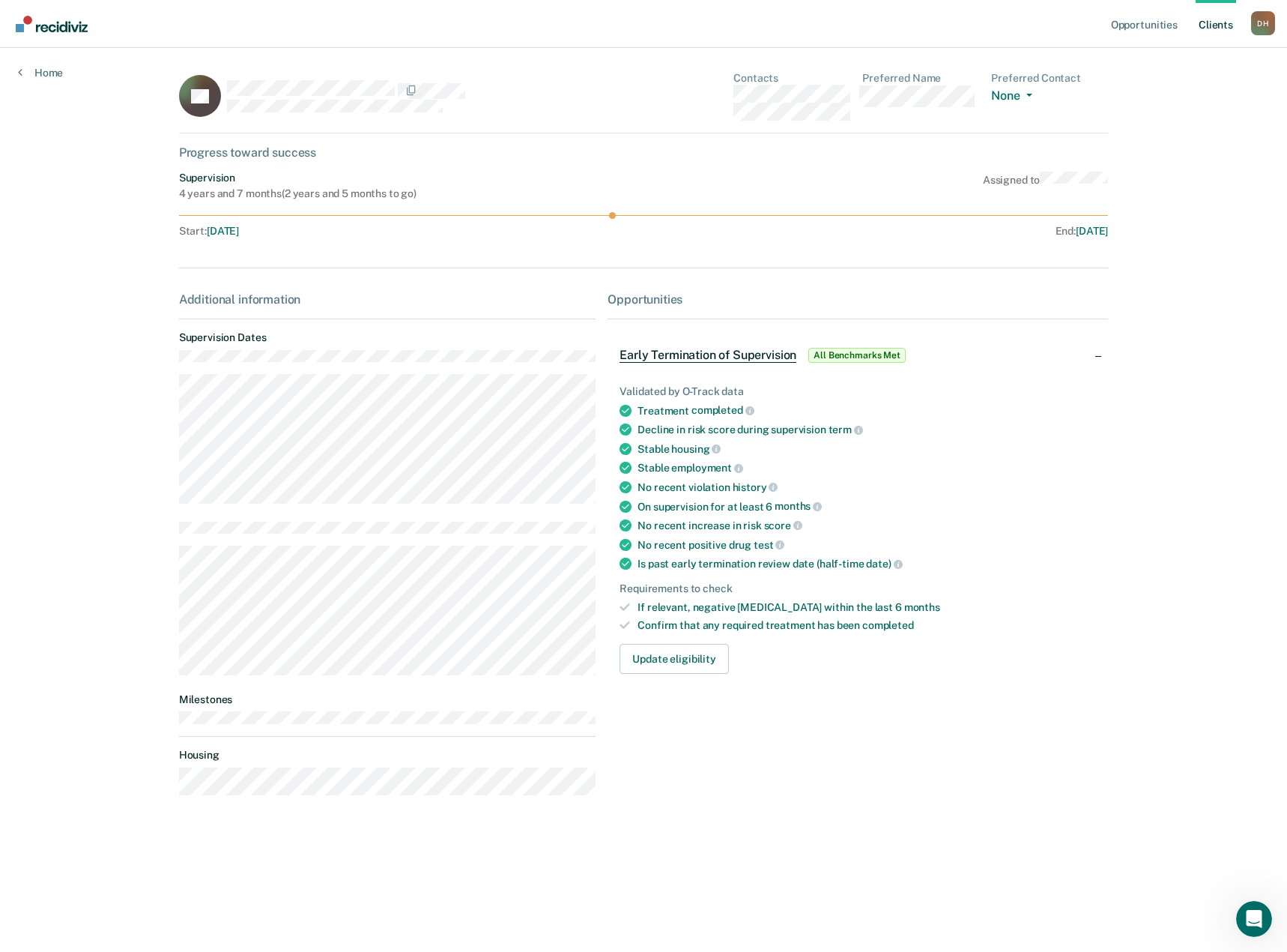
click at [1215, 24] on link "Client s" at bounding box center [1216, 24] width 40 height 48
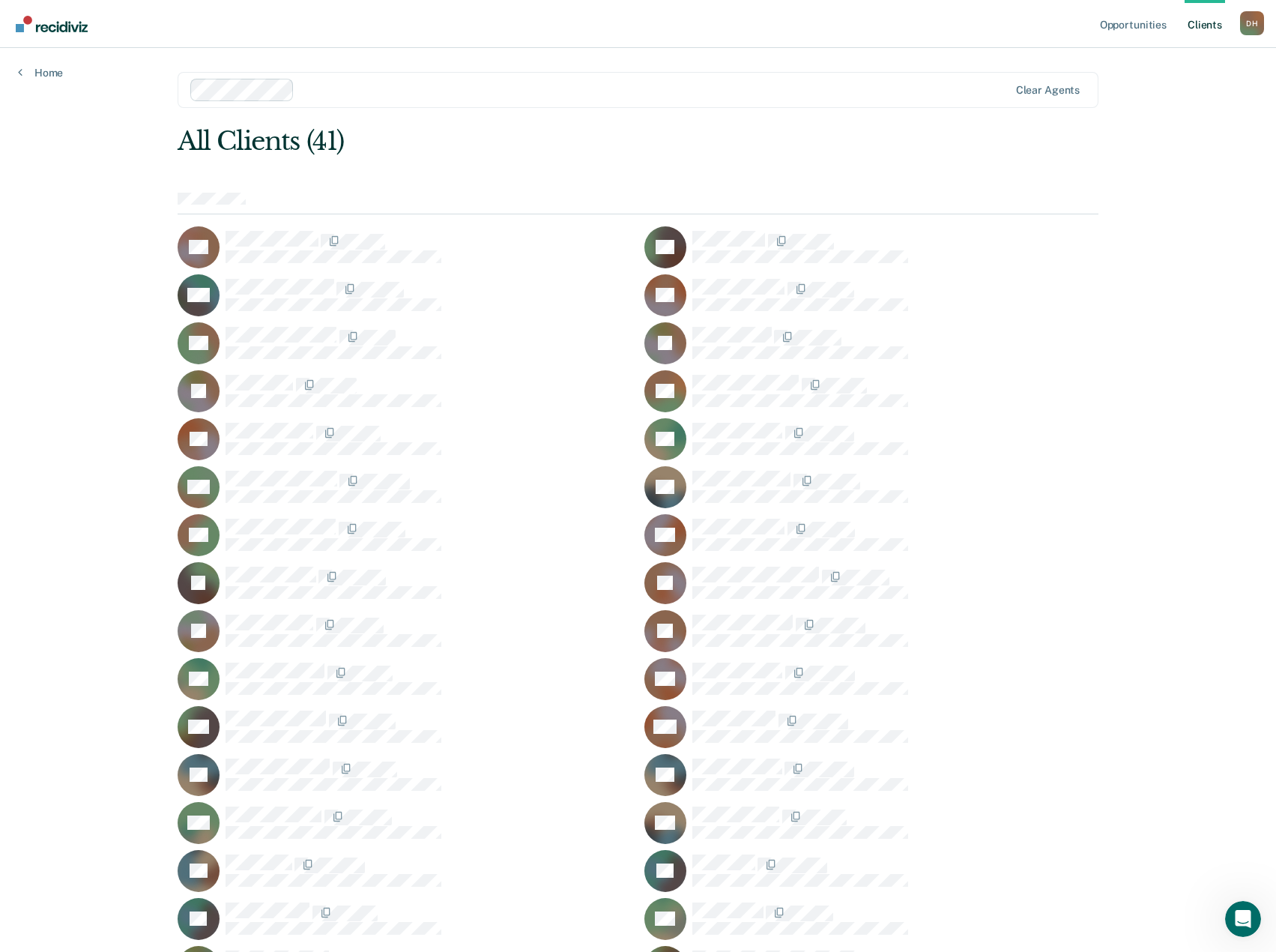
scroll to position [333, 0]
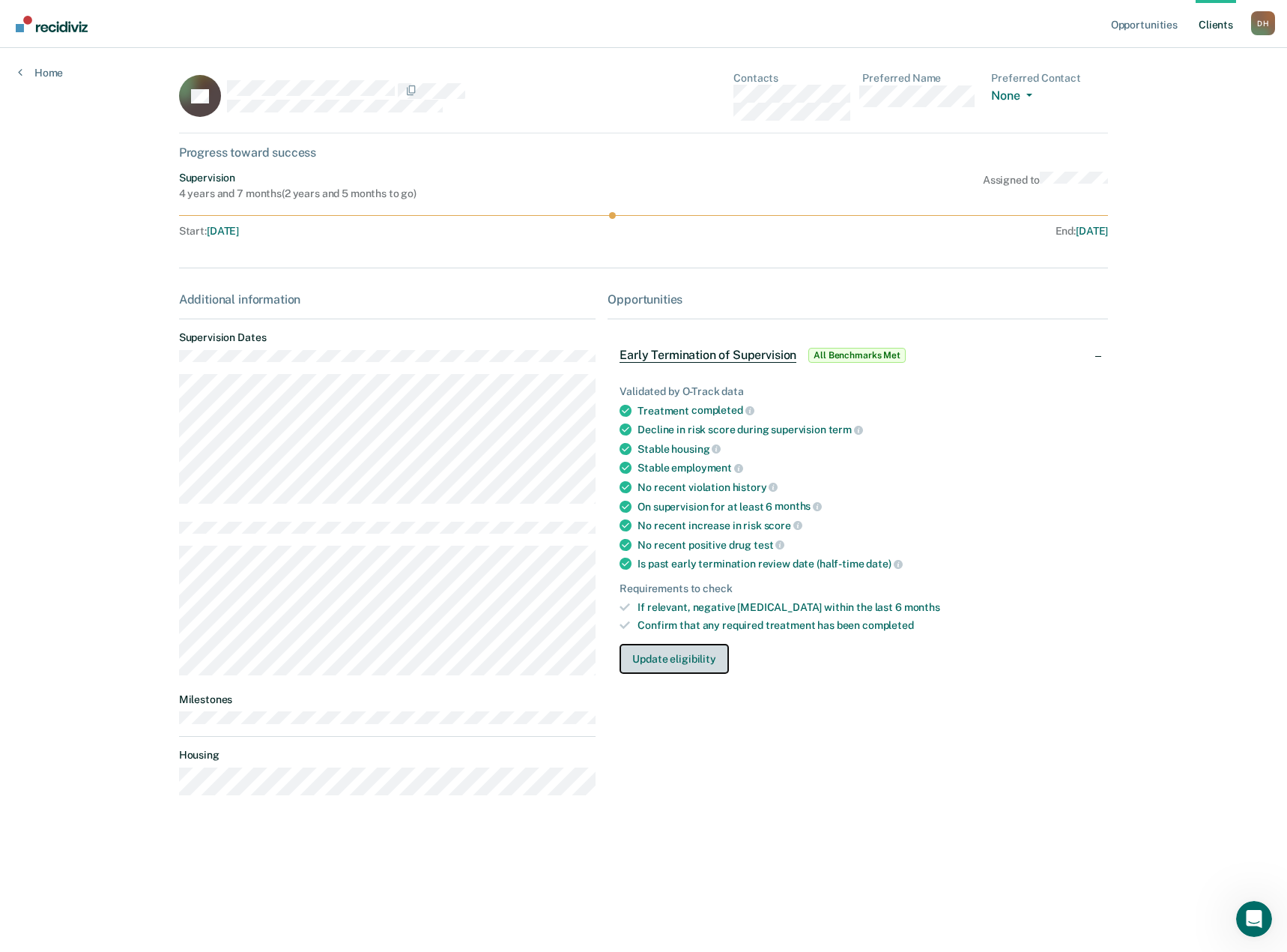
click at [674, 658] on button "Update eligibility" at bounding box center [674, 659] width 109 height 30
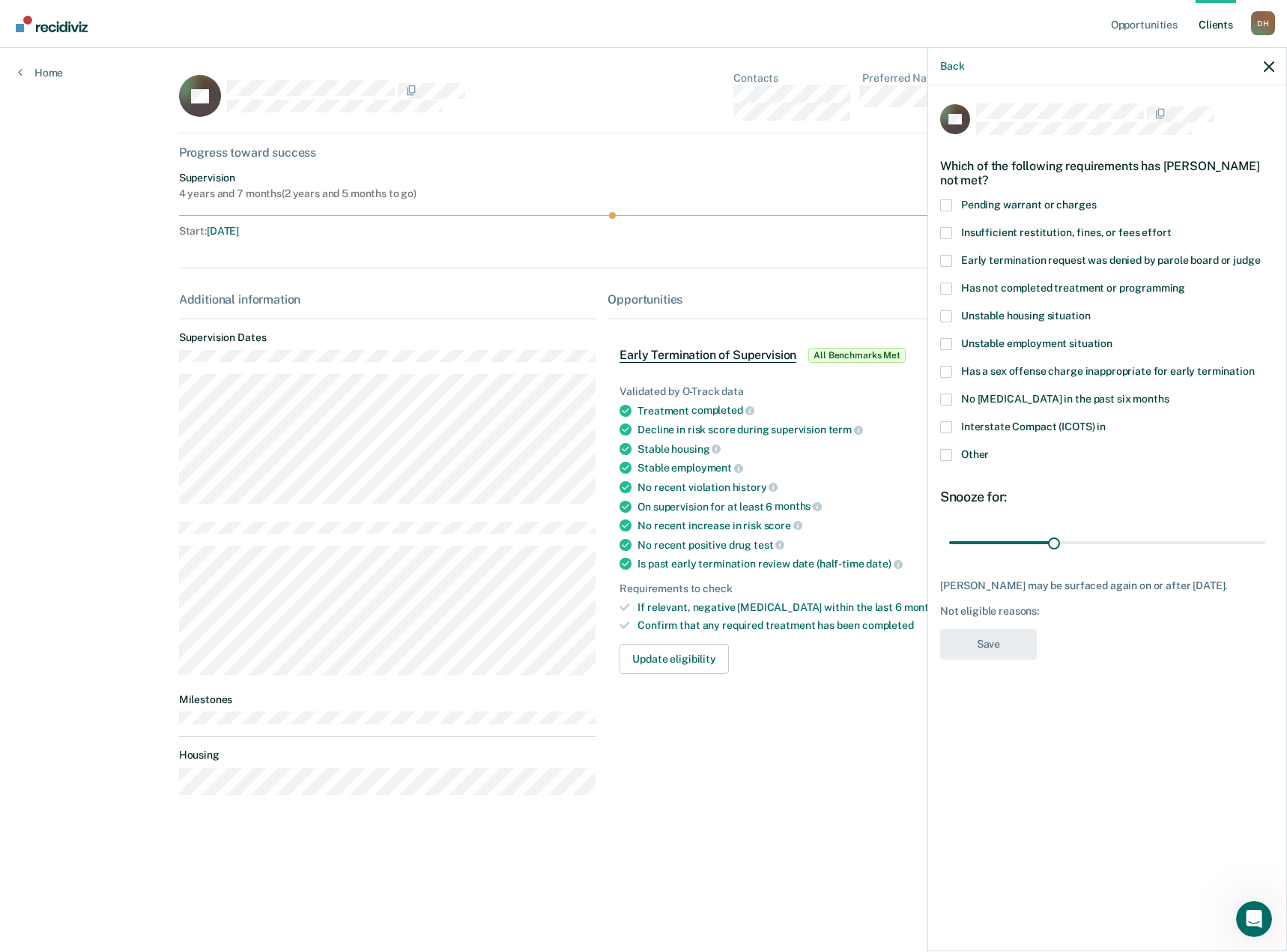
click at [968, 457] on span "Other" at bounding box center [976, 455] width 28 height 12
click at [989, 449] on input "Other" at bounding box center [989, 449] width 0 height 0
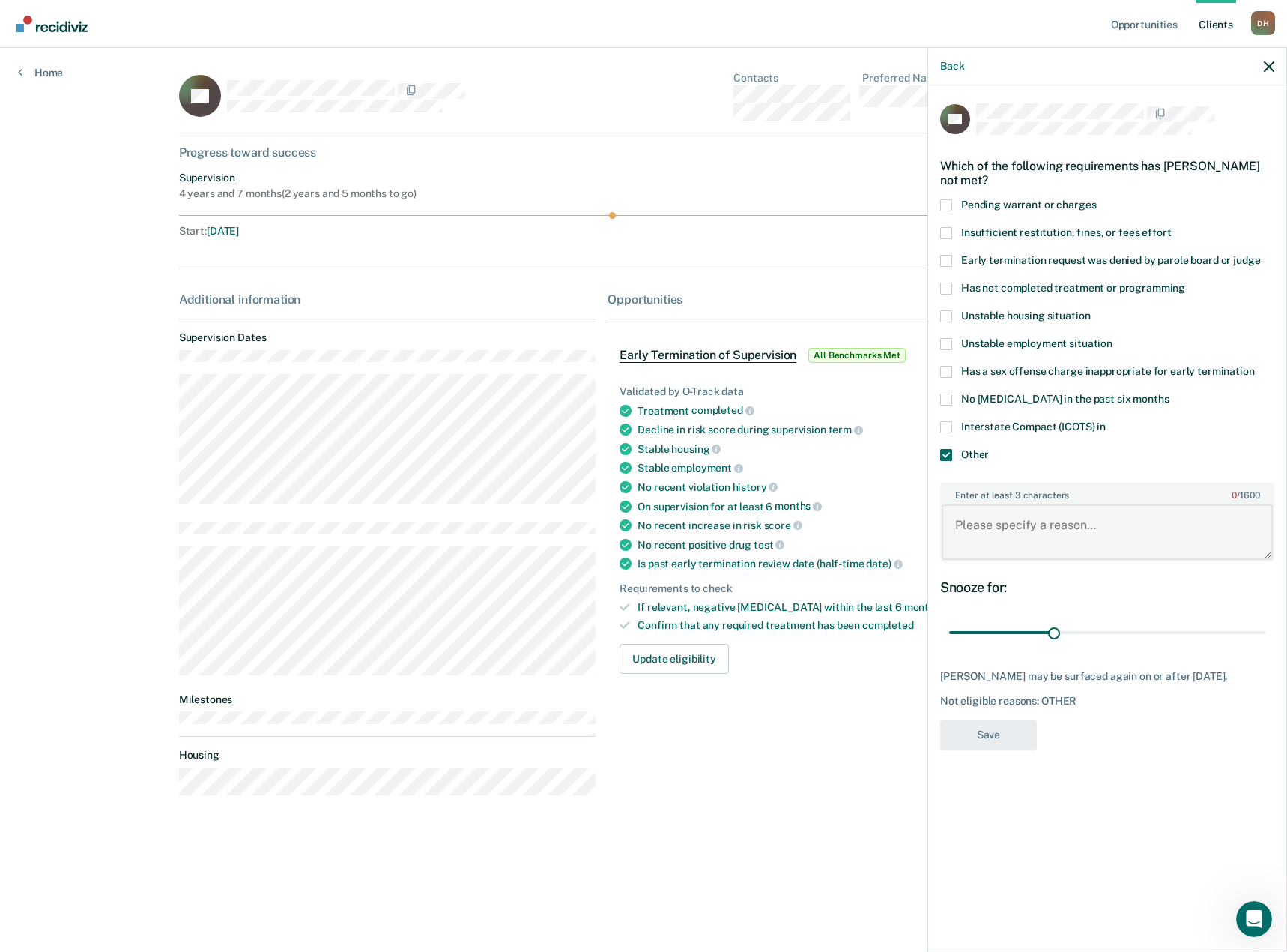
click at [1003, 541] on textarea "Enter at least 3 characters 0 / 1600" at bounding box center [1106, 532] width 331 height 55
type textarea "term report written."
click at [986, 745] on button "Save" at bounding box center [989, 734] width 97 height 31
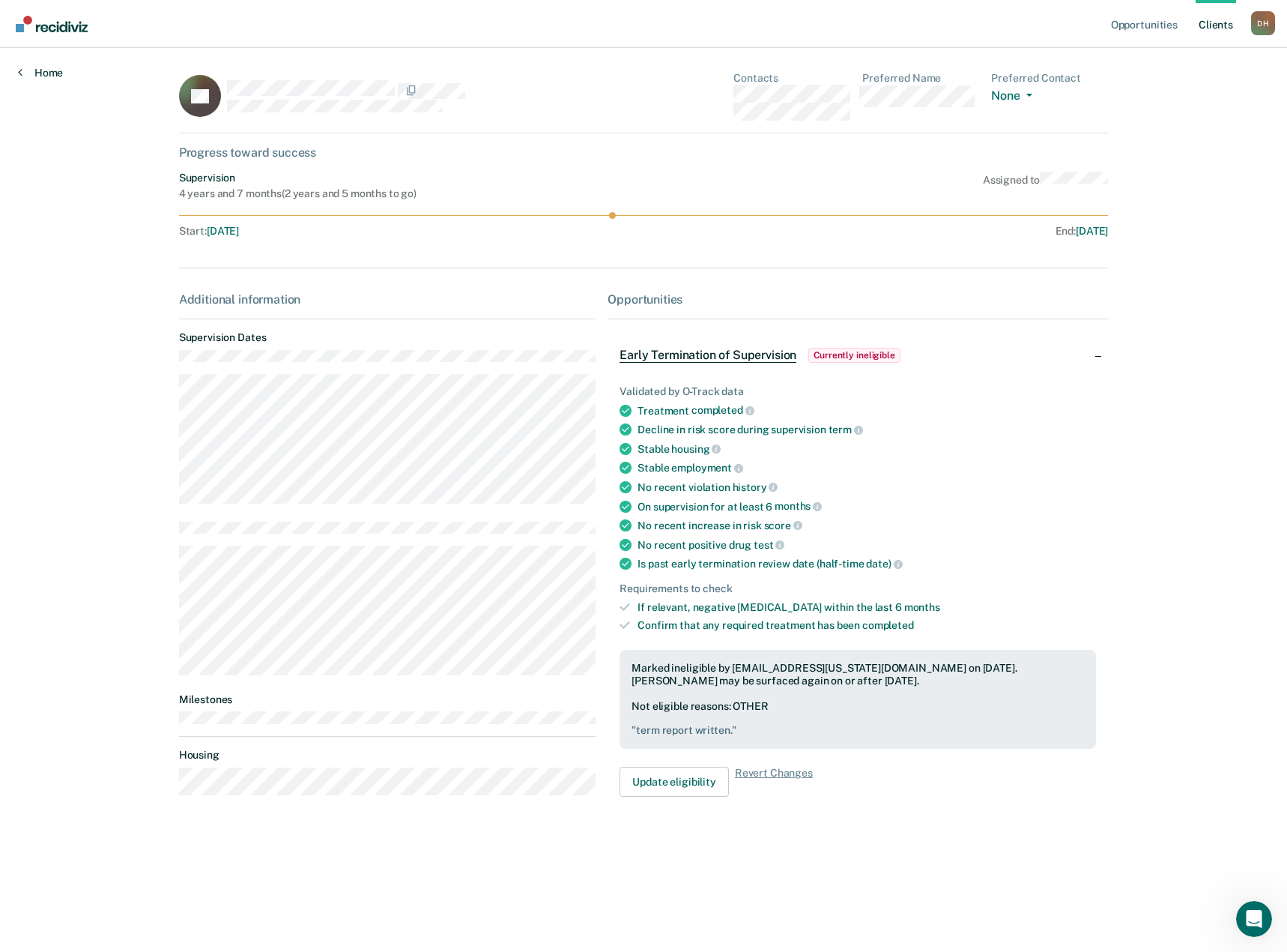
click at [46, 73] on link "Home" at bounding box center [39, 72] width 45 height 13
